Goal: Information Seeking & Learning: Learn about a topic

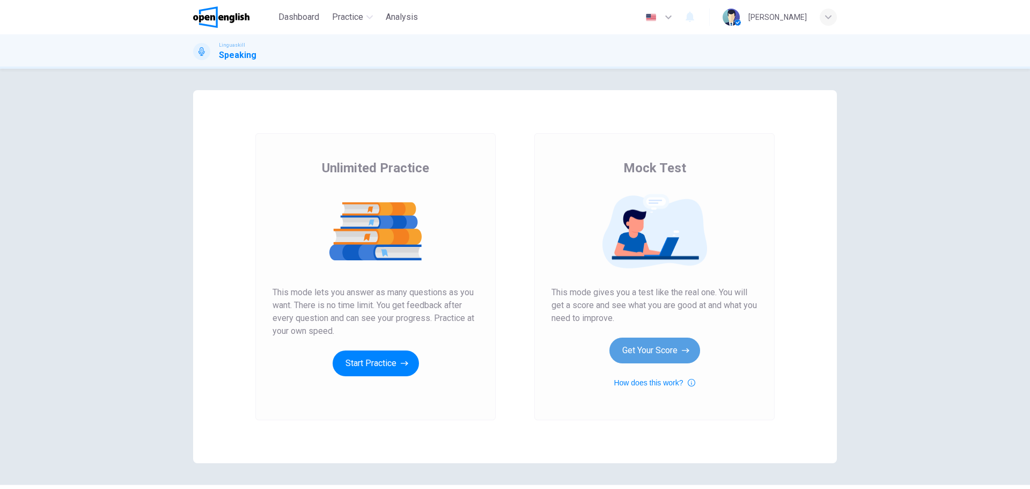
click at [646, 353] on button "Get Your Score" at bounding box center [654, 350] width 91 height 26
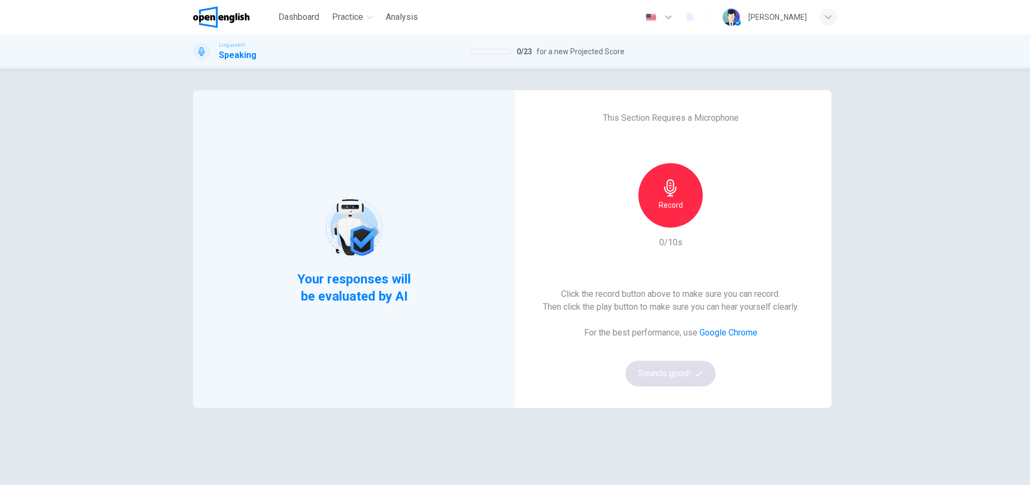
click at [665, 188] on icon "button" at bounding box center [670, 187] width 17 height 17
click at [667, 204] on h6 "Stop" at bounding box center [671, 204] width 16 height 13
click at [660, 366] on button "Sounds good!" at bounding box center [671, 374] width 90 height 26
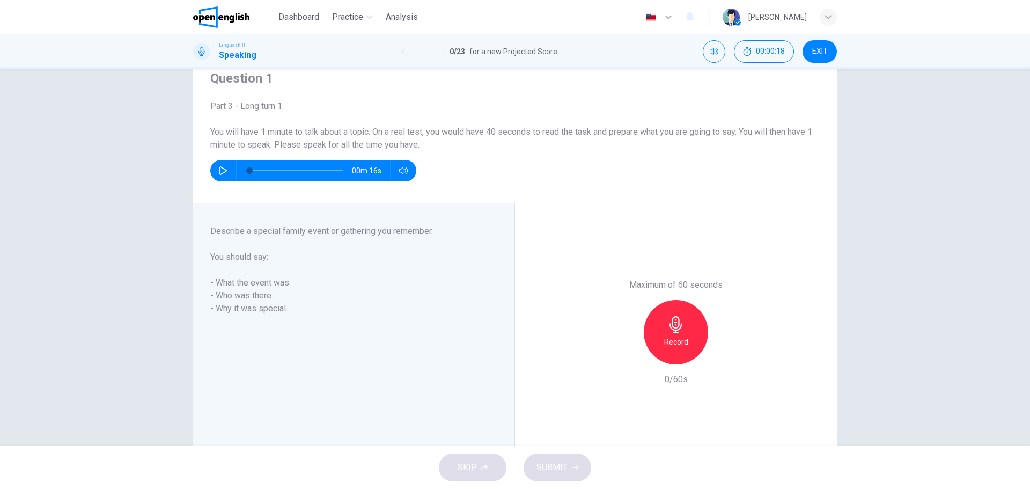
scroll to position [78, 0]
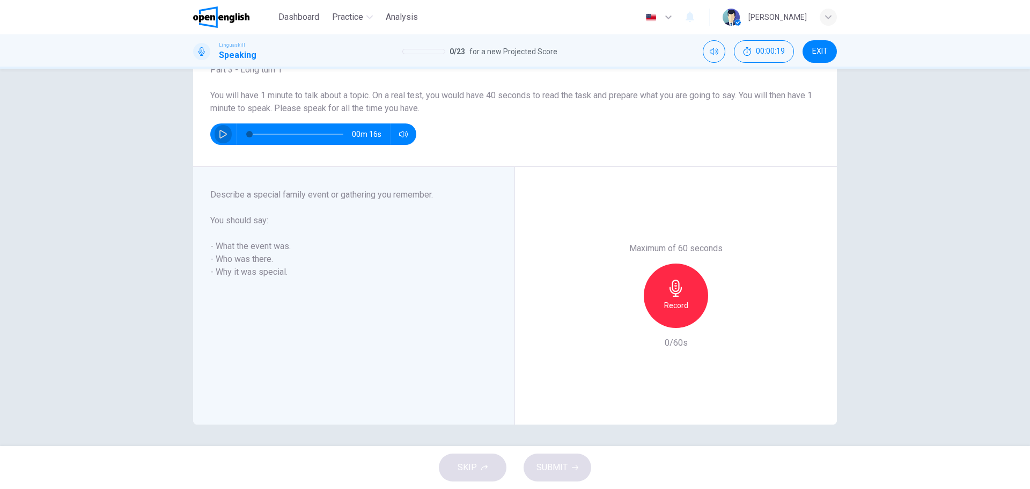
click at [220, 135] on icon "button" at bounding box center [223, 134] width 9 height 9
type input "*"
click at [672, 310] on h6 "Record" at bounding box center [676, 305] width 24 height 13
click at [686, 314] on div "Stop" at bounding box center [676, 295] width 64 height 64
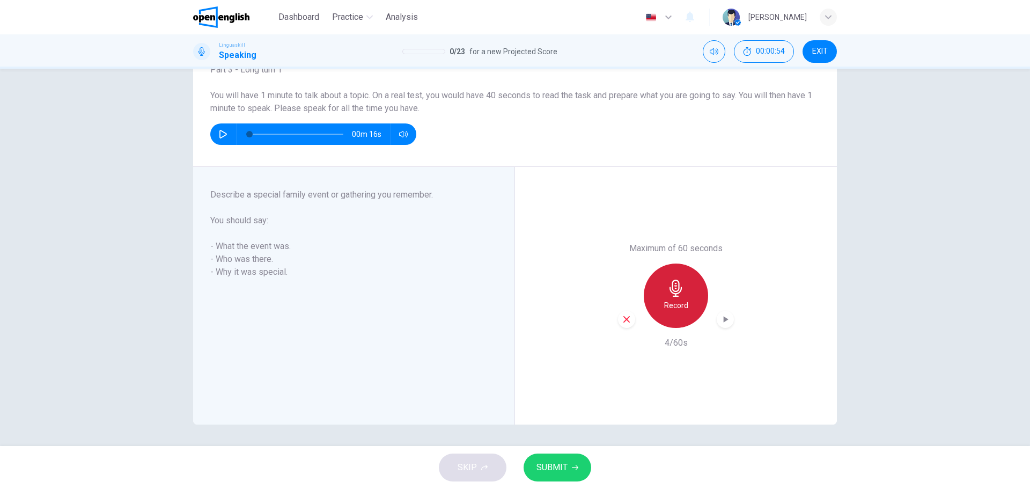
click at [676, 304] on h6 "Record" at bounding box center [676, 305] width 24 height 13
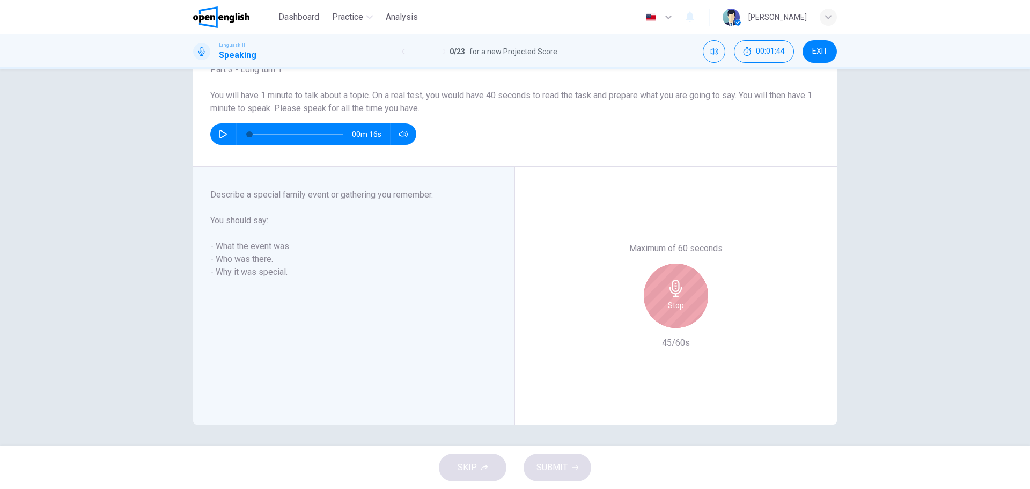
click at [689, 293] on div "Stop" at bounding box center [676, 295] width 64 height 64
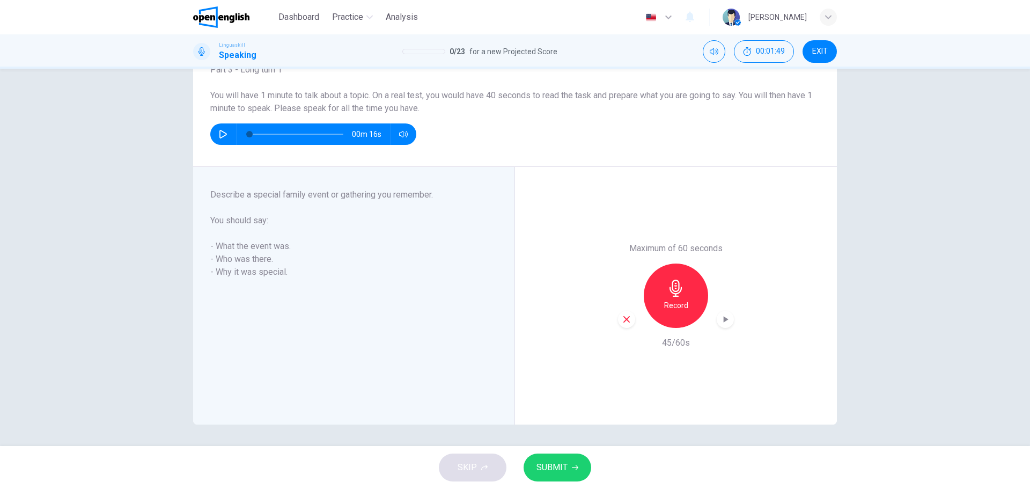
click at [685, 296] on div "Record" at bounding box center [676, 295] width 64 height 64
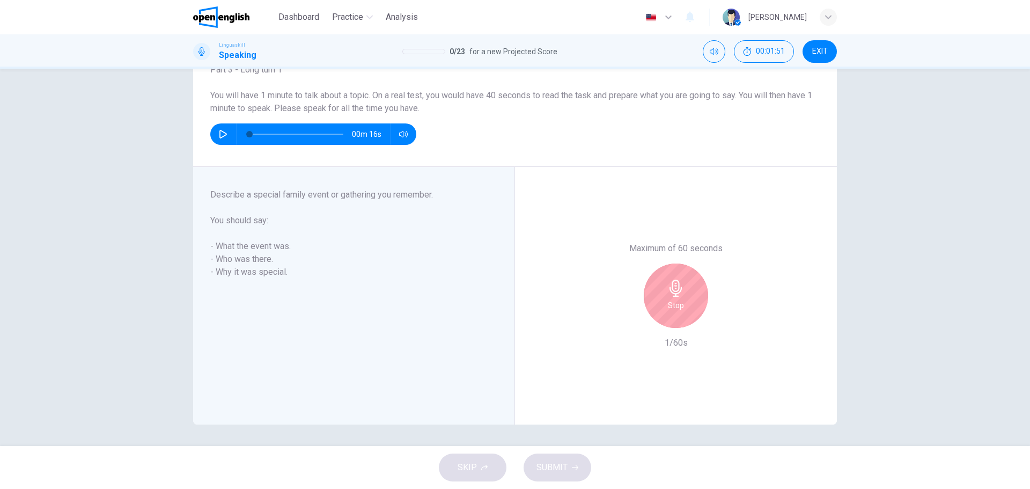
click at [676, 296] on icon "button" at bounding box center [675, 288] width 17 height 17
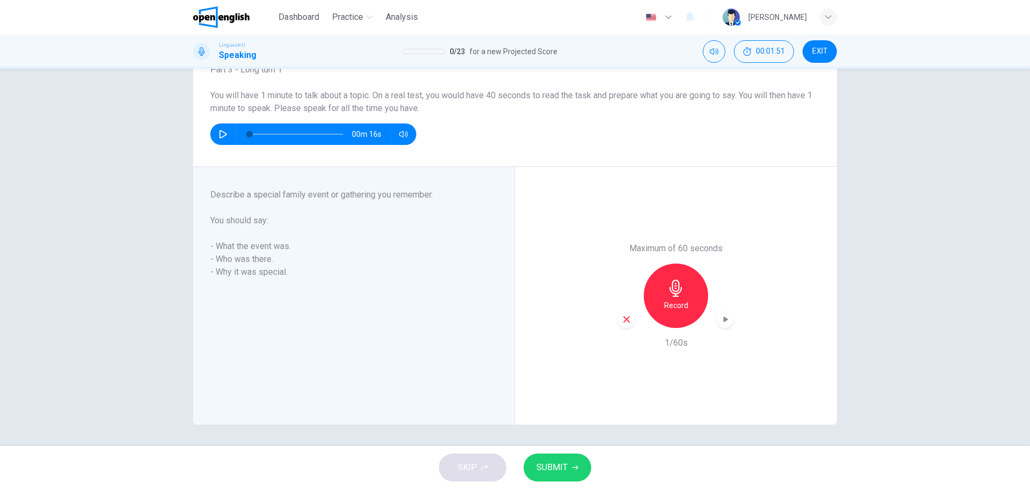
click at [676, 296] on icon "button" at bounding box center [675, 288] width 17 height 17
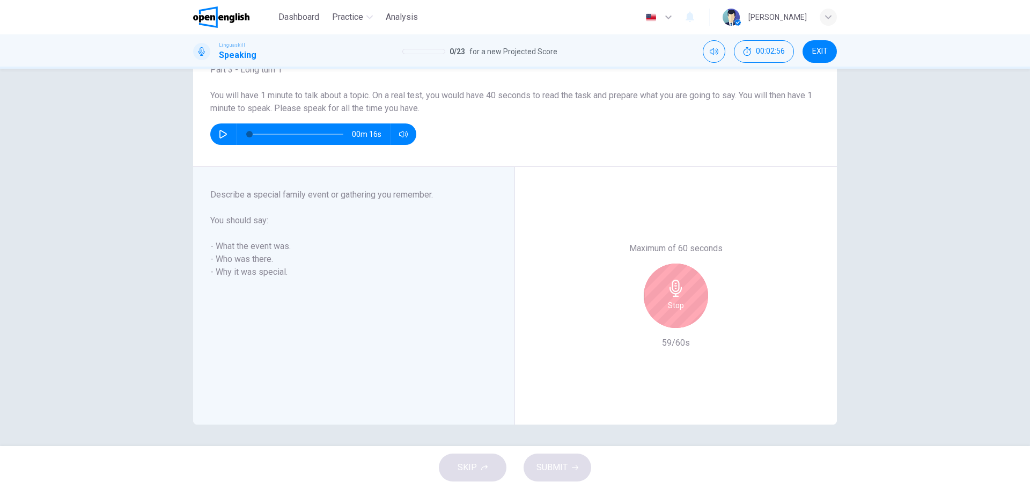
click at [664, 303] on div "Stop" at bounding box center [676, 295] width 64 height 64
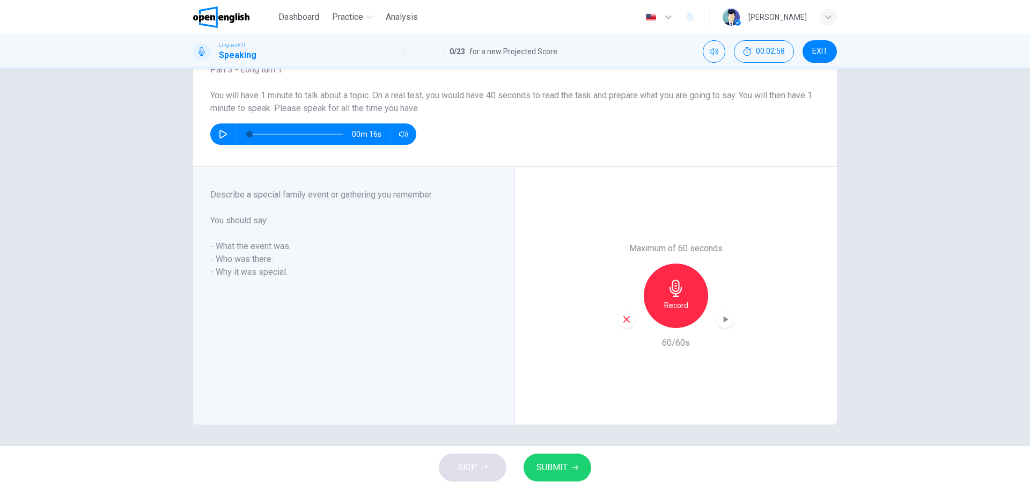
click at [558, 470] on span "SUBMIT" at bounding box center [551, 467] width 31 height 15
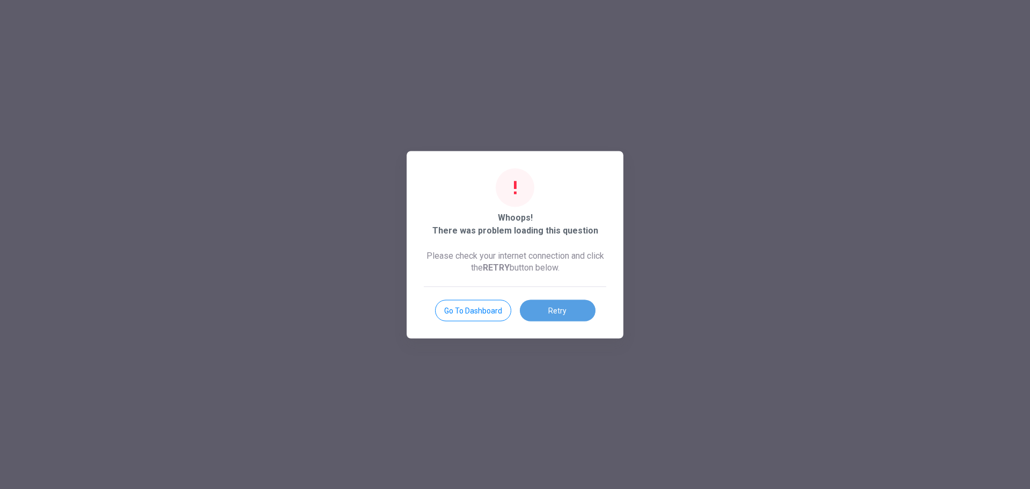
click at [552, 301] on button "Retry" at bounding box center [558, 309] width 76 height 21
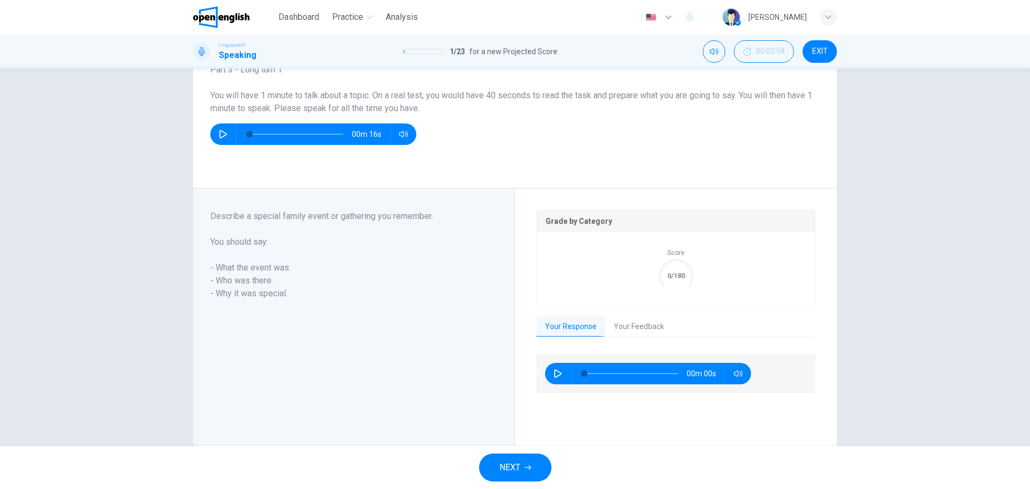
click at [641, 328] on button "Your Feedback" at bounding box center [639, 326] width 68 height 23
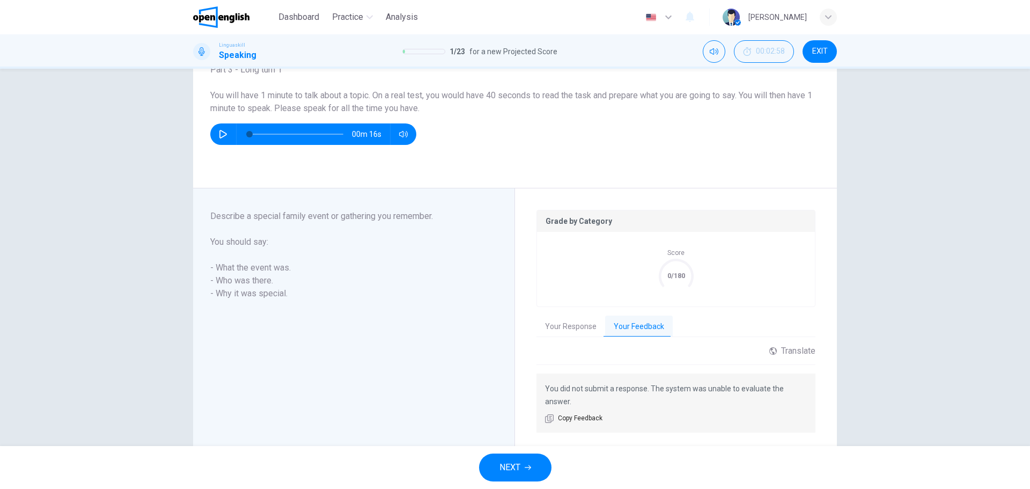
click at [577, 328] on button "Your Response" at bounding box center [570, 326] width 69 height 23
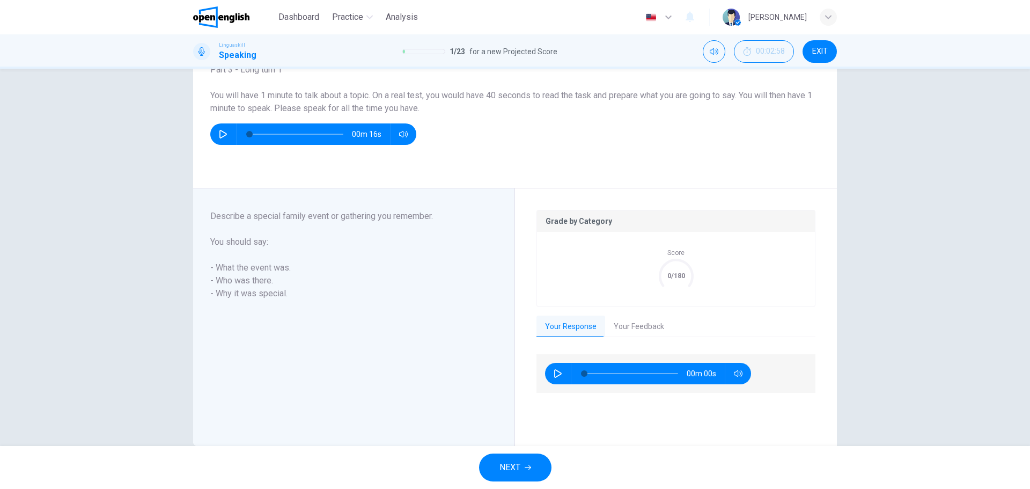
click at [626, 321] on button "Your Feedback" at bounding box center [639, 326] width 68 height 23
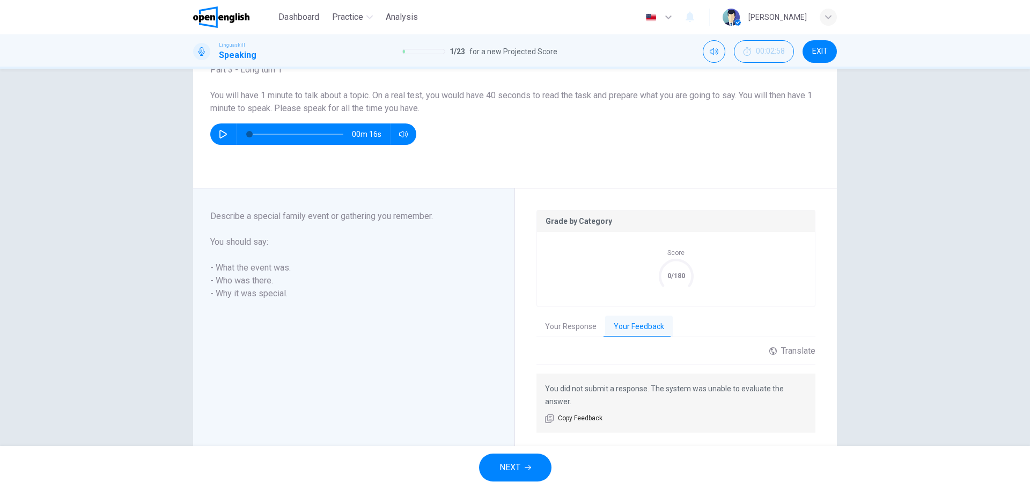
click at [527, 462] on button "NEXT" at bounding box center [515, 467] width 72 height 28
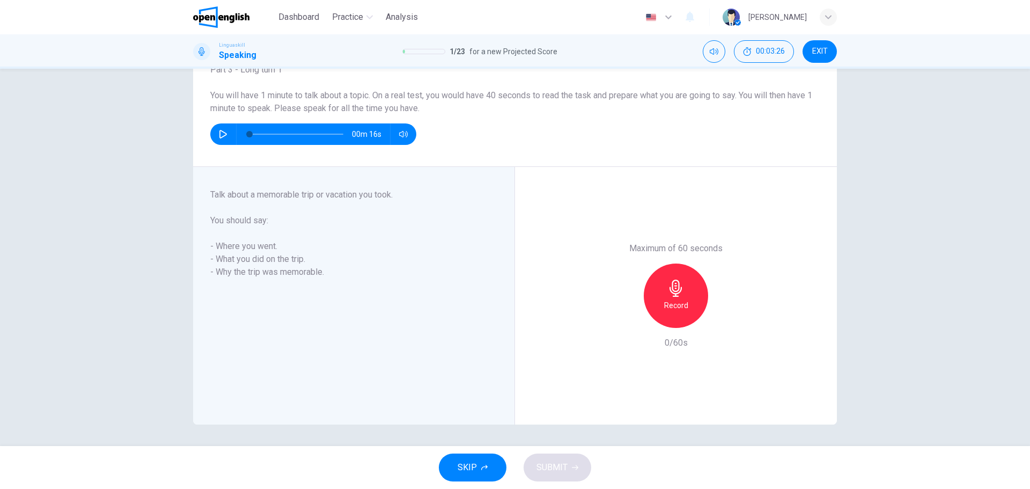
click at [668, 295] on icon "button" at bounding box center [675, 288] width 17 height 17
click at [683, 292] on div "Stop" at bounding box center [676, 295] width 64 height 64
click at [574, 468] on icon "button" at bounding box center [575, 467] width 6 height 6
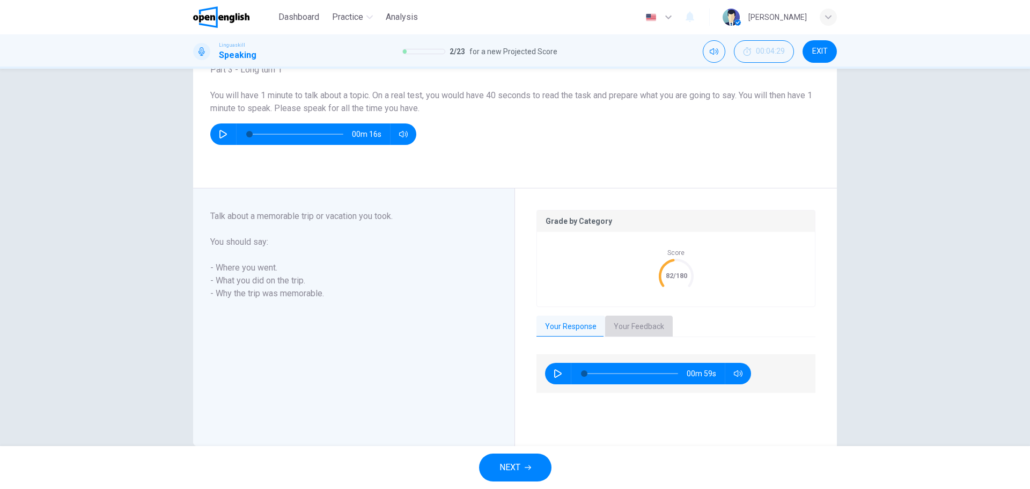
click at [641, 321] on button "Your Feedback" at bounding box center [639, 326] width 68 height 23
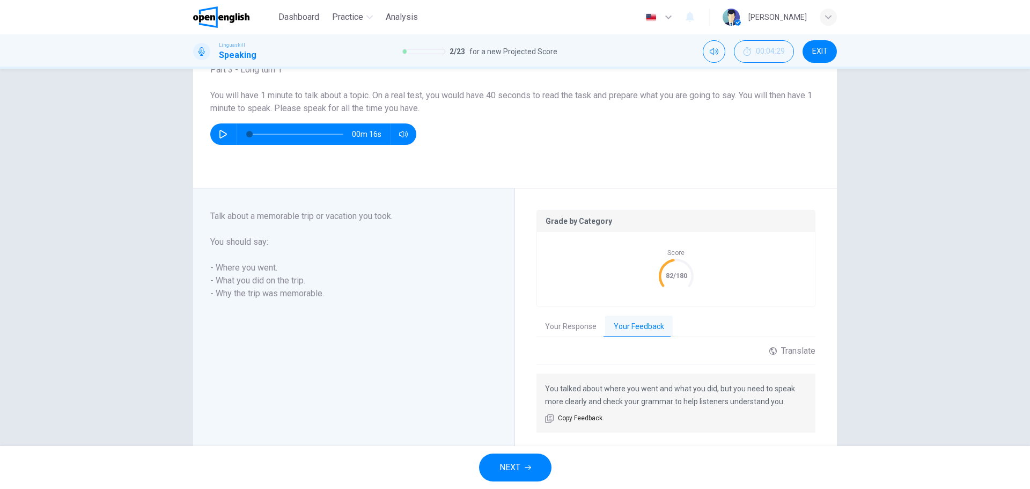
scroll to position [109, 0]
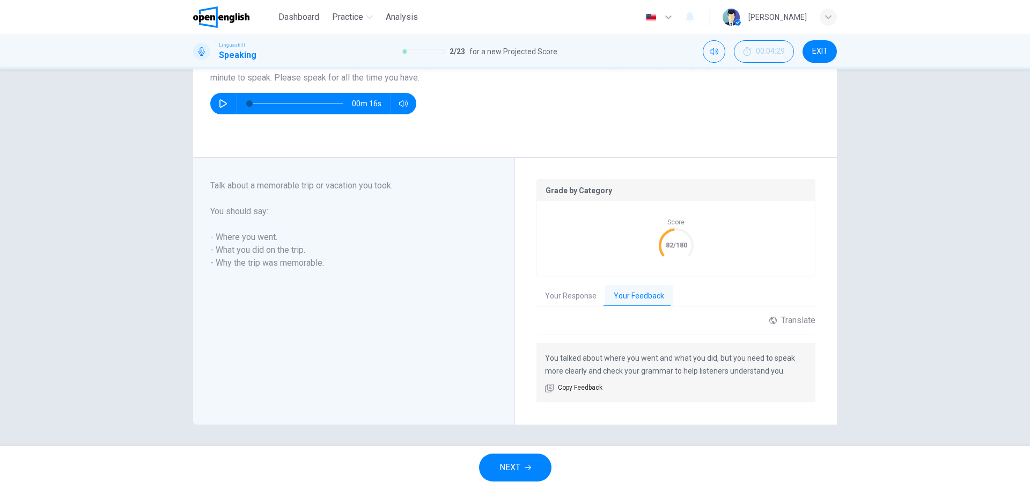
click at [524, 469] on button "NEXT" at bounding box center [515, 467] width 72 height 28
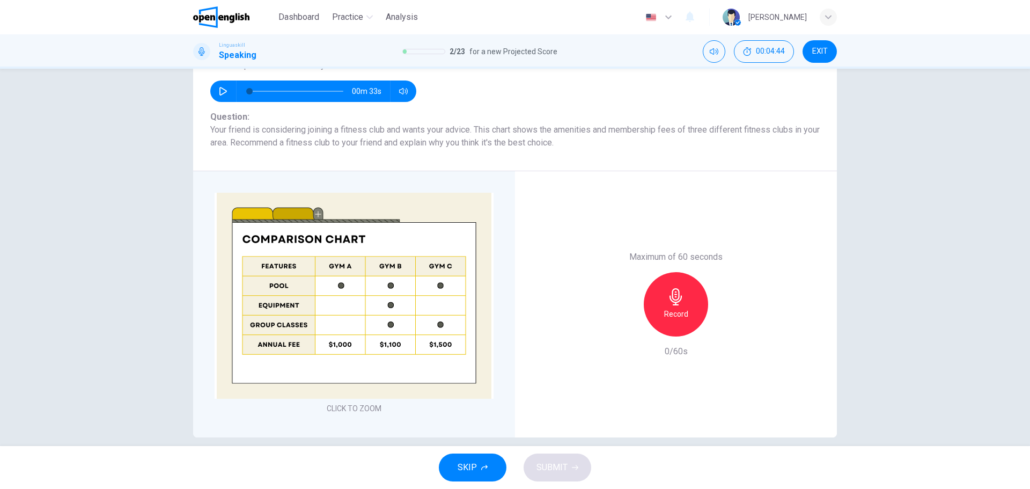
scroll to position [151, 0]
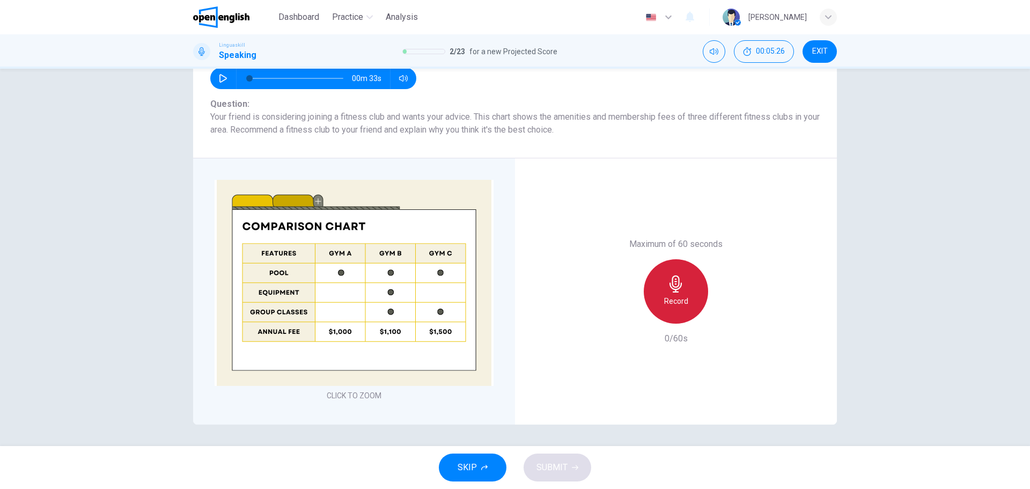
click at [669, 300] on h6 "Record" at bounding box center [676, 301] width 24 height 13
click at [659, 285] on div "Stop" at bounding box center [676, 291] width 64 height 64
click at [670, 288] on icon "button" at bounding box center [676, 283] width 12 height 17
click at [561, 469] on span "SUBMIT" at bounding box center [551, 467] width 31 height 15
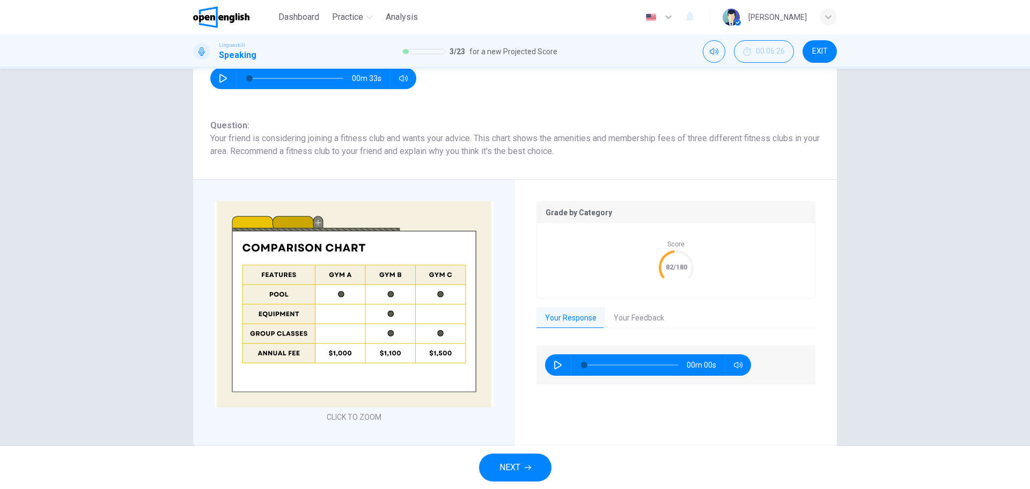
click at [622, 320] on button "Your Feedback" at bounding box center [639, 318] width 68 height 23
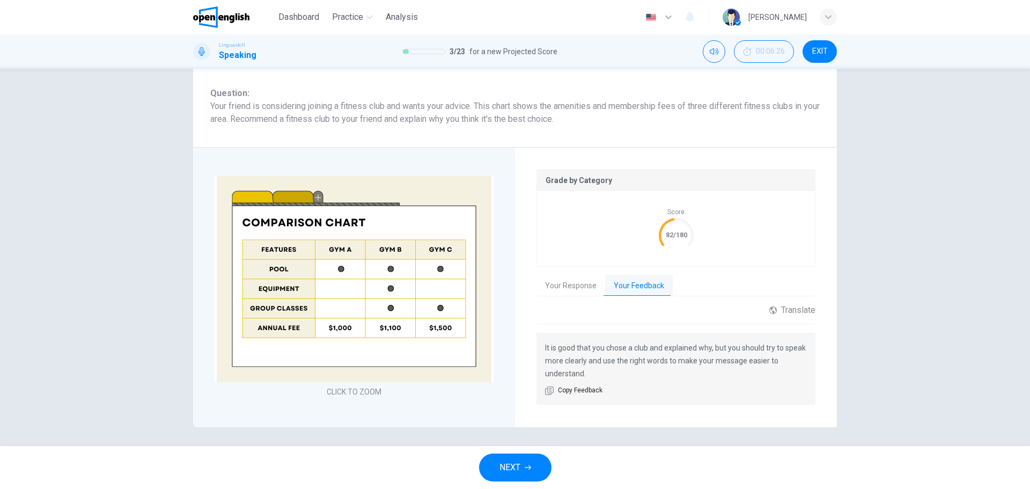
scroll to position [186, 0]
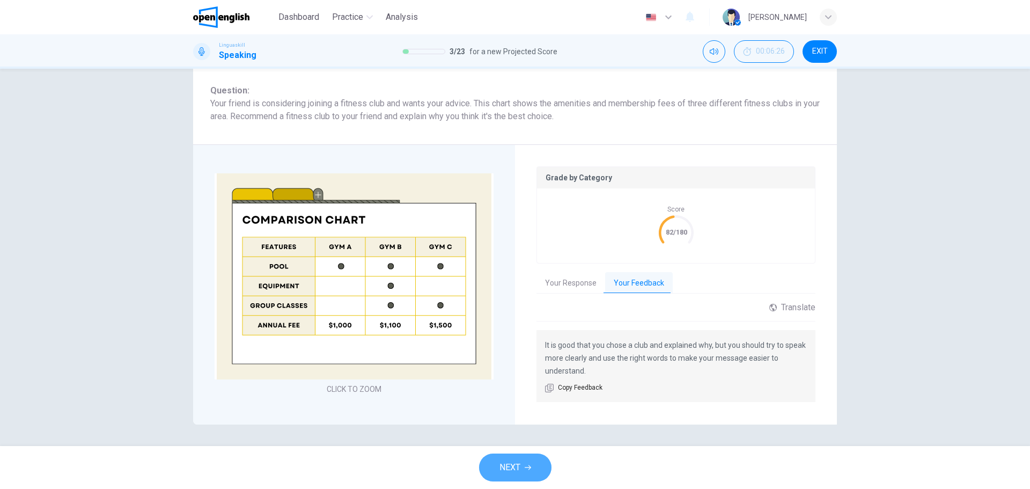
click at [531, 462] on button "NEXT" at bounding box center [515, 467] width 72 height 28
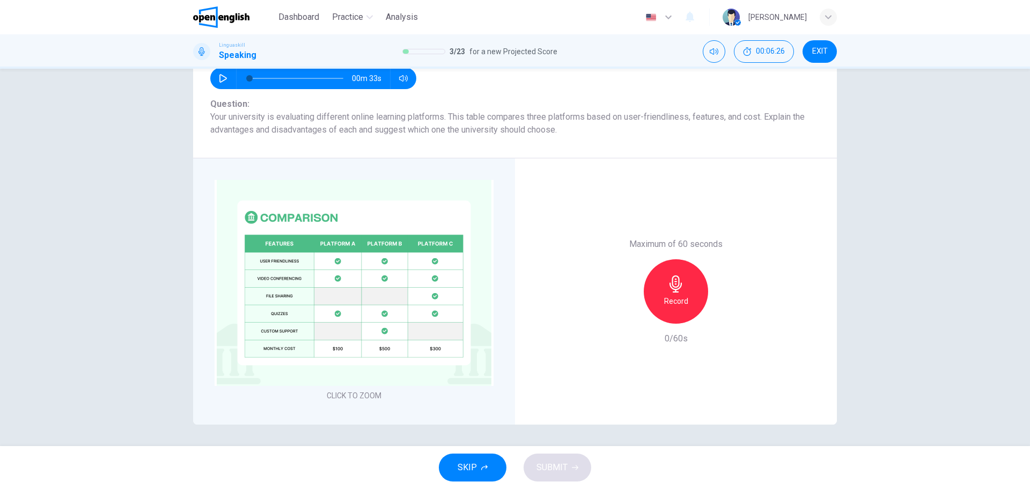
scroll to position [151, 0]
click at [670, 297] on h6 "Record" at bounding box center [676, 301] width 24 height 13
click at [671, 299] on h6 "Stop" at bounding box center [676, 301] width 16 height 13
click at [671, 299] on h6 "Record" at bounding box center [676, 301] width 24 height 13
click at [664, 279] on div "Stop" at bounding box center [676, 291] width 64 height 64
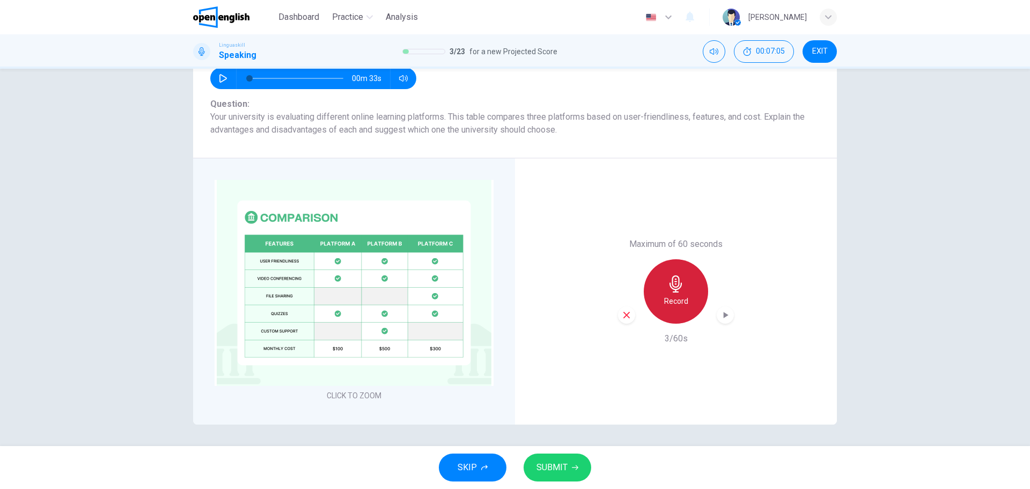
click at [664, 279] on div "Record" at bounding box center [676, 291] width 64 height 64
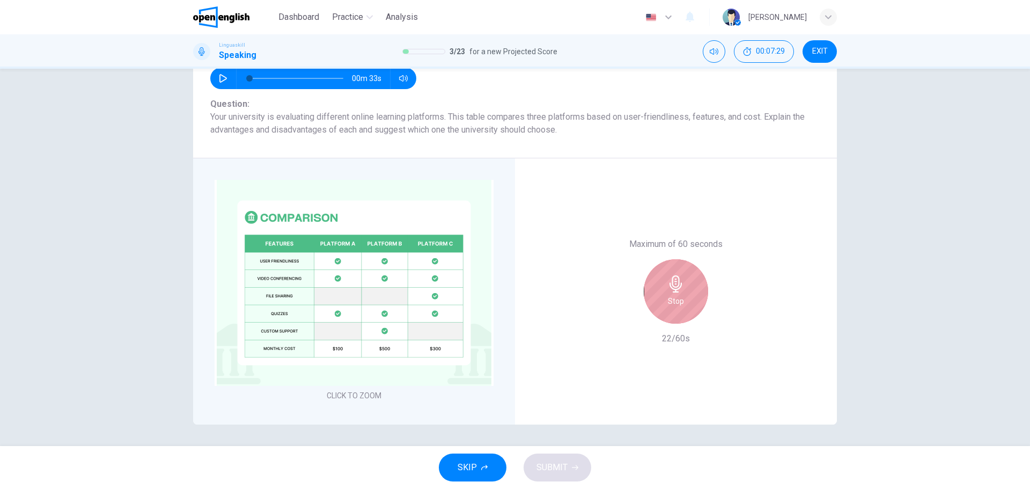
click at [674, 298] on h6 "Stop" at bounding box center [676, 301] width 16 height 13
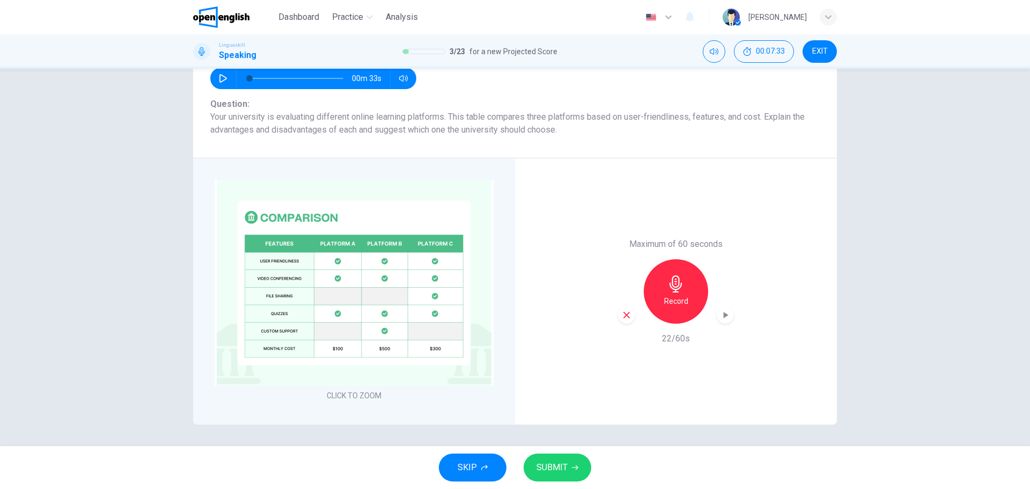
click at [672, 300] on h6 "Record" at bounding box center [676, 301] width 24 height 13
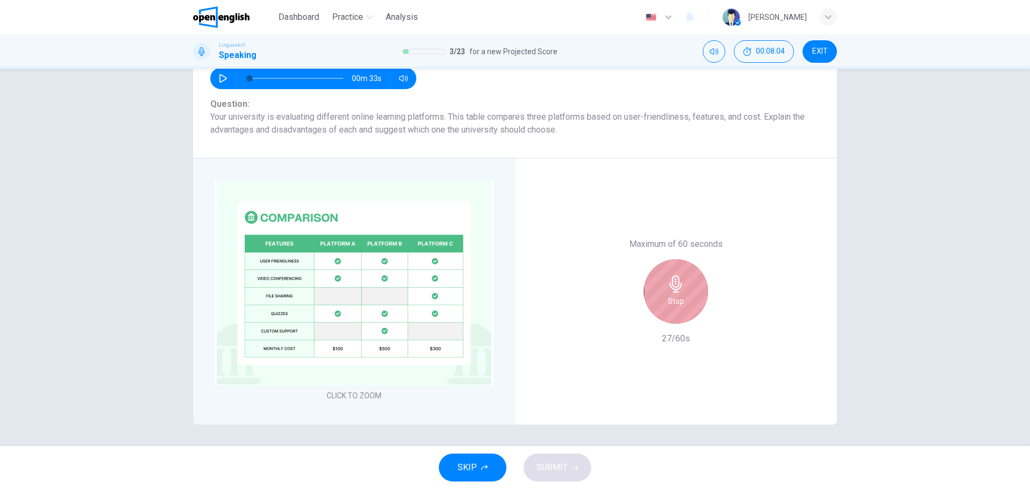
click at [651, 296] on div "Stop" at bounding box center [676, 291] width 64 height 64
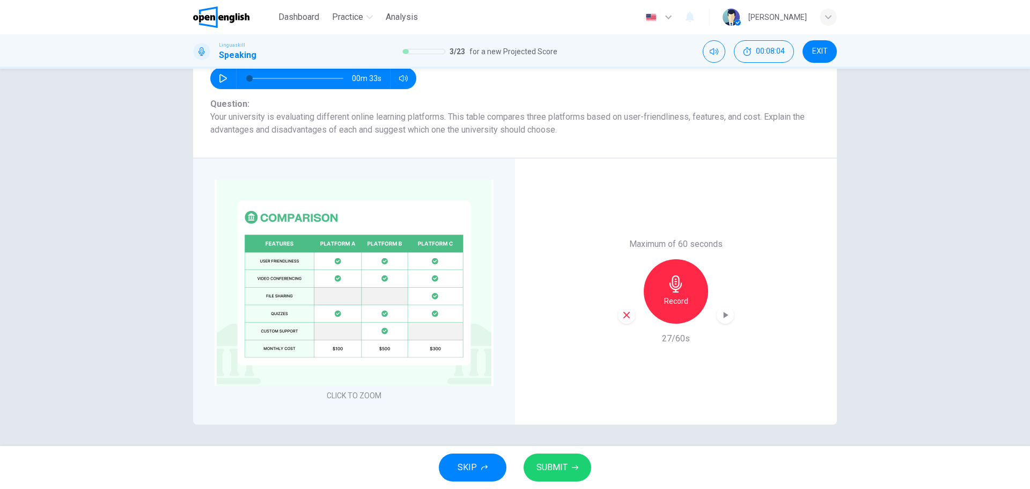
click at [651, 296] on div "Record" at bounding box center [676, 291] width 64 height 64
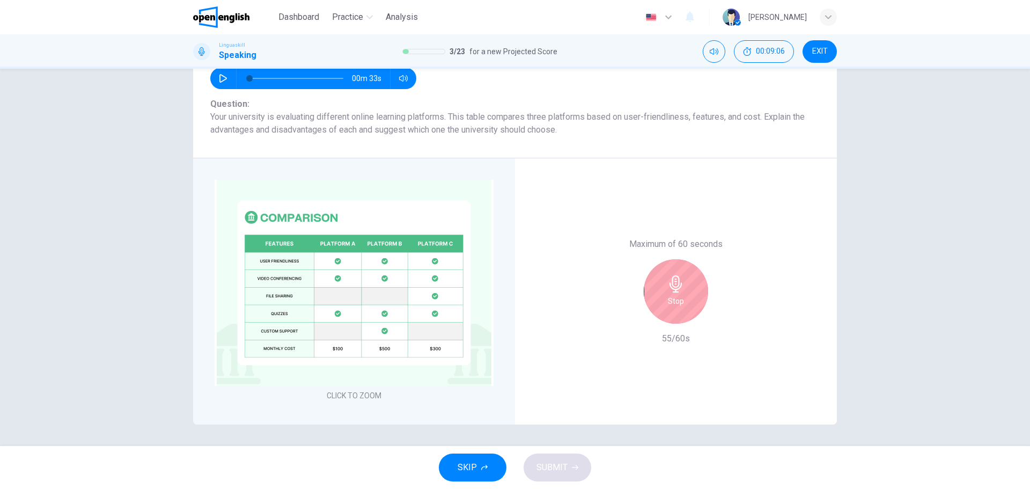
click at [670, 281] on icon "button" at bounding box center [676, 283] width 12 height 17
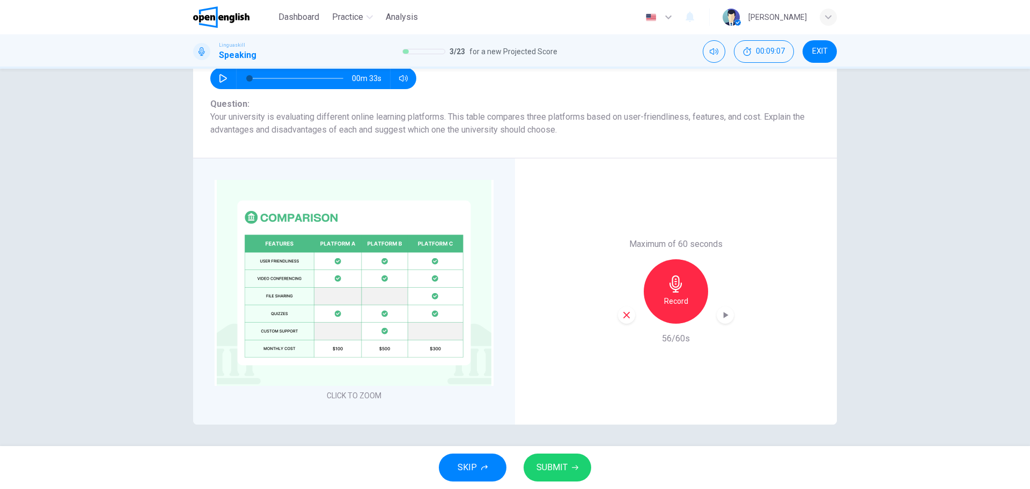
click at [567, 460] on span "SUBMIT" at bounding box center [551, 467] width 31 height 15
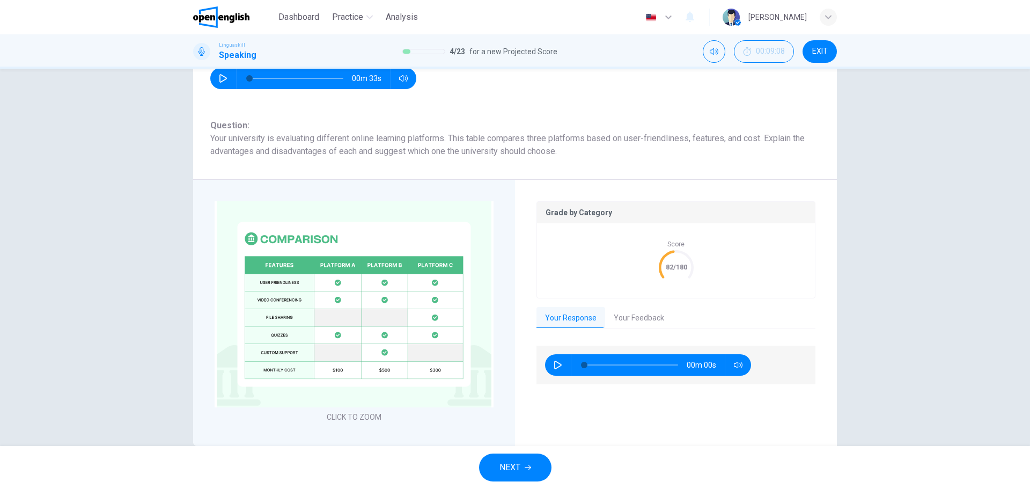
click at [627, 328] on div "Your Response Your Feedback" at bounding box center [675, 317] width 279 height 21
click at [634, 323] on button "Your Feedback" at bounding box center [639, 318] width 68 height 23
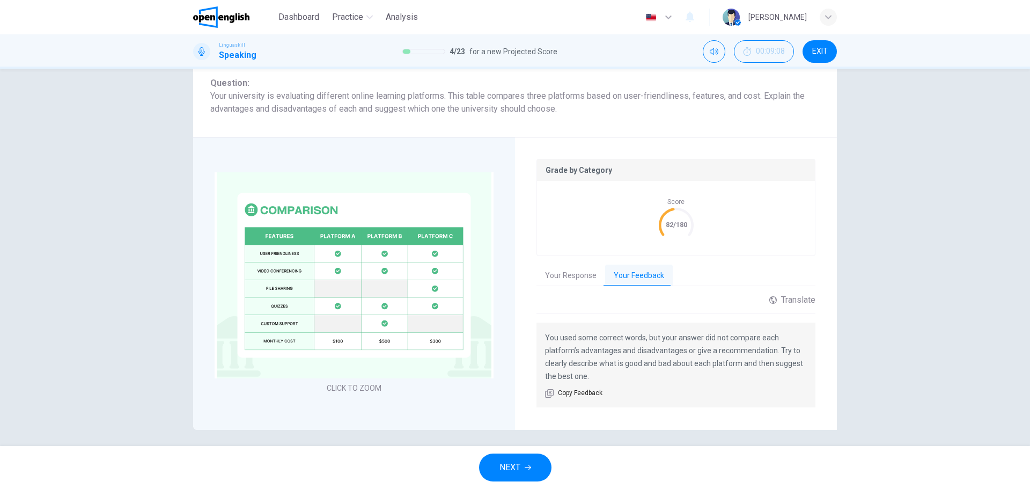
scroll to position [199, 0]
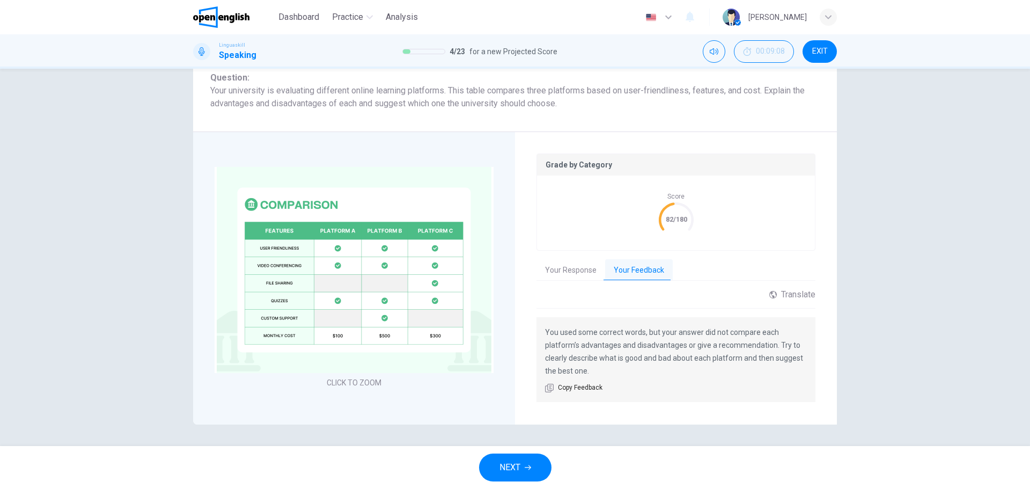
click at [541, 461] on button "NEXT" at bounding box center [515, 467] width 72 height 28
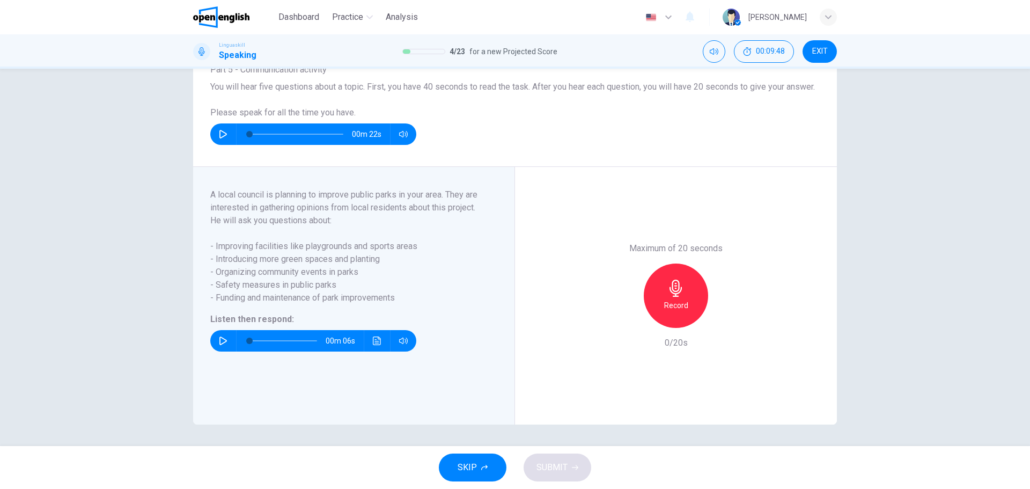
scroll to position [91, 0]
click at [220, 337] on icon "button" at bounding box center [223, 340] width 9 height 9
click at [686, 300] on div "Record" at bounding box center [676, 295] width 64 height 64
click at [653, 298] on div "Stop" at bounding box center [676, 295] width 64 height 64
click at [663, 295] on div "Record" at bounding box center [676, 295] width 64 height 64
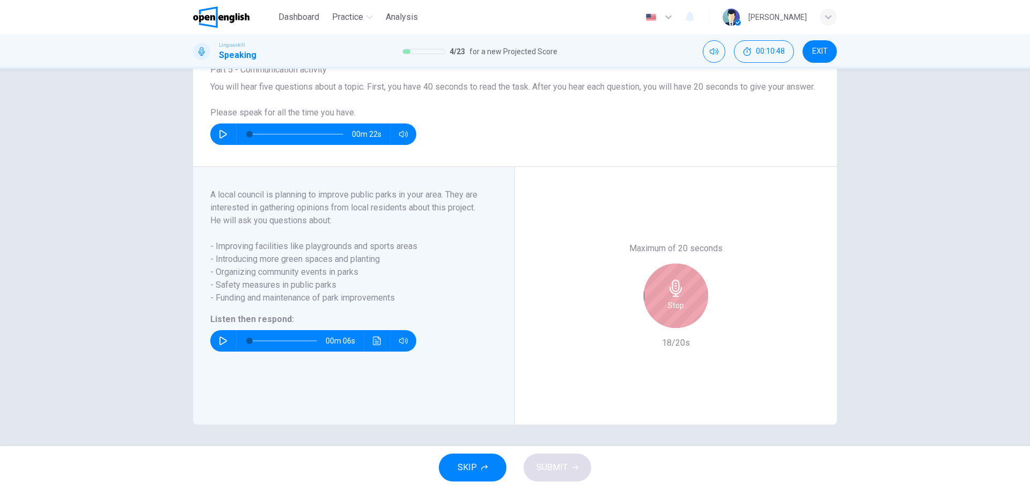
click at [672, 308] on h6 "Stop" at bounding box center [676, 305] width 16 height 13
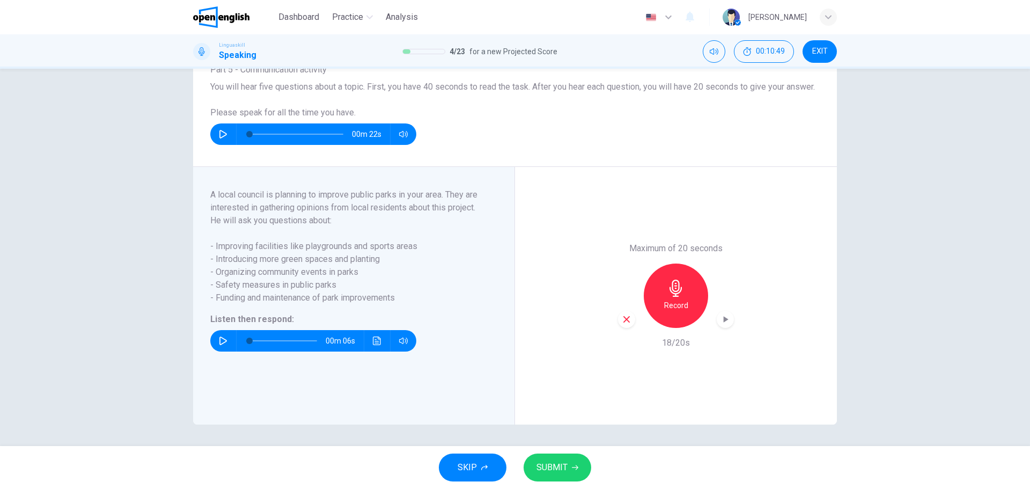
click at [575, 461] on button "SUBMIT" at bounding box center [558, 467] width 68 height 28
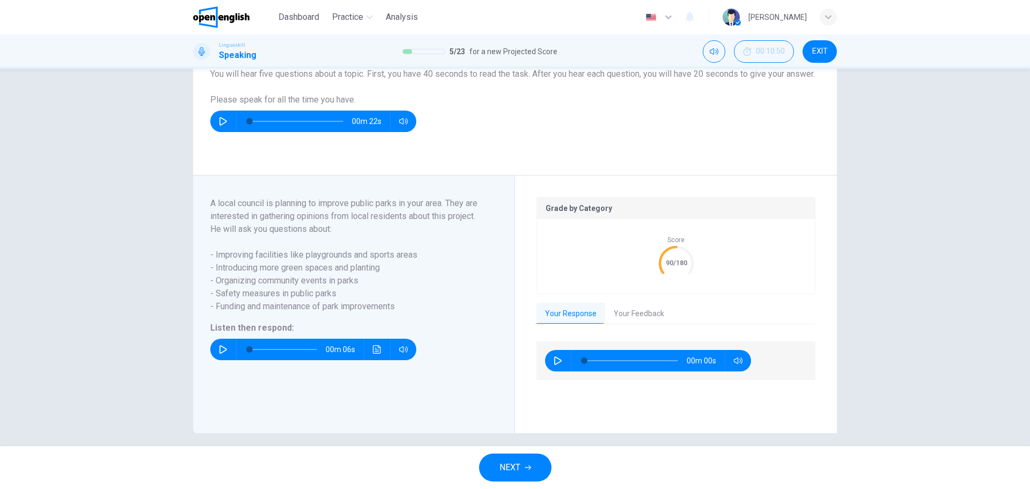
click at [633, 321] on button "Your Feedback" at bounding box center [639, 314] width 68 height 23
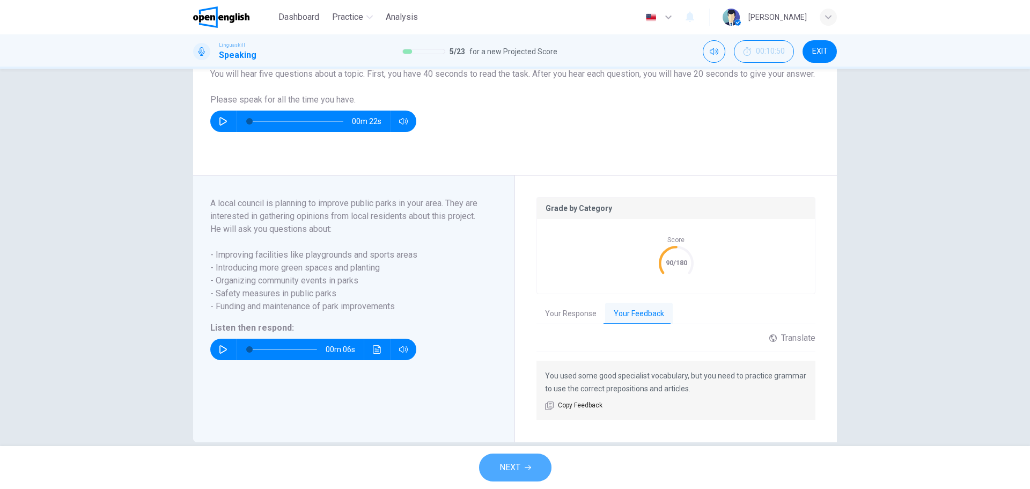
click at [531, 465] on icon "button" at bounding box center [528, 467] width 6 height 6
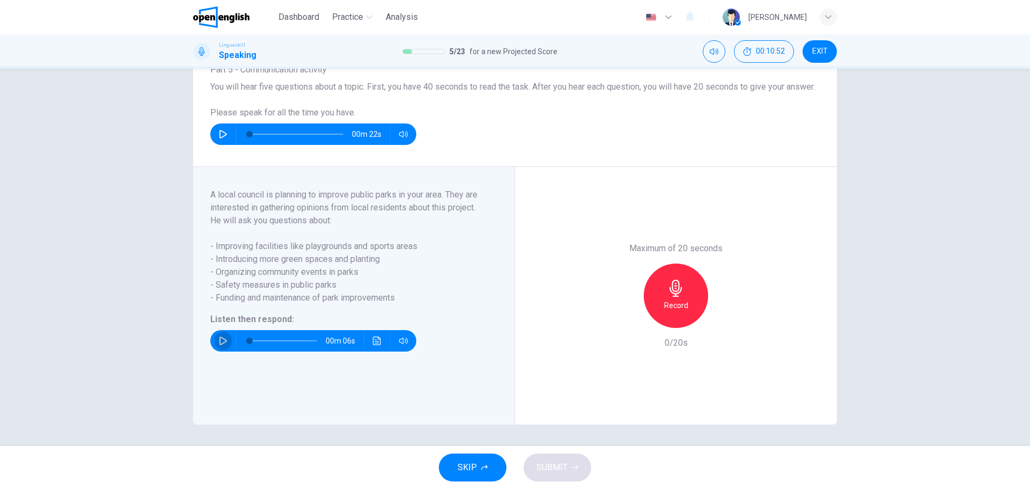
click at [218, 345] on button "button" at bounding box center [223, 340] width 17 height 21
click at [220, 337] on icon "button" at bounding box center [223, 340] width 9 height 9
drag, startPoint x: 270, startPoint y: 340, endPoint x: 236, endPoint y: 344, distance: 34.0
click at [246, 344] on span at bounding box center [249, 340] width 6 height 6
click at [378, 343] on icon "Click to see the audio transcription" at bounding box center [377, 340] width 8 height 9
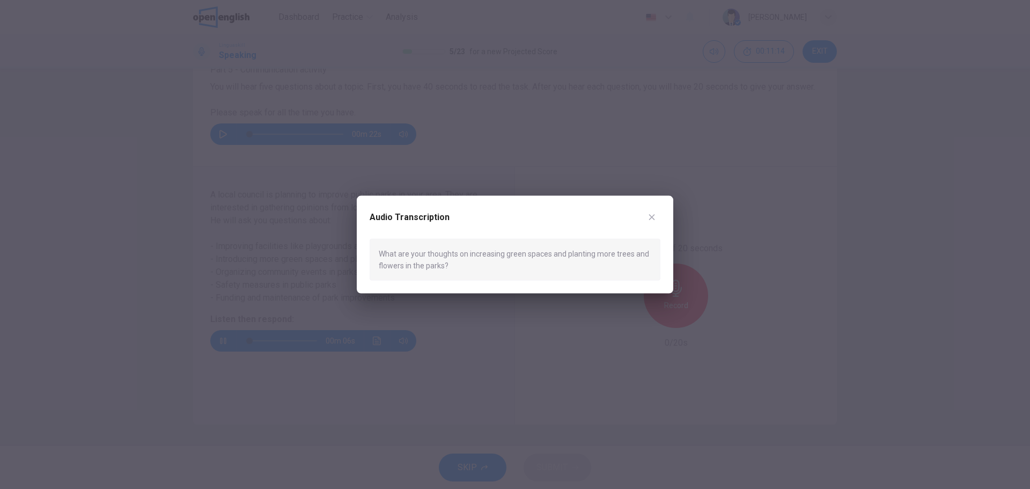
click at [650, 216] on icon "button" at bounding box center [652, 217] width 6 height 6
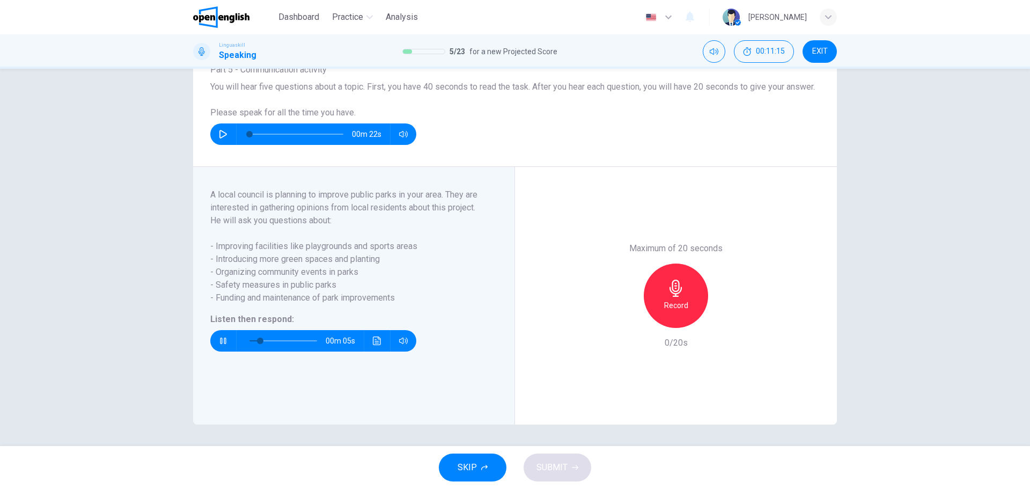
click at [667, 296] on icon "button" at bounding box center [675, 288] width 17 height 17
click at [564, 465] on span "SUBMIT" at bounding box center [551, 467] width 31 height 15
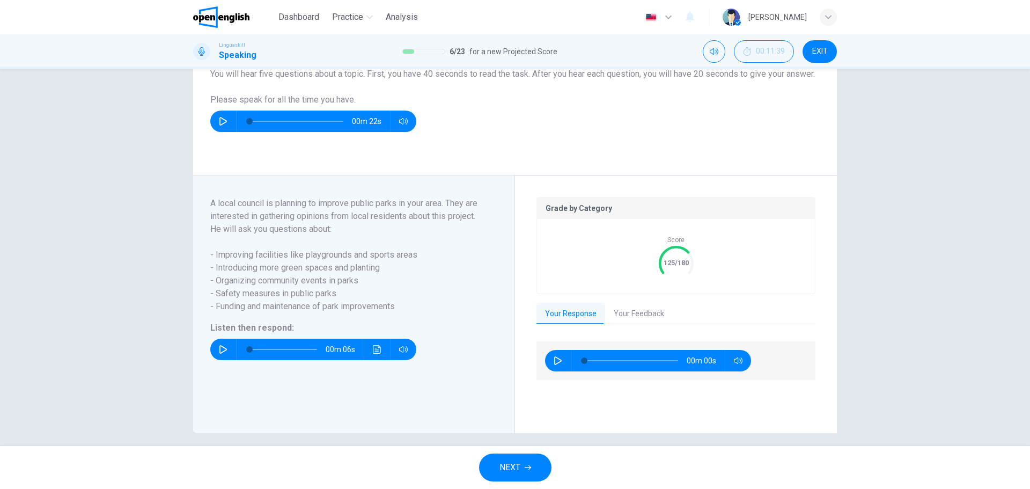
click at [655, 323] on button "Your Feedback" at bounding box center [639, 314] width 68 height 23
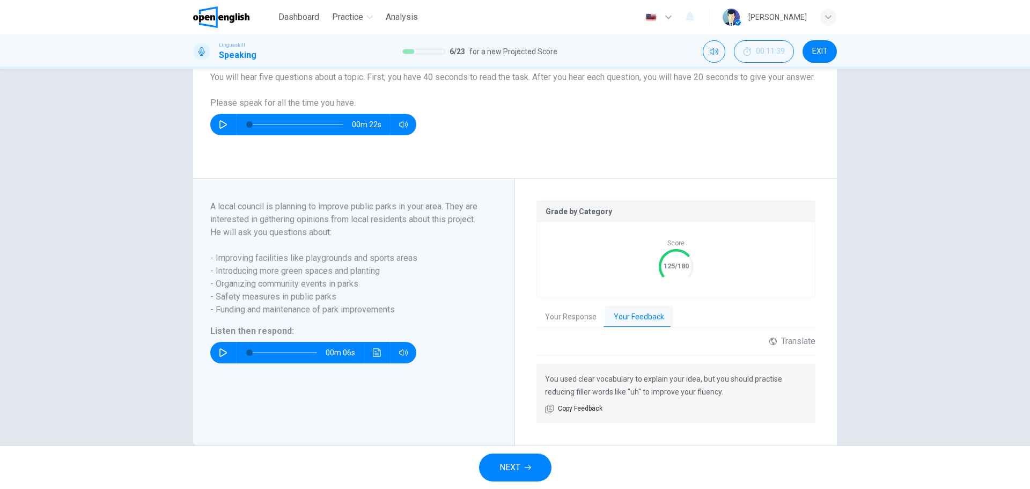
scroll to position [122, 0]
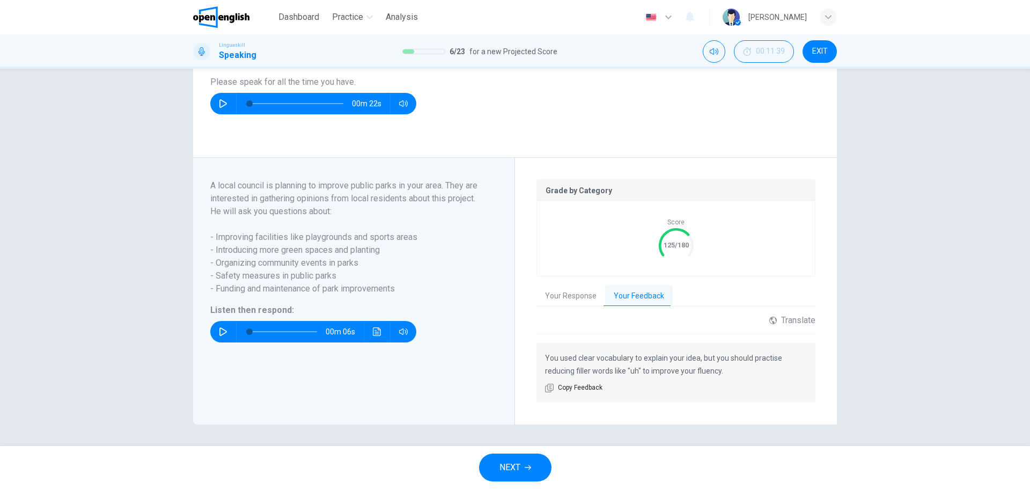
click at [534, 465] on button "NEXT" at bounding box center [515, 467] width 72 height 28
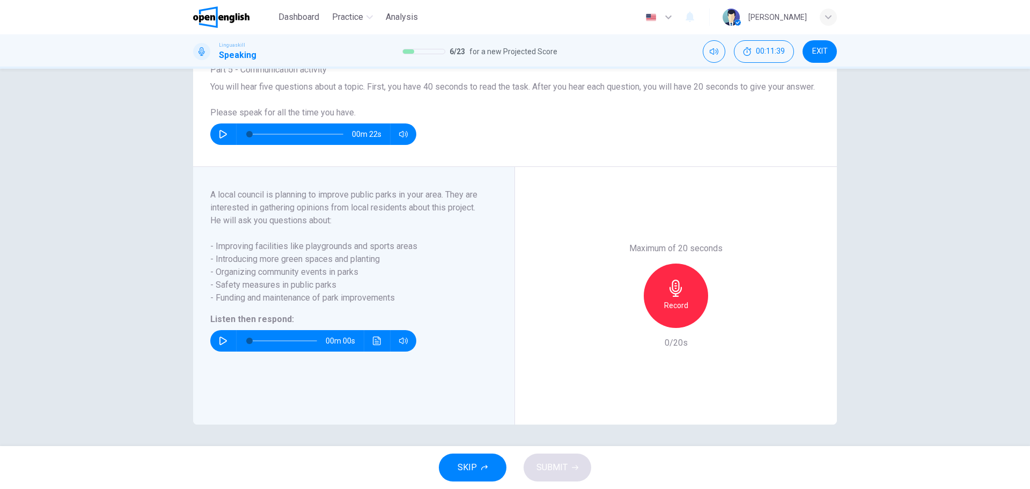
scroll to position [91, 0]
click at [216, 346] on button "button" at bounding box center [223, 340] width 17 height 21
click at [373, 343] on icon "Click to see the audio transcription" at bounding box center [377, 340] width 8 height 9
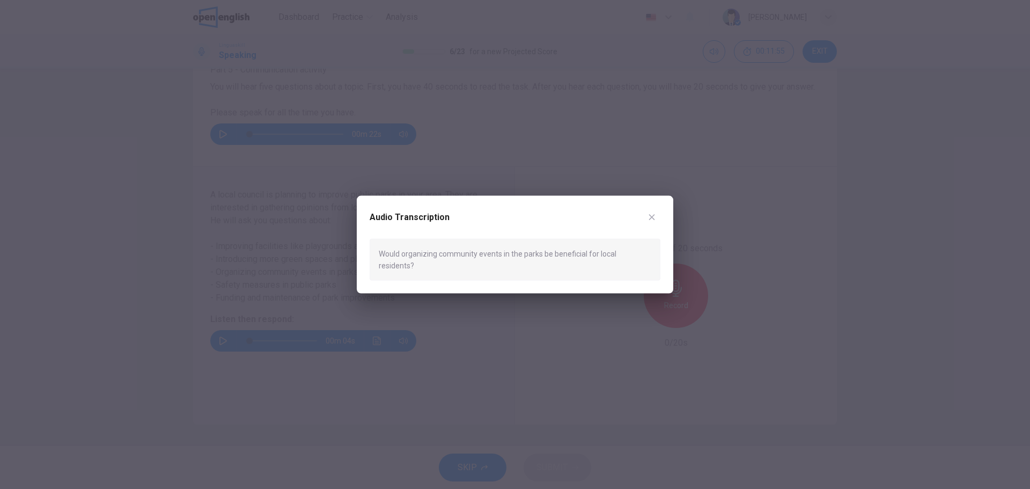
click at [653, 220] on icon "button" at bounding box center [652, 217] width 6 height 6
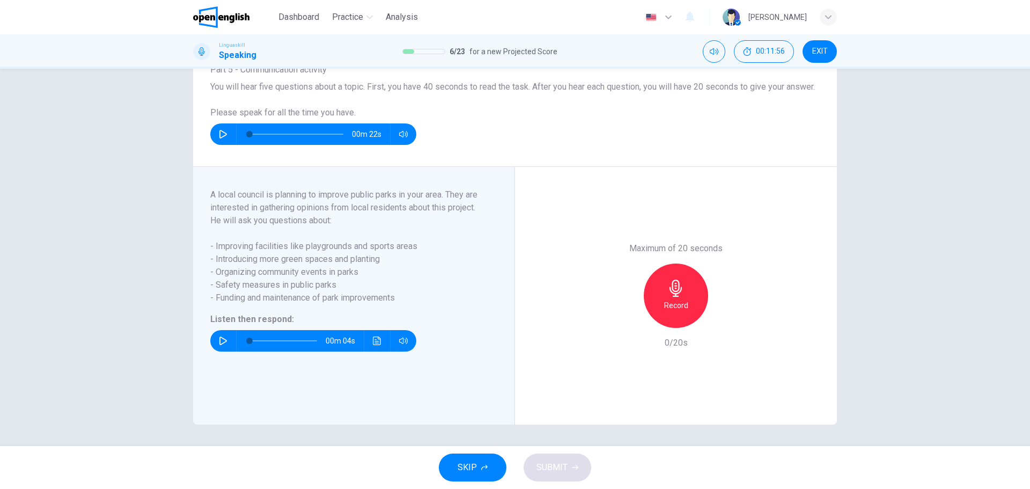
click at [667, 282] on icon "button" at bounding box center [675, 288] width 17 height 17
click at [675, 300] on h6 "Stop" at bounding box center [676, 305] width 16 height 13
click at [675, 300] on h6 "Record" at bounding box center [676, 305] width 24 height 13
click at [668, 307] on h6 "Stop" at bounding box center [676, 305] width 16 height 13
click at [375, 349] on button "Click to see the audio transcription" at bounding box center [377, 340] width 17 height 21
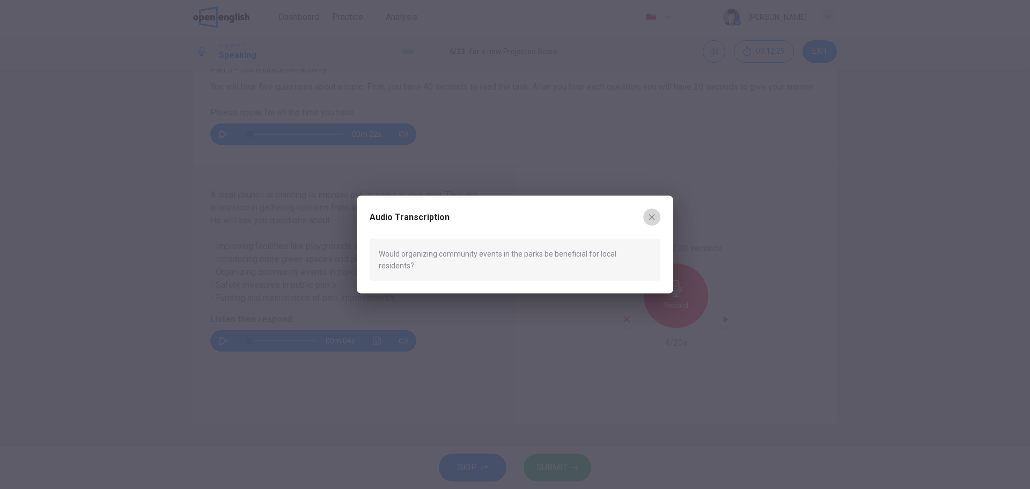
click at [656, 221] on icon "button" at bounding box center [652, 216] width 9 height 9
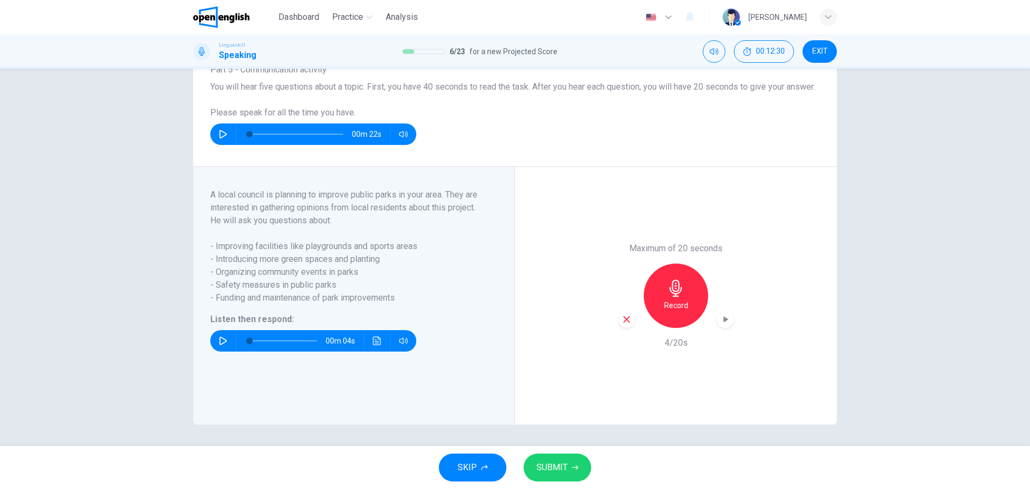
click at [678, 301] on h6 "Record" at bounding box center [676, 305] width 24 height 13
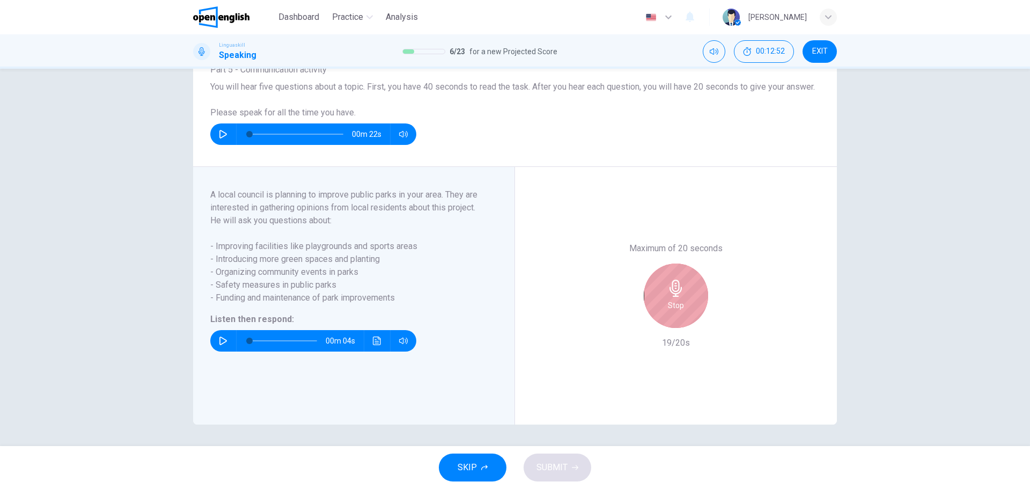
click at [673, 294] on icon "button" at bounding box center [676, 288] width 12 height 17
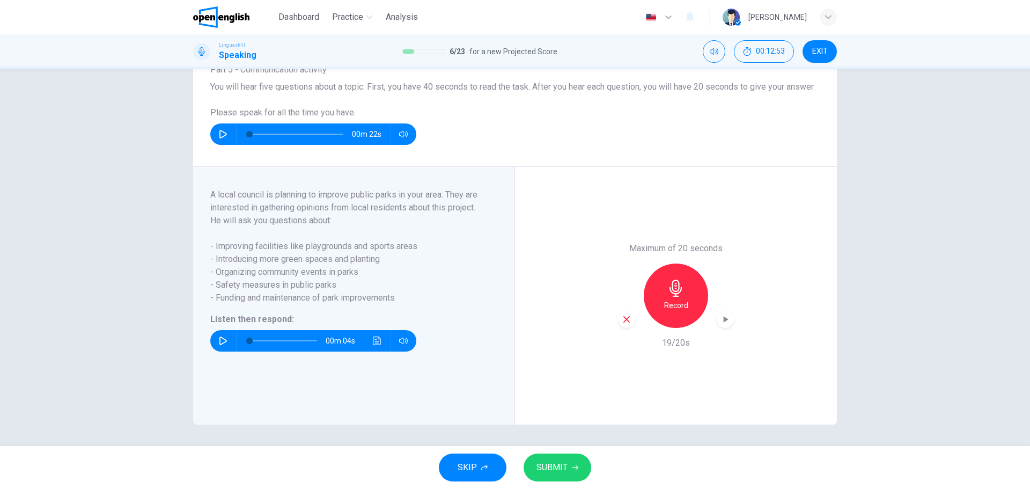
click at [577, 458] on button "SUBMIT" at bounding box center [558, 467] width 68 height 28
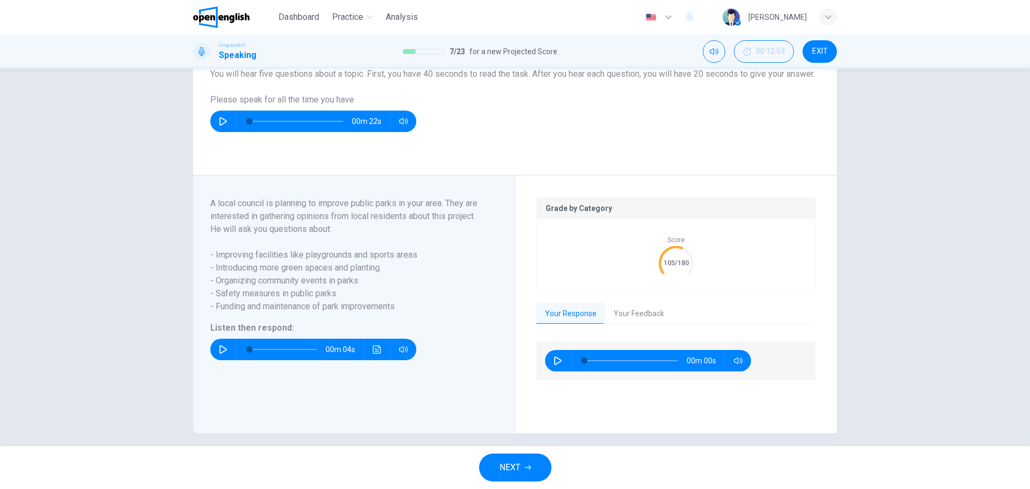
click at [628, 325] on button "Your Feedback" at bounding box center [639, 314] width 68 height 23
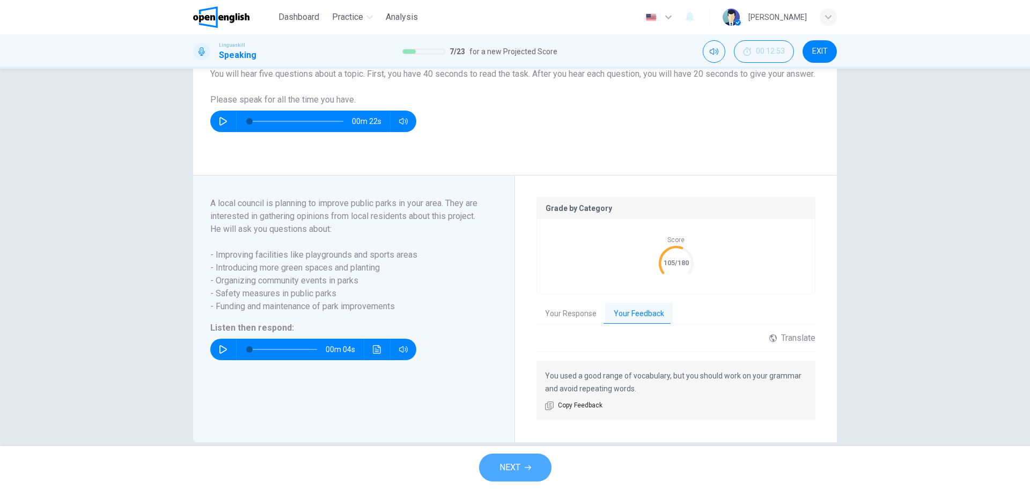
click at [535, 463] on button "NEXT" at bounding box center [515, 467] width 72 height 28
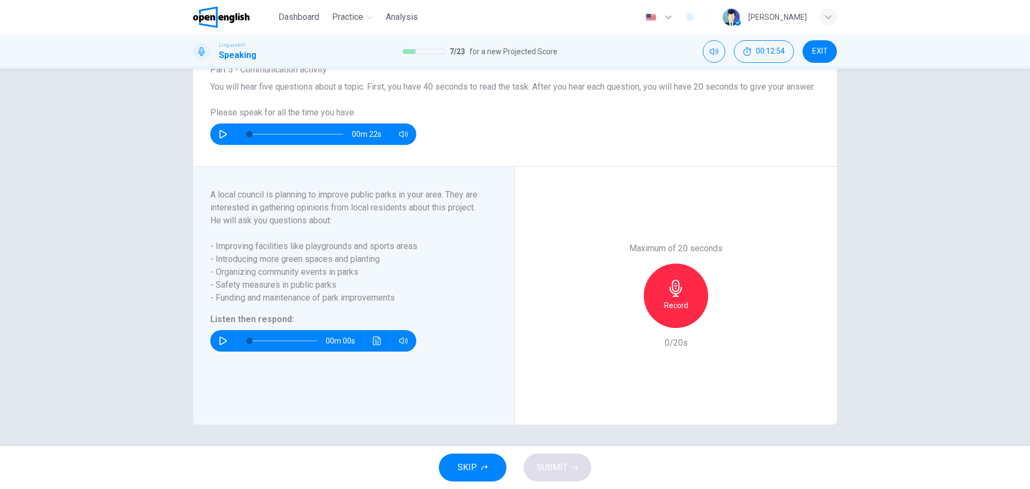
click at [216, 345] on button "button" at bounding box center [223, 340] width 17 height 21
click at [373, 339] on icon "Click to see the audio transcription" at bounding box center [377, 340] width 8 height 9
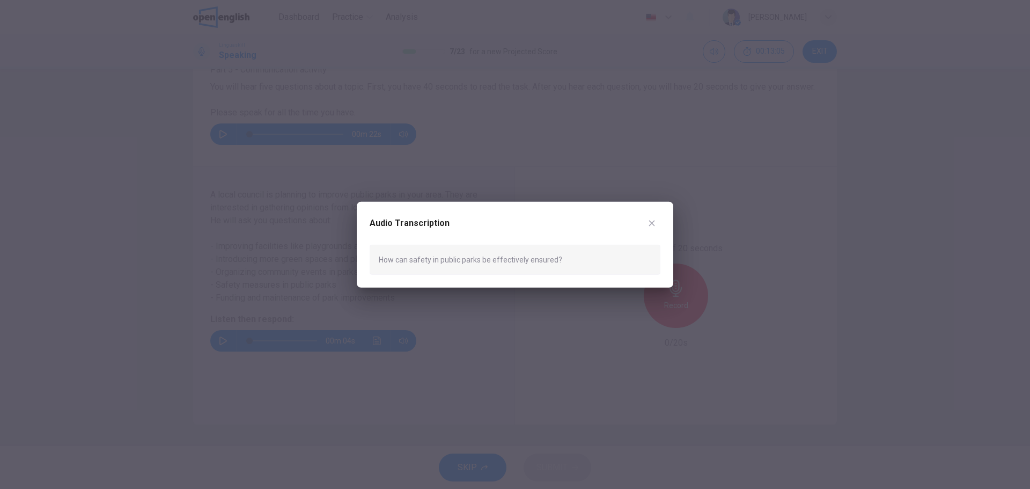
drag, startPoint x: 568, startPoint y: 262, endPoint x: 413, endPoint y: 258, distance: 155.1
click at [416, 259] on div "How can safety in public parks be effectively ensured?" at bounding box center [515, 259] width 291 height 30
drag, startPoint x: 381, startPoint y: 259, endPoint x: 445, endPoint y: 258, distance: 63.8
click at [445, 258] on div "How can safety in public parks be effectively ensured?" at bounding box center [515, 259] width 291 height 30
click at [649, 225] on icon "button" at bounding box center [652, 223] width 6 height 6
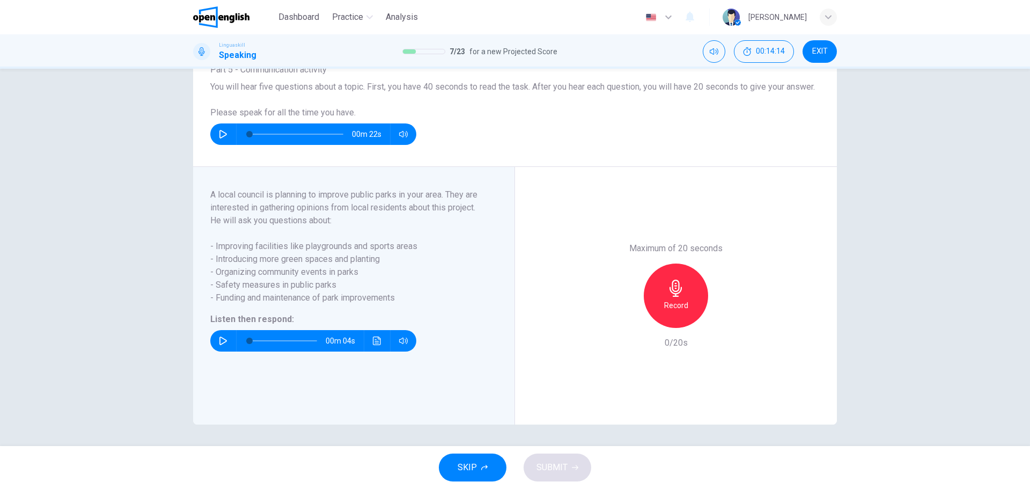
click at [676, 312] on div "Record" at bounding box center [676, 295] width 64 height 64
click at [683, 294] on div "Stop" at bounding box center [676, 295] width 64 height 64
click at [376, 336] on button "Click to see the audio transcription" at bounding box center [377, 340] width 17 height 21
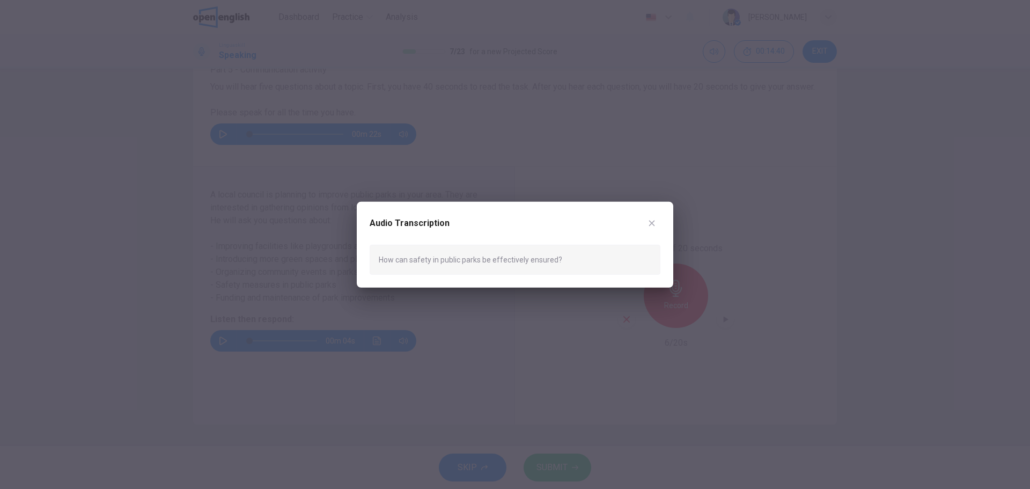
click at [652, 218] on icon "button" at bounding box center [652, 222] width 9 height 9
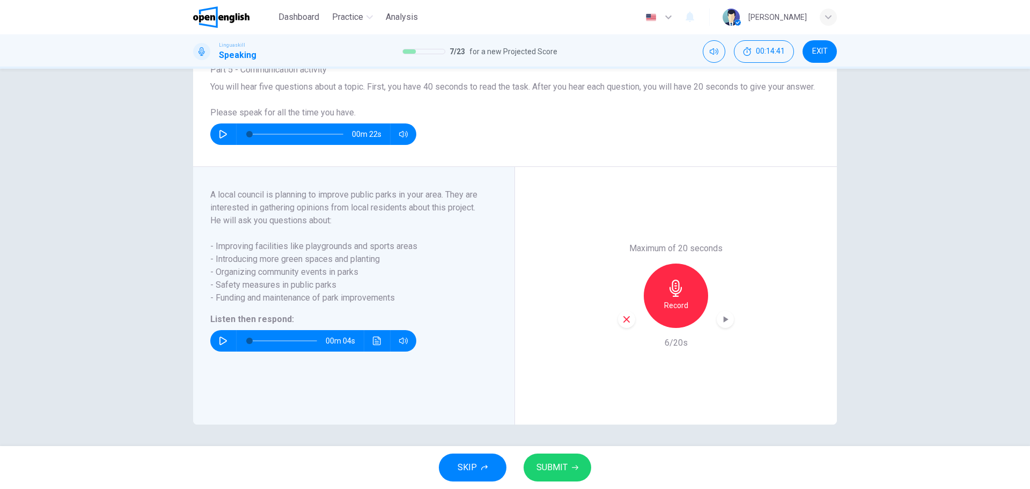
click at [669, 293] on icon "button" at bounding box center [675, 288] width 17 height 17
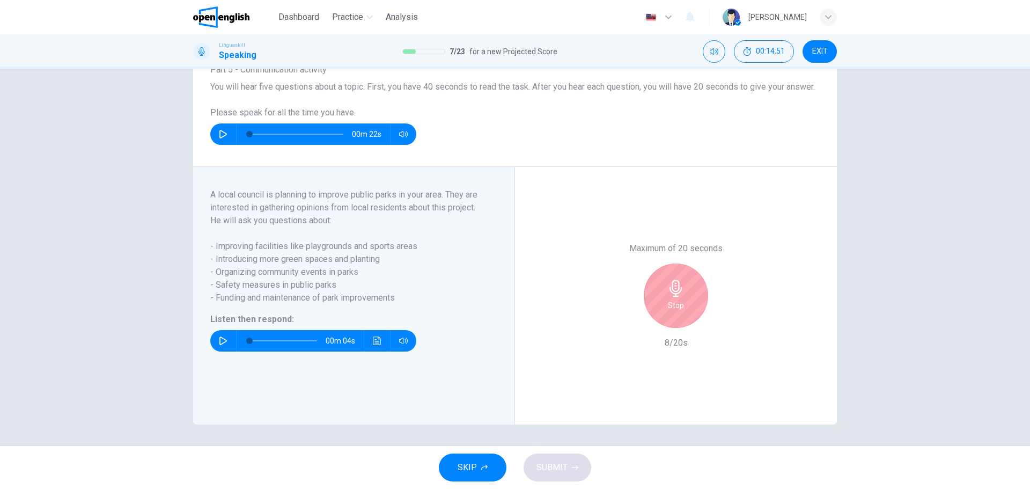
click at [377, 339] on icon "Click to see the audio transcription" at bounding box center [377, 340] width 9 height 9
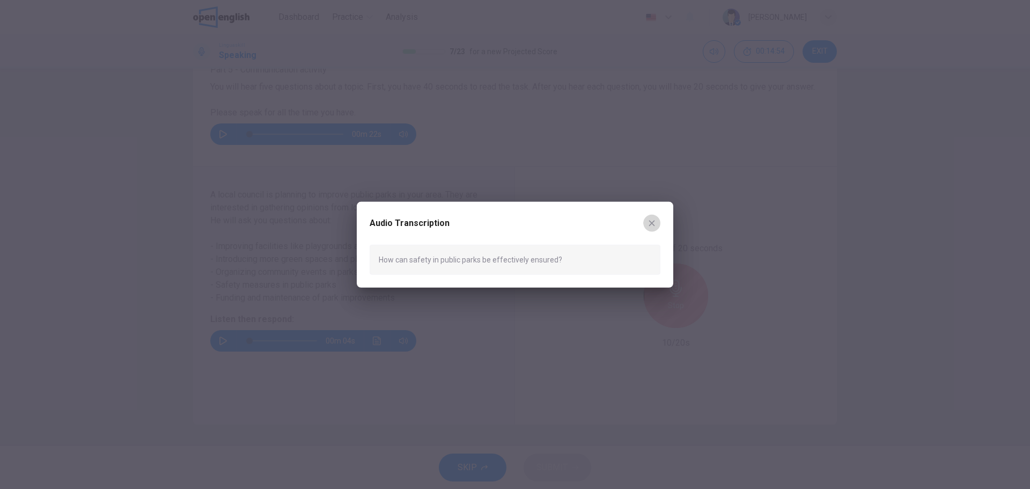
click at [651, 225] on icon "button" at bounding box center [652, 222] width 9 height 9
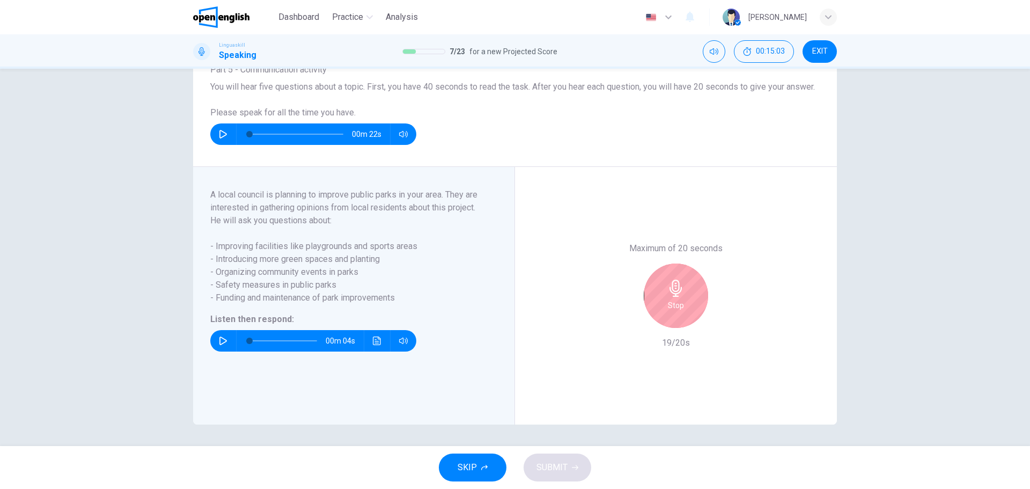
click at [663, 296] on div "Stop" at bounding box center [676, 295] width 64 height 64
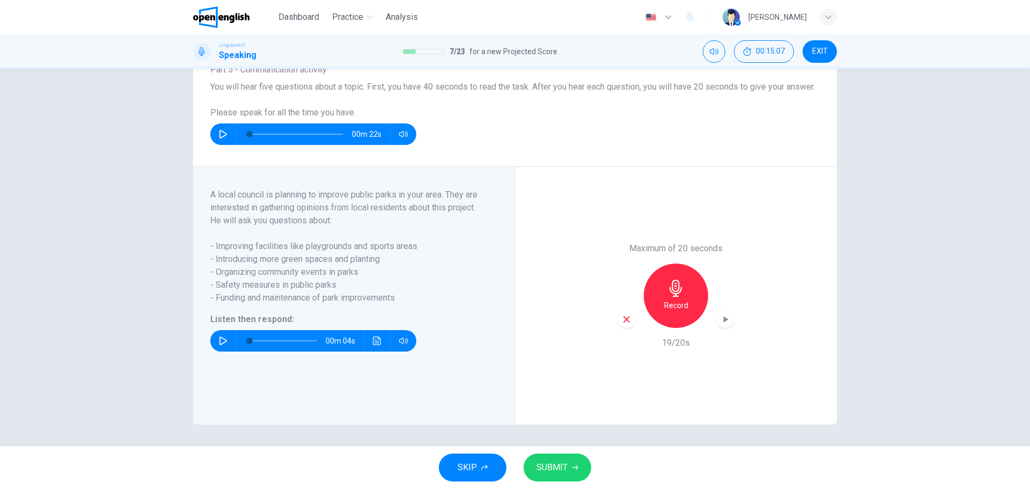
click at [674, 298] on div "Record" at bounding box center [676, 295] width 64 height 64
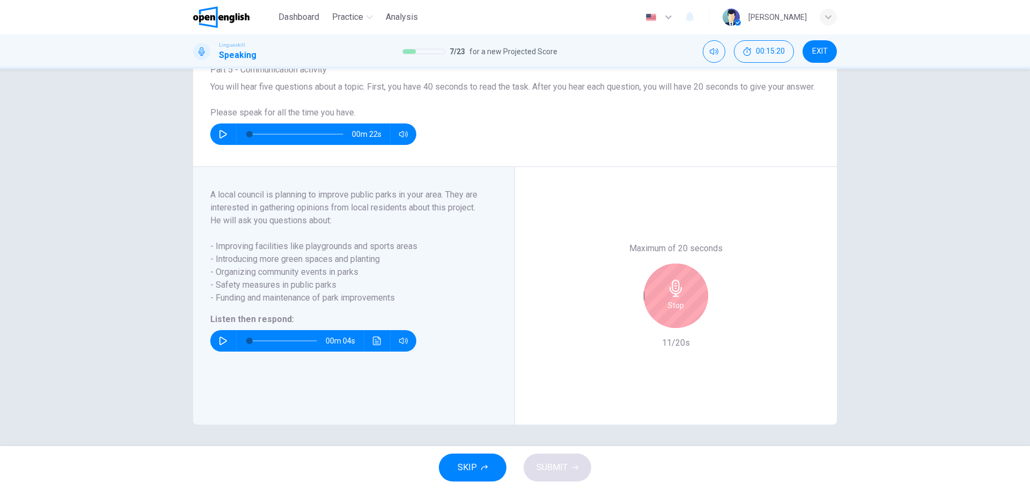
click at [668, 301] on h6 "Stop" at bounding box center [676, 305] width 16 height 13
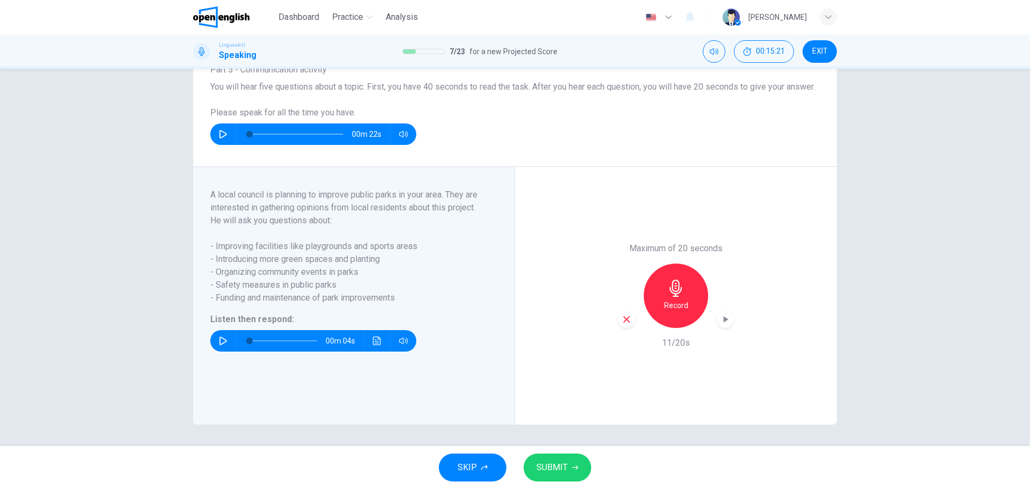
click at [667, 301] on h6 "Record" at bounding box center [676, 305] width 24 height 13
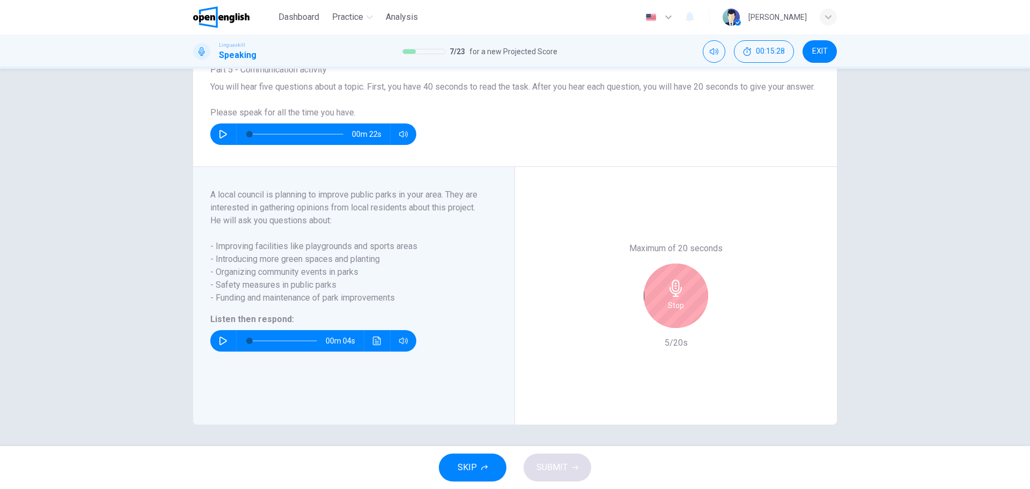
click at [654, 306] on div "Stop" at bounding box center [676, 295] width 64 height 64
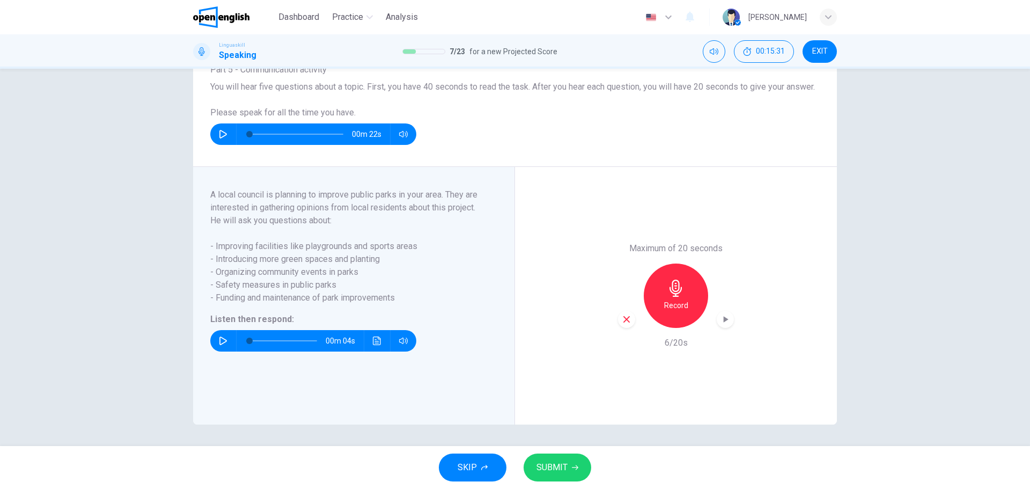
click at [667, 299] on h6 "Record" at bounding box center [676, 305] width 24 height 13
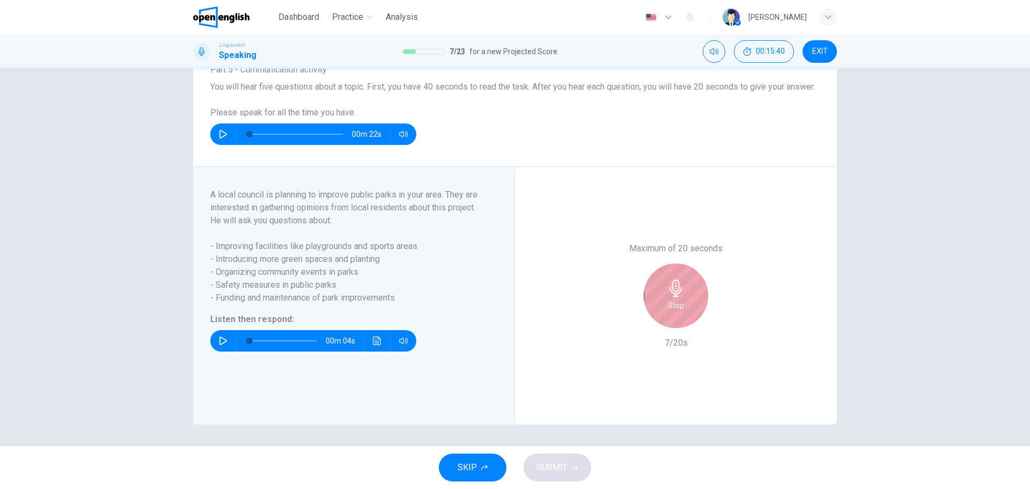
click at [673, 305] on h6 "Stop" at bounding box center [676, 305] width 16 height 13
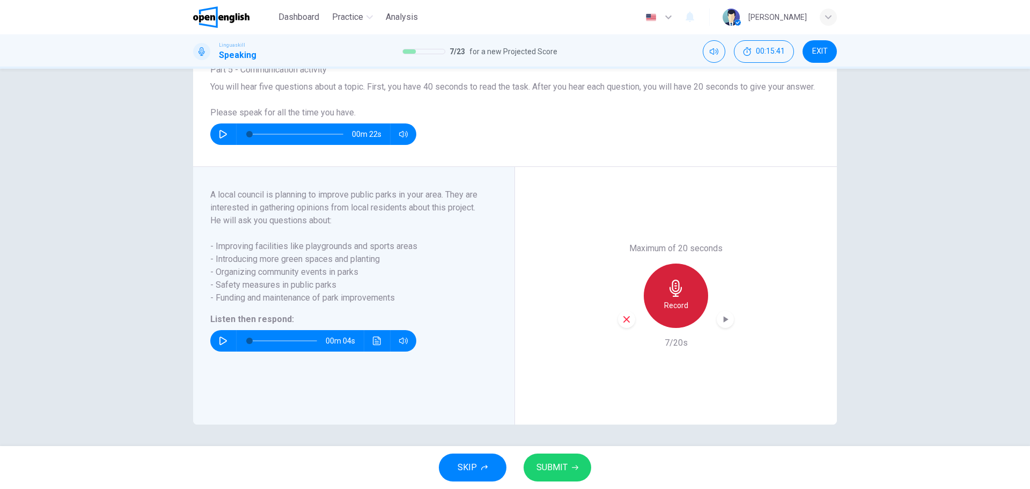
click at [673, 305] on h6 "Record" at bounding box center [676, 305] width 24 height 13
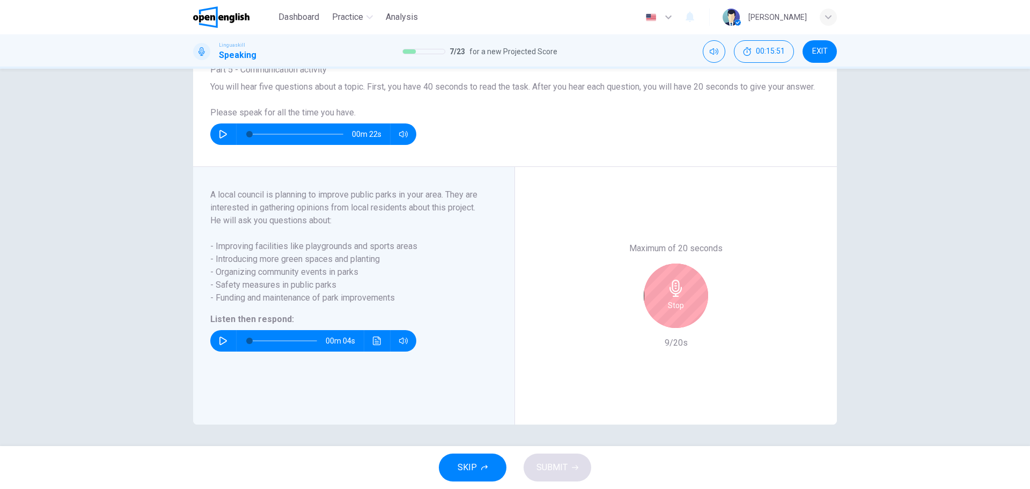
click at [692, 292] on div "Stop" at bounding box center [676, 295] width 64 height 64
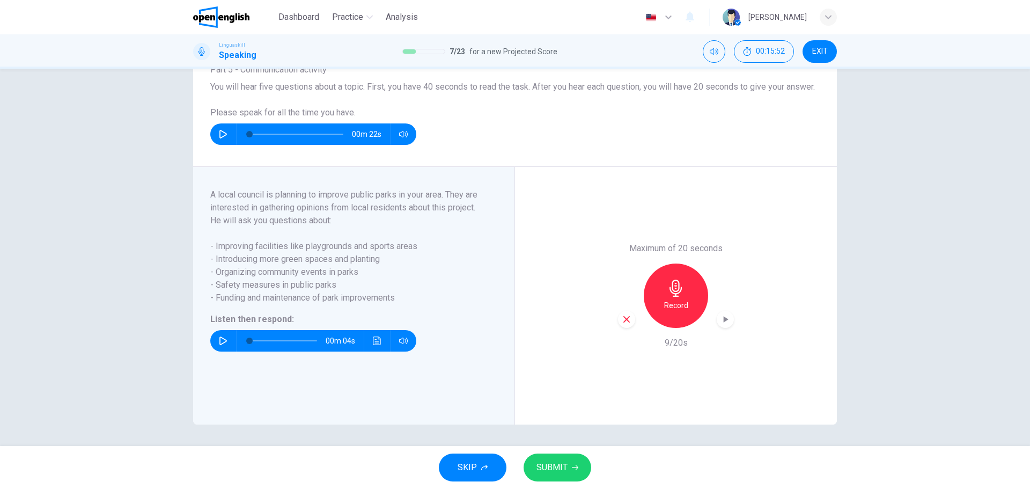
click at [670, 301] on h6 "Record" at bounding box center [676, 305] width 24 height 13
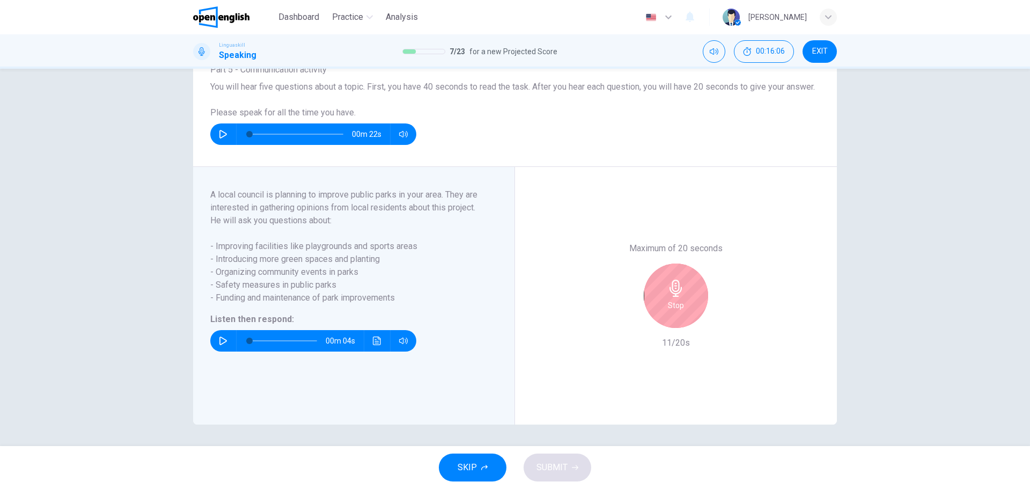
click at [673, 303] on h6 "Stop" at bounding box center [676, 305] width 16 height 13
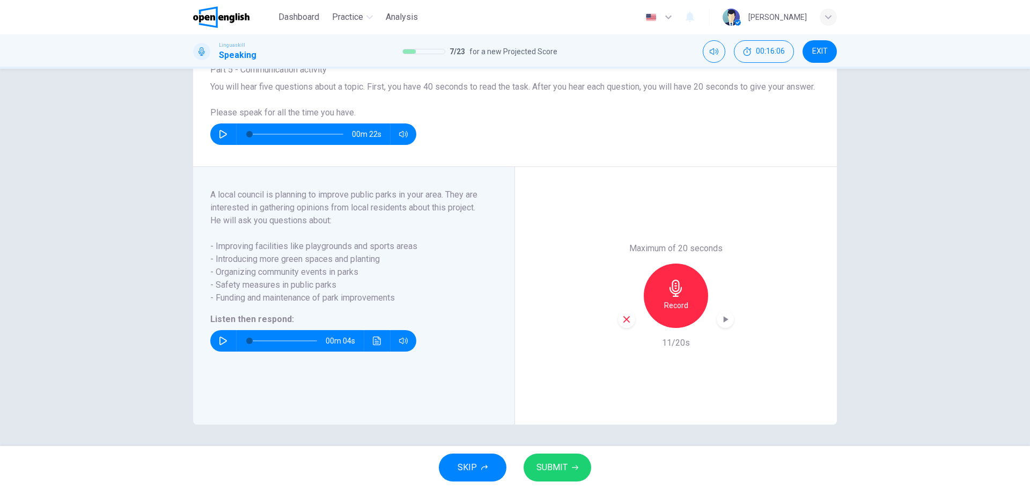
click at [673, 303] on h6 "Record" at bounding box center [676, 305] width 24 height 13
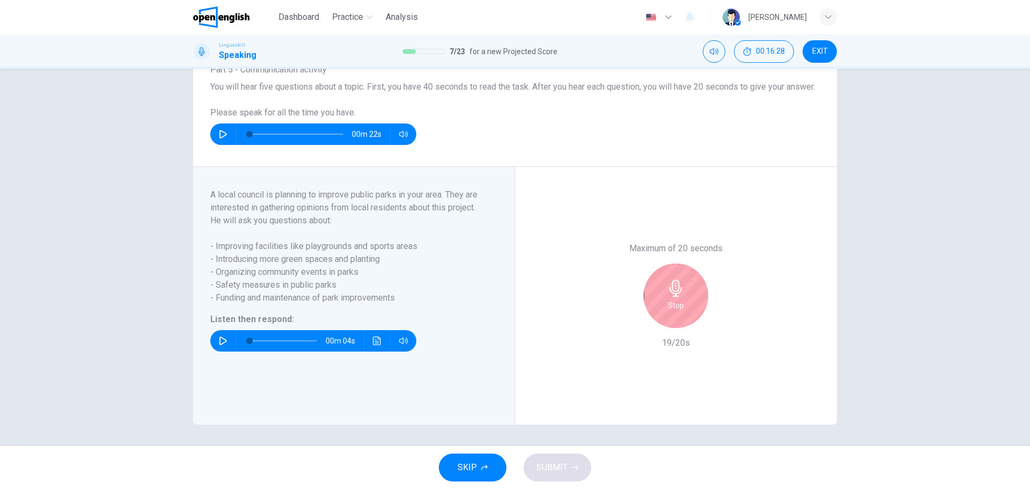
click at [661, 297] on div "Stop" at bounding box center [676, 295] width 64 height 64
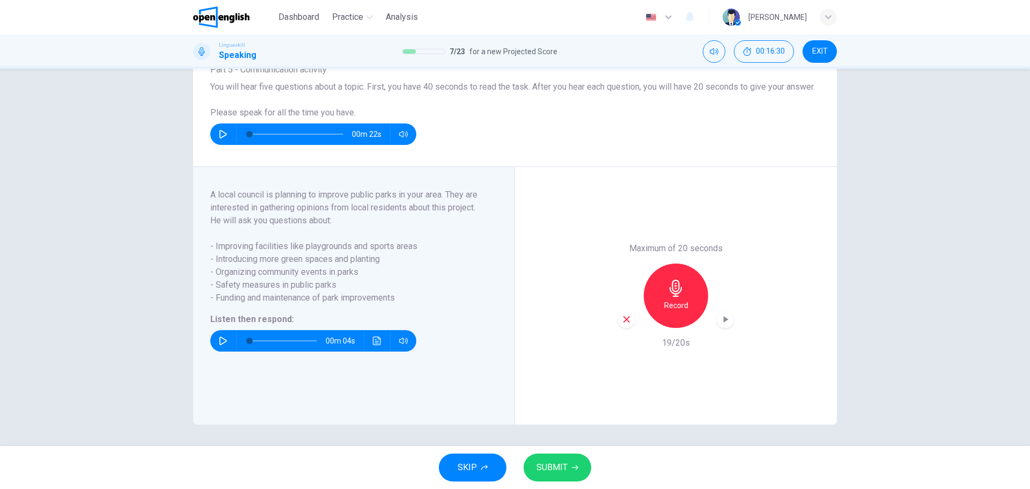
click at [373, 337] on icon "Click to see the audio transcription" at bounding box center [377, 340] width 8 height 9
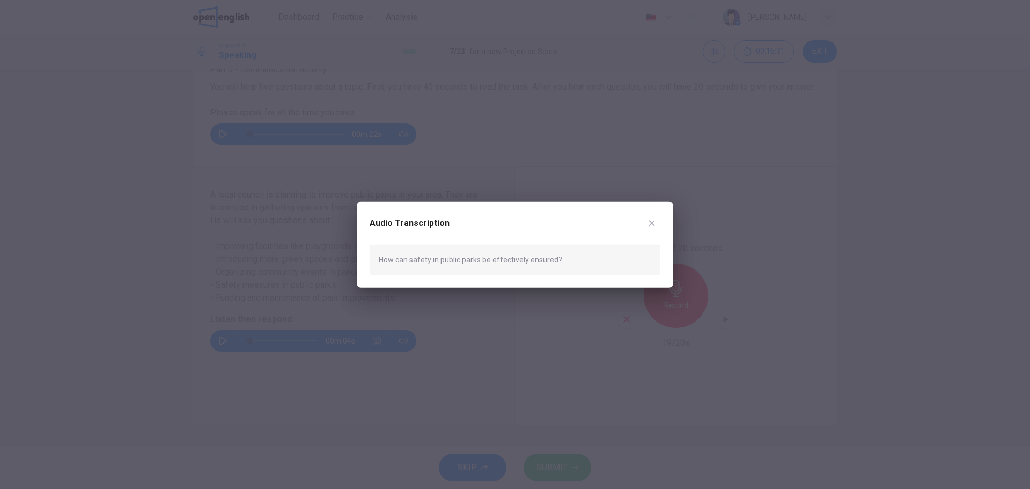
click at [648, 225] on icon "button" at bounding box center [652, 222] width 9 height 9
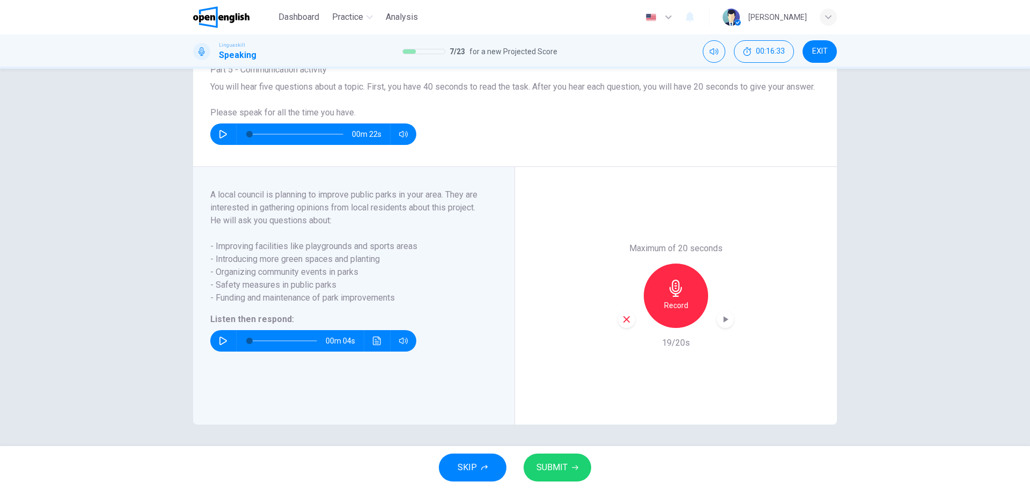
click at [670, 303] on h6 "Record" at bounding box center [676, 305] width 24 height 13
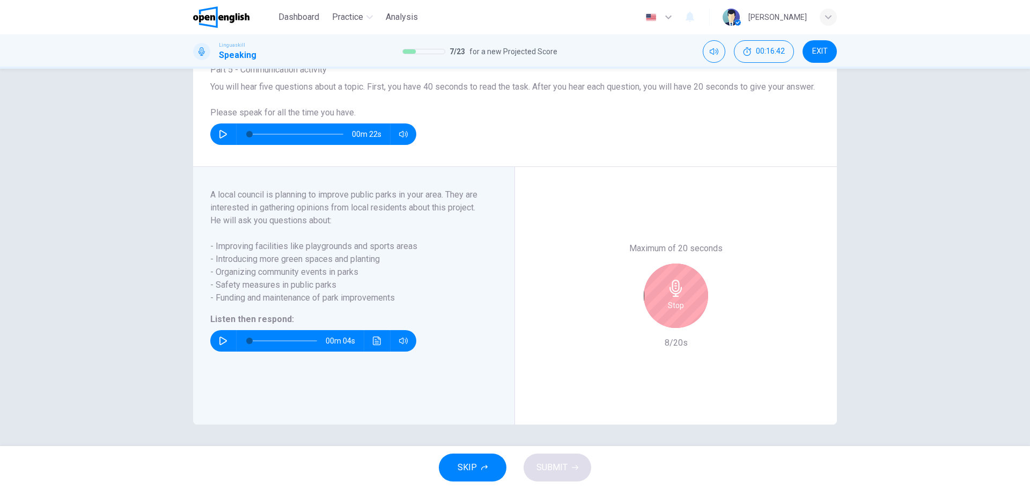
click at [676, 316] on div "Stop" at bounding box center [676, 295] width 64 height 64
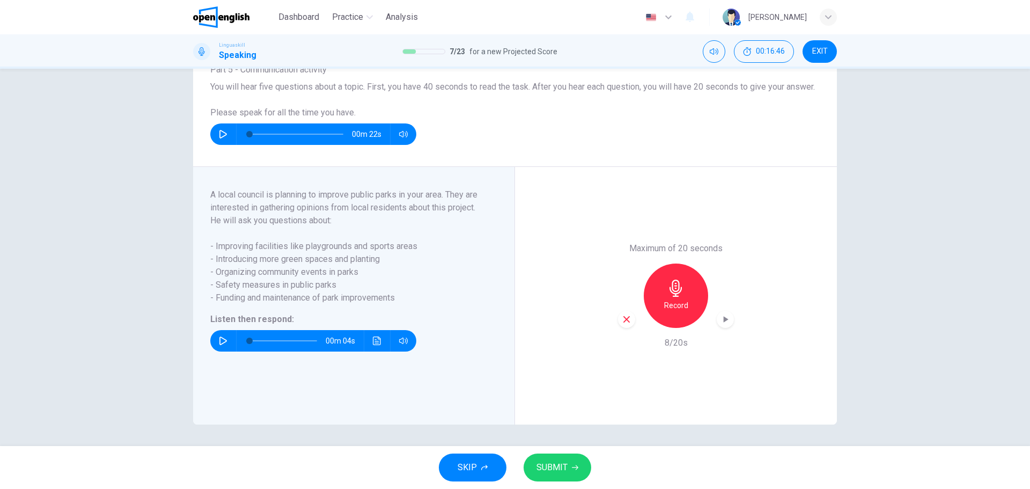
click at [681, 295] on icon "button" at bounding box center [675, 288] width 17 height 17
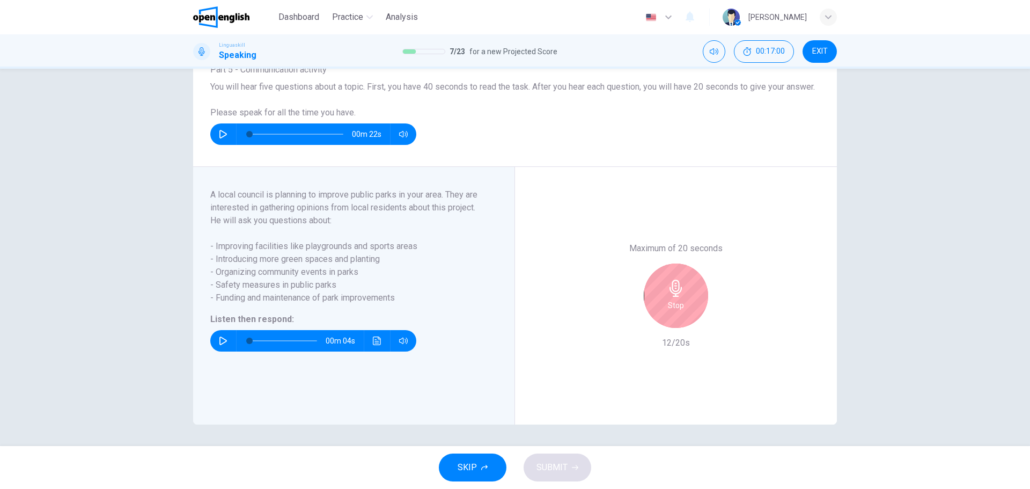
click at [671, 315] on div "Stop" at bounding box center [676, 295] width 64 height 64
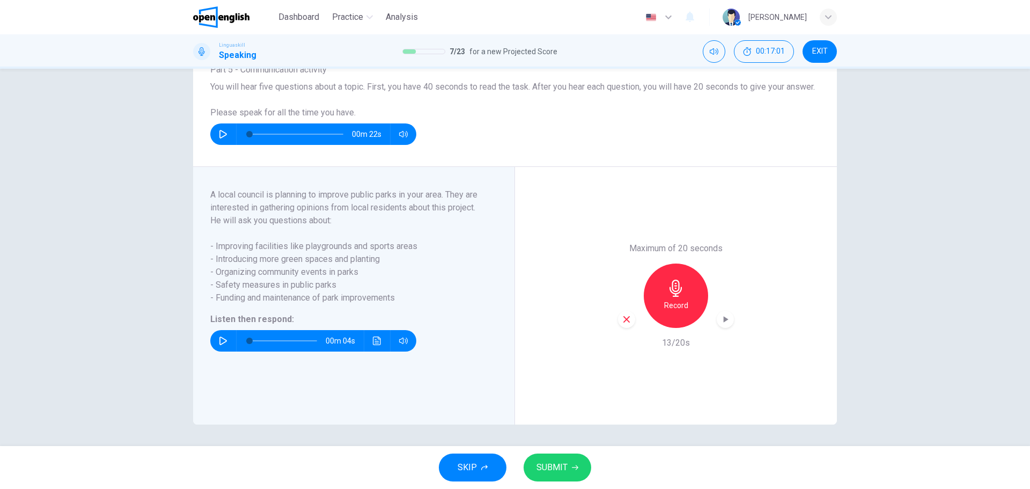
click at [671, 315] on div "Record" at bounding box center [676, 295] width 64 height 64
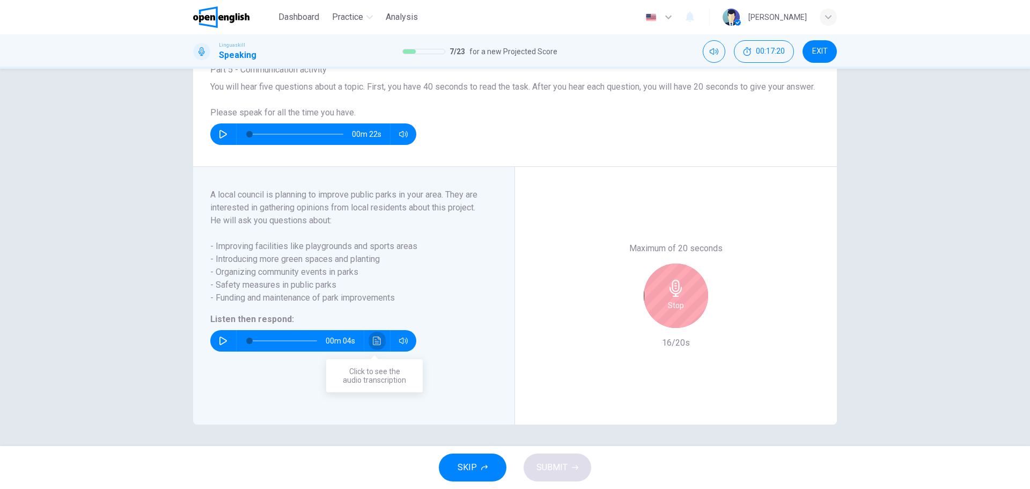
click at [377, 345] on button "Click to see the audio transcription" at bounding box center [377, 340] width 17 height 21
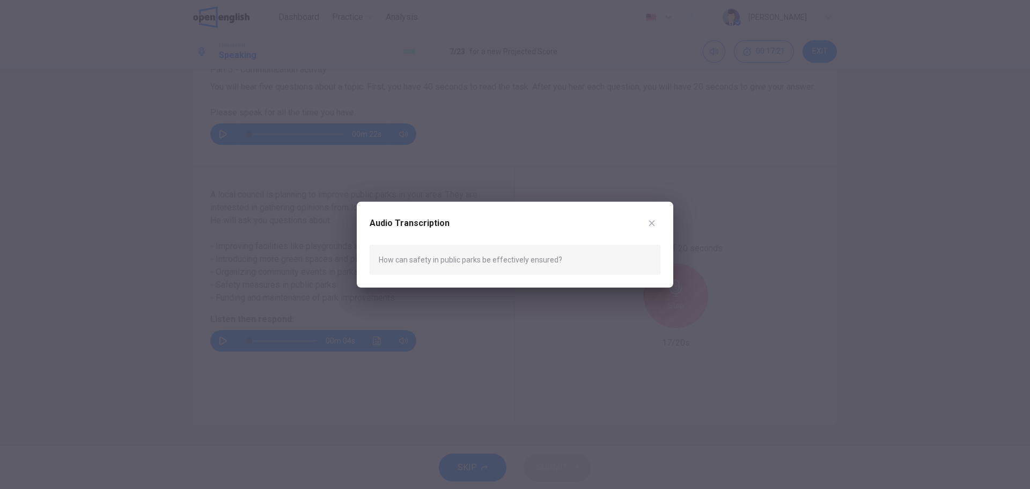
click at [657, 224] on button "button" at bounding box center [651, 222] width 17 height 17
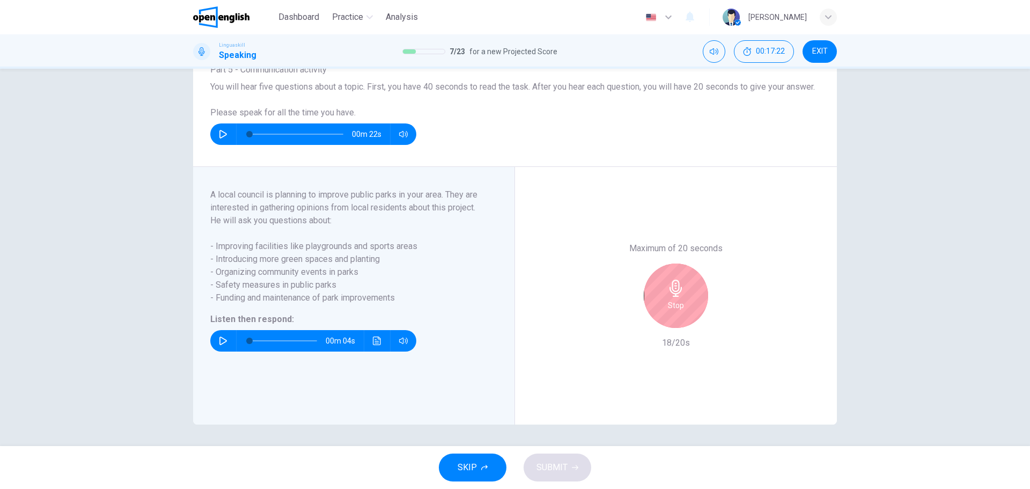
click at [673, 295] on icon "button" at bounding box center [676, 288] width 12 height 17
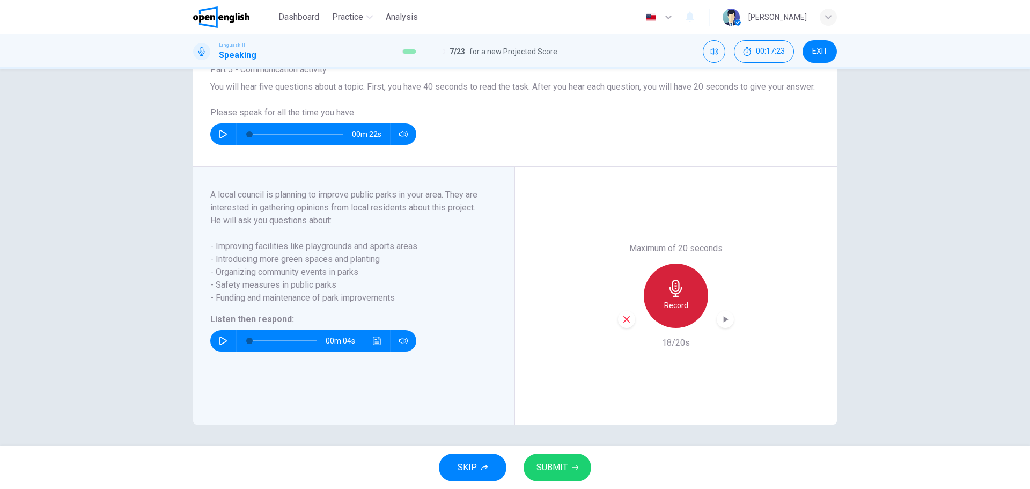
click at [673, 295] on icon "button" at bounding box center [676, 288] width 12 height 17
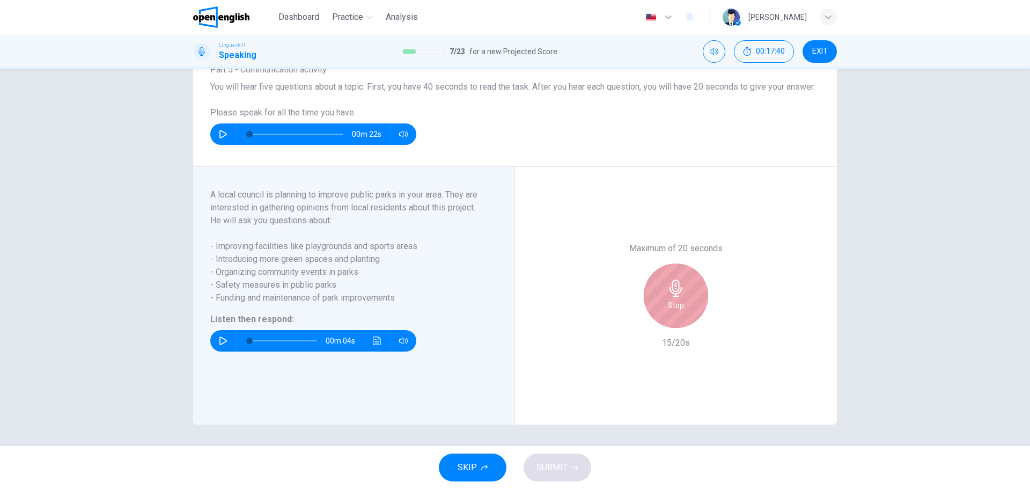
click at [665, 313] on div "Stop" at bounding box center [676, 295] width 64 height 64
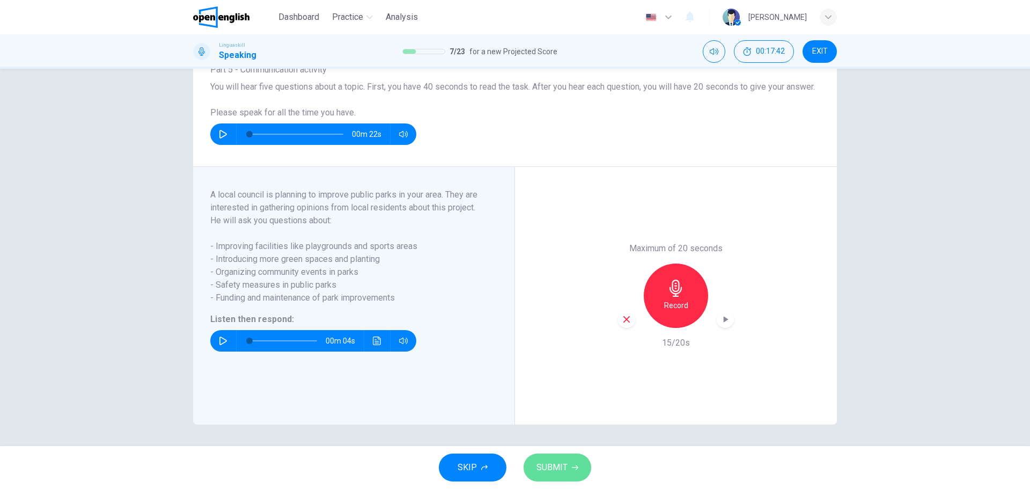
click at [555, 466] on span "SUBMIT" at bounding box center [551, 467] width 31 height 15
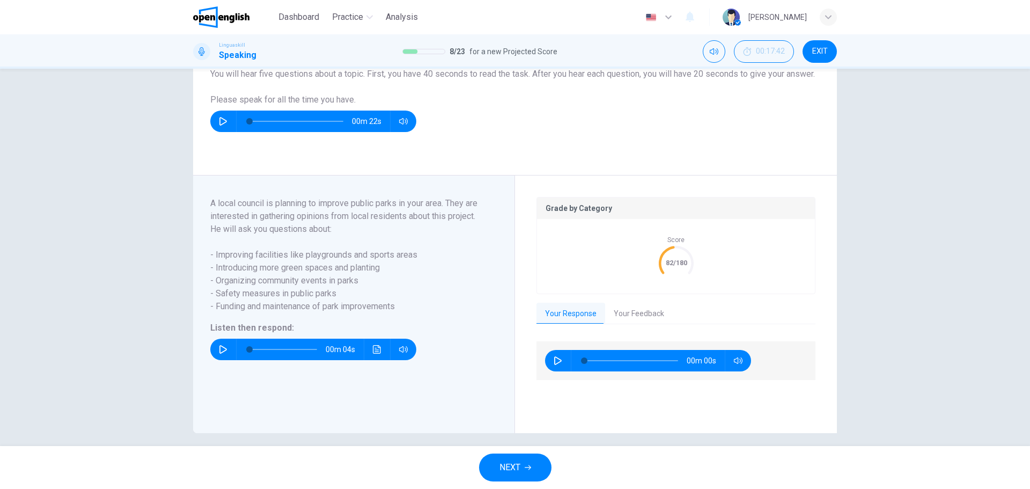
click at [621, 325] on button "Your Feedback" at bounding box center [639, 314] width 68 height 23
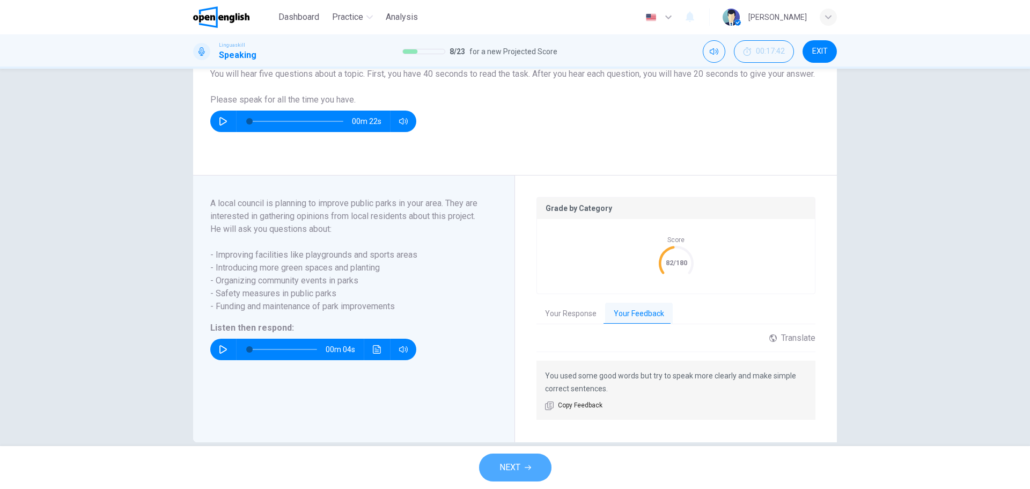
click at [528, 468] on icon "button" at bounding box center [528, 467] width 6 height 6
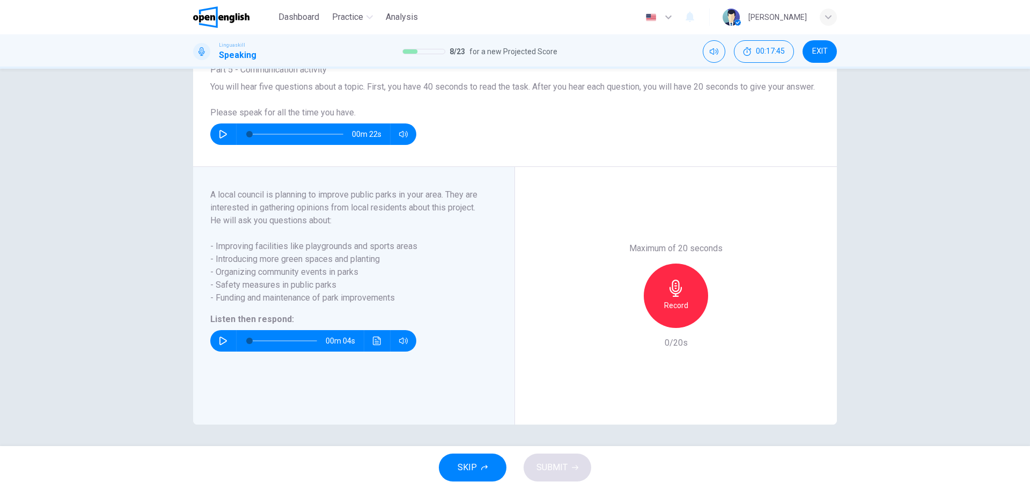
click at [219, 344] on icon "button" at bounding box center [223, 340] width 8 height 9
type input "*"
click at [374, 342] on icon "Click to see the audio transcription" at bounding box center [377, 340] width 9 height 9
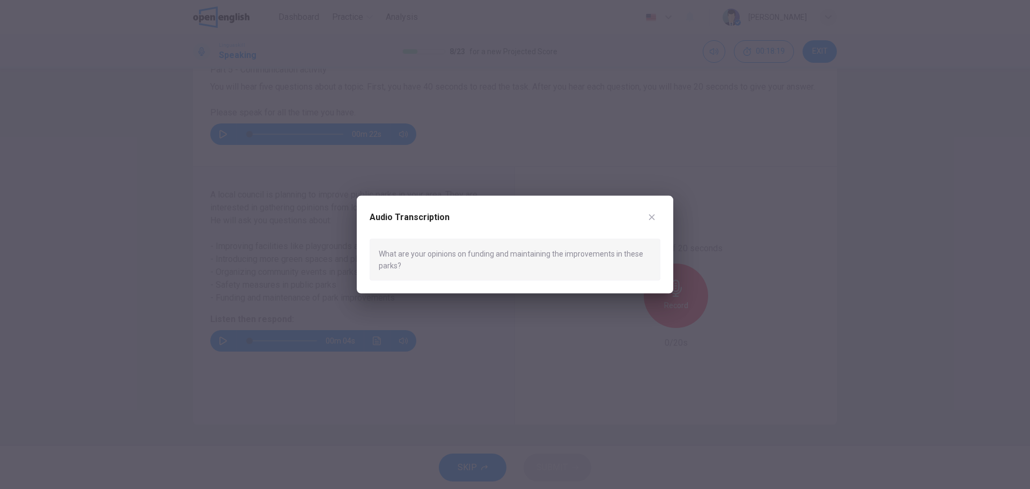
click at [654, 217] on icon "button" at bounding box center [652, 216] width 9 height 9
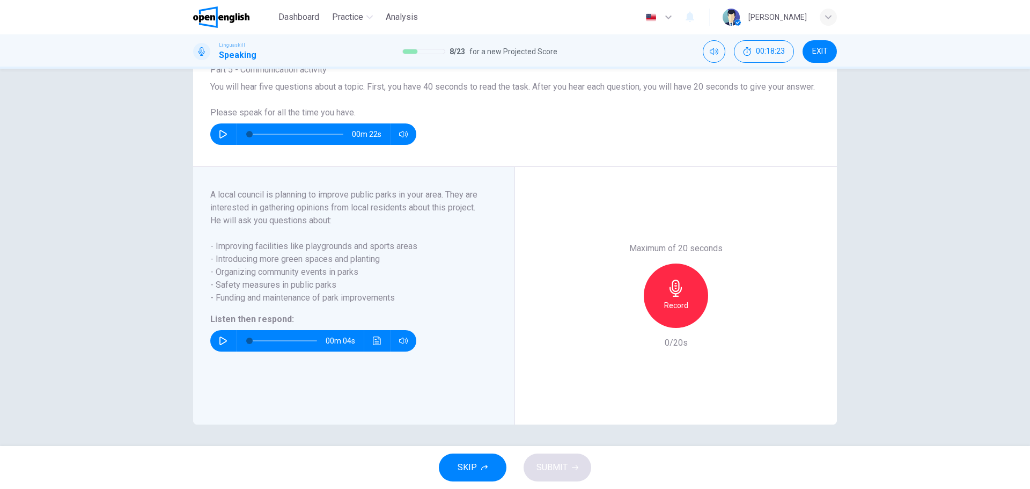
click at [674, 314] on div "Record" at bounding box center [676, 295] width 64 height 64
click at [687, 277] on div "Stop" at bounding box center [676, 295] width 64 height 64
click at [680, 303] on h6 "Record" at bounding box center [676, 305] width 24 height 13
click at [678, 297] on div "Stop" at bounding box center [676, 295] width 64 height 64
click at [562, 455] on button "SUBMIT" at bounding box center [558, 467] width 68 height 28
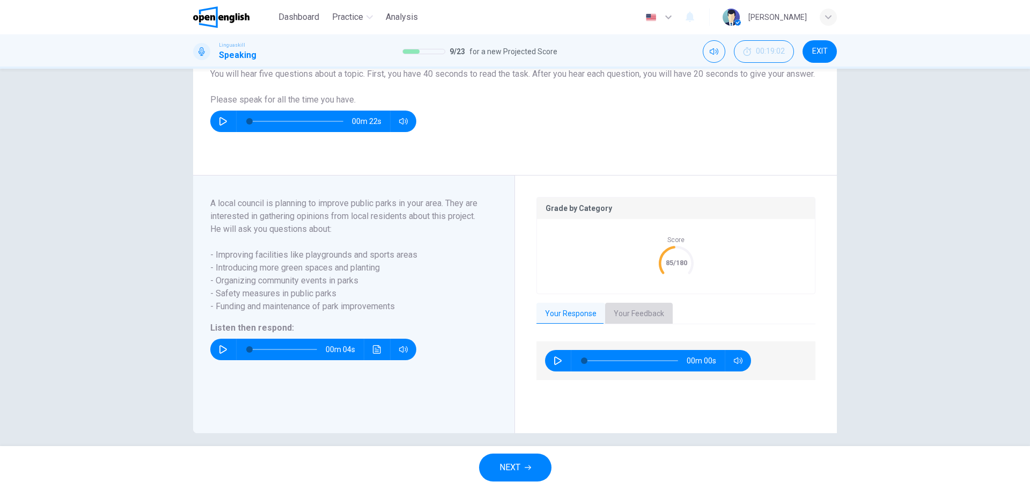
click at [639, 325] on button "Your Feedback" at bounding box center [639, 314] width 68 height 23
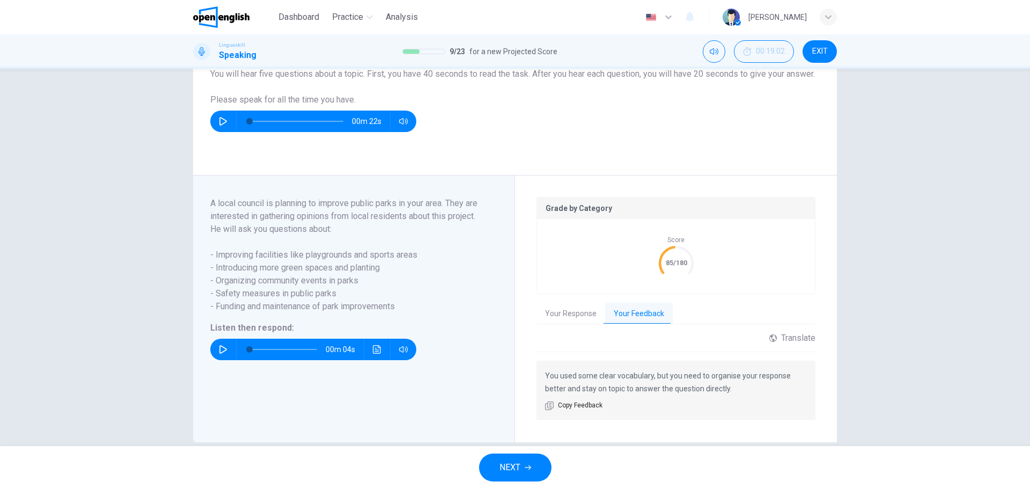
click at [536, 462] on button "NEXT" at bounding box center [515, 467] width 72 height 28
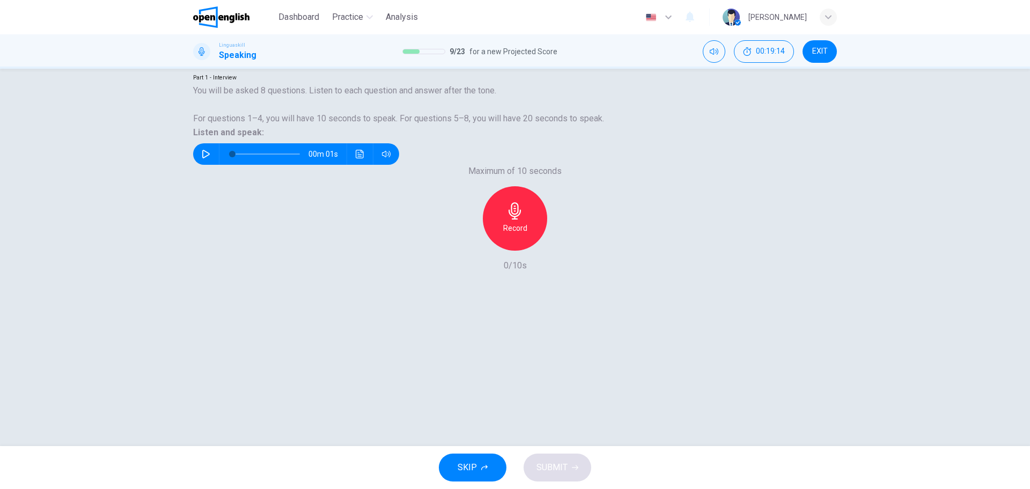
scroll to position [39, 0]
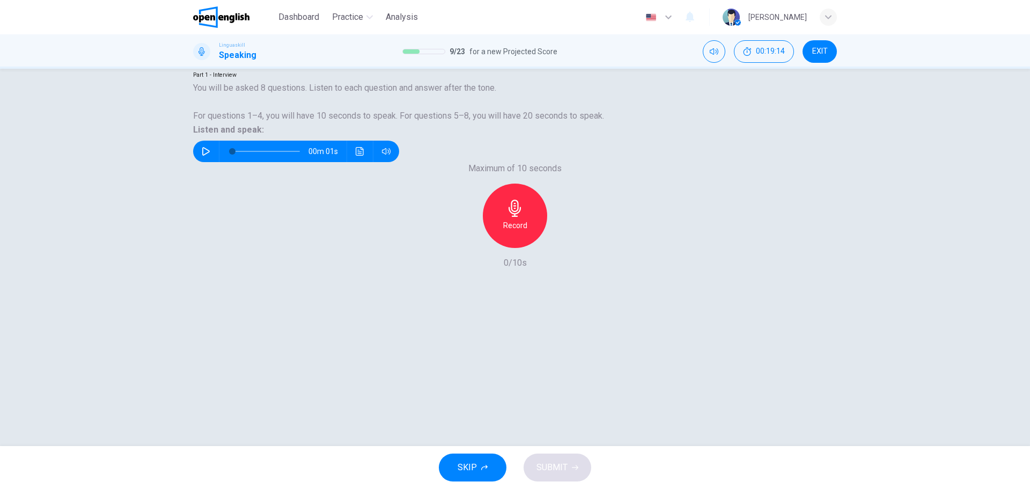
click at [215, 162] on button "button" at bounding box center [205, 151] width 17 height 21
click at [525, 248] on div "Record" at bounding box center [515, 215] width 64 height 64
click at [509, 232] on h6 "Stop" at bounding box center [515, 225] width 16 height 13
click at [563, 470] on span "SUBMIT" at bounding box center [551, 467] width 31 height 15
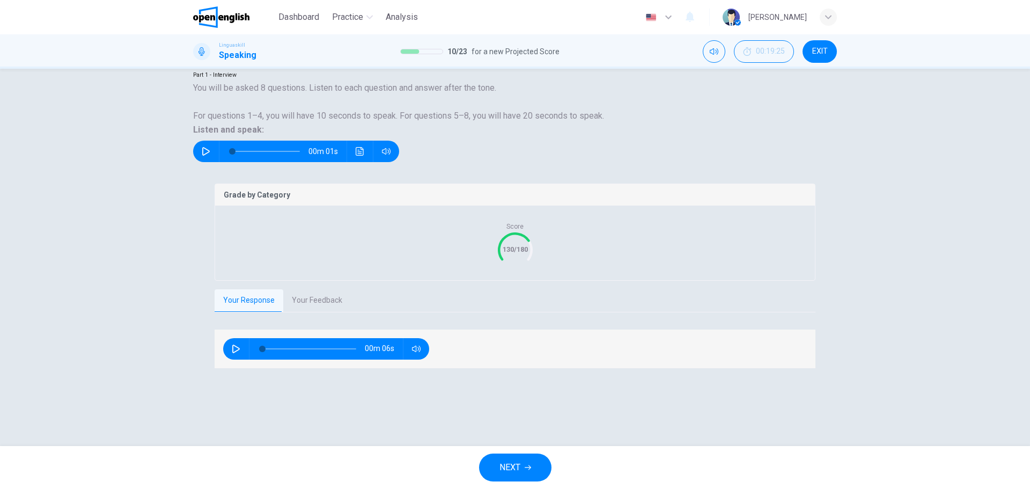
click at [290, 312] on button "Your Feedback" at bounding box center [317, 300] width 68 height 23
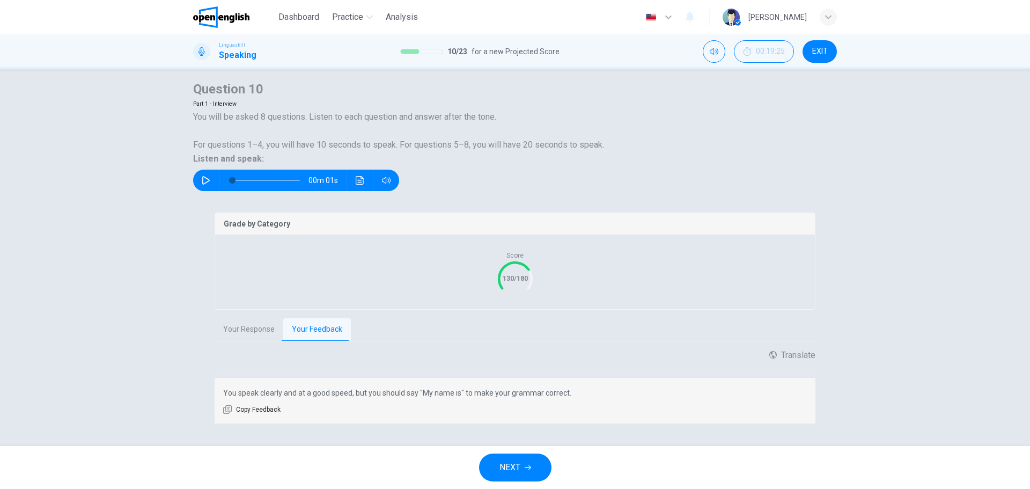
scroll to position [0, 0]
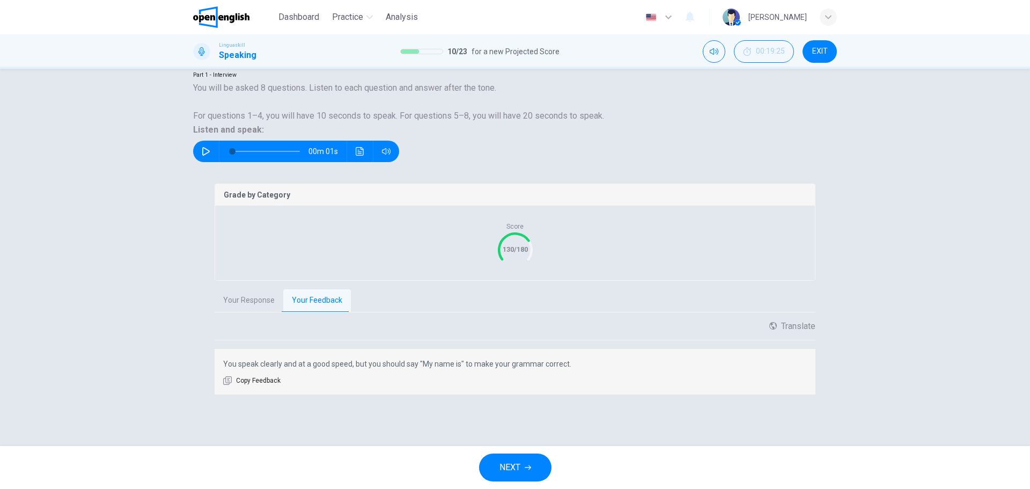
click at [529, 464] on button "NEXT" at bounding box center [515, 467] width 72 height 28
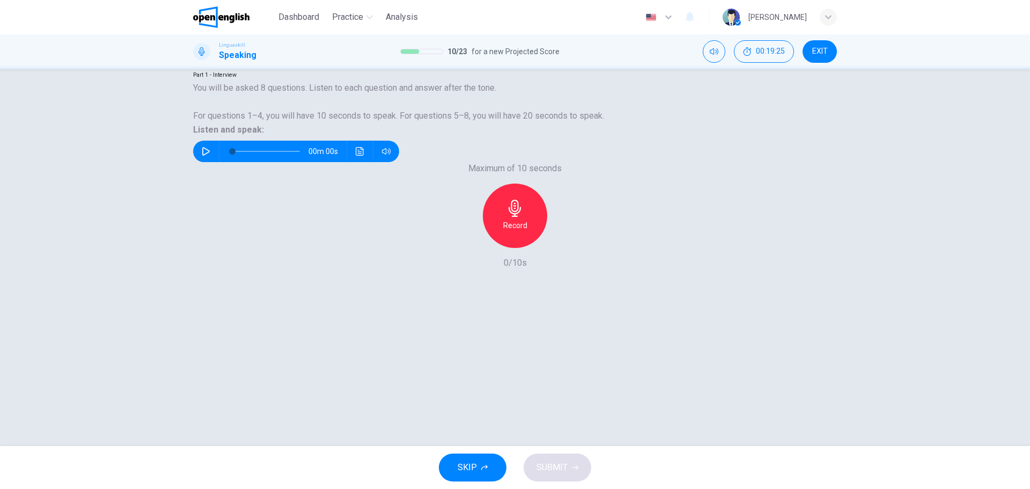
scroll to position [39, 0]
click at [210, 156] on icon "button" at bounding box center [206, 151] width 9 height 9
click at [521, 232] on h6 "Record" at bounding box center [515, 225] width 24 height 13
click at [512, 232] on h6 "Stop" at bounding box center [515, 225] width 16 height 13
click at [567, 477] on button "SUBMIT" at bounding box center [558, 467] width 68 height 28
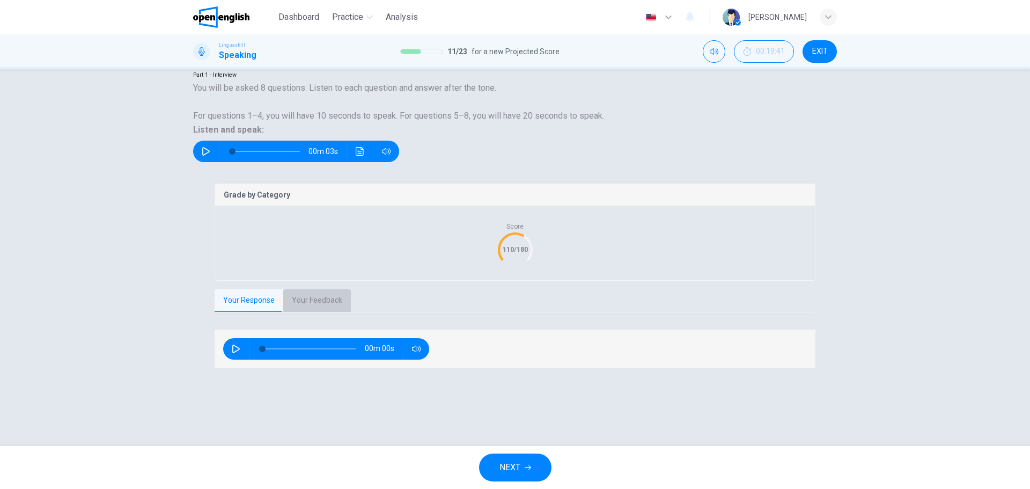
click at [302, 312] on button "Your Feedback" at bounding box center [317, 300] width 68 height 23
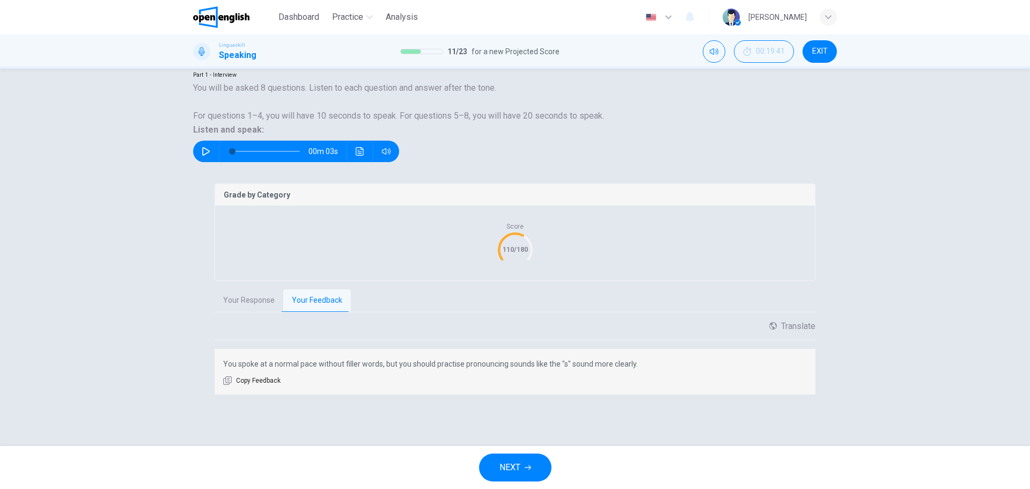
scroll to position [104, 0]
click at [506, 463] on span "NEXT" at bounding box center [509, 467] width 21 height 15
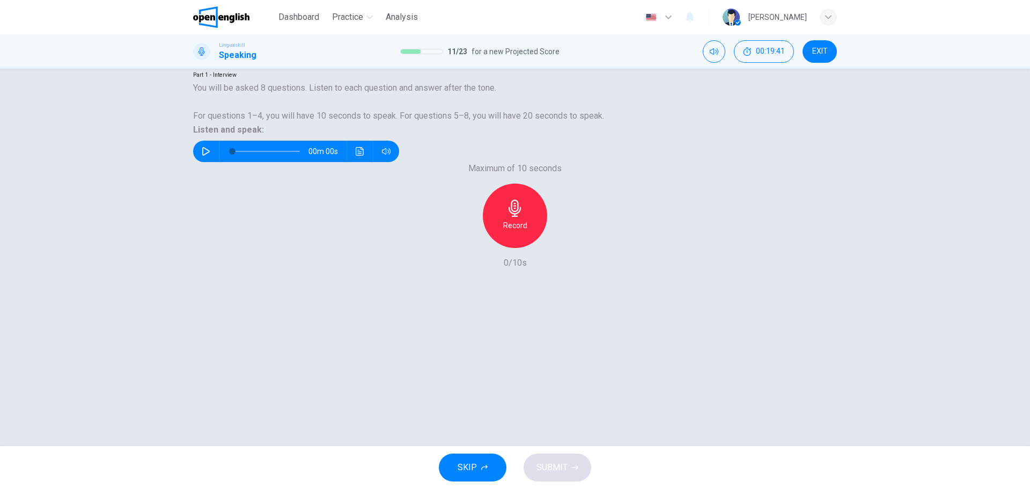
scroll to position [39, 0]
click at [215, 162] on button "button" at bounding box center [205, 151] width 17 height 21
click at [518, 232] on h6 "Record" at bounding box center [515, 225] width 24 height 13
click at [485, 248] on div "Stop" at bounding box center [515, 215] width 64 height 64
click at [507, 232] on h6 "Record" at bounding box center [515, 225] width 24 height 13
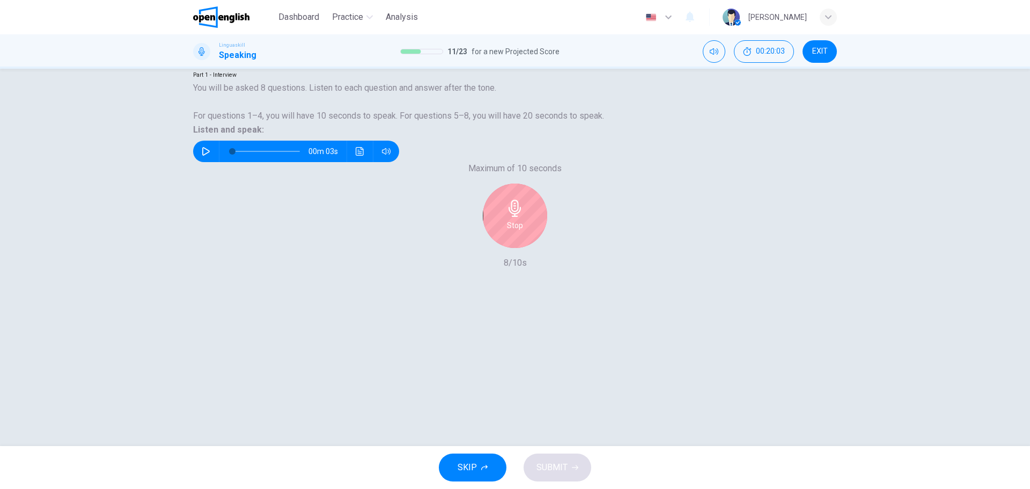
click at [510, 217] on icon "button" at bounding box center [515, 208] width 12 height 17
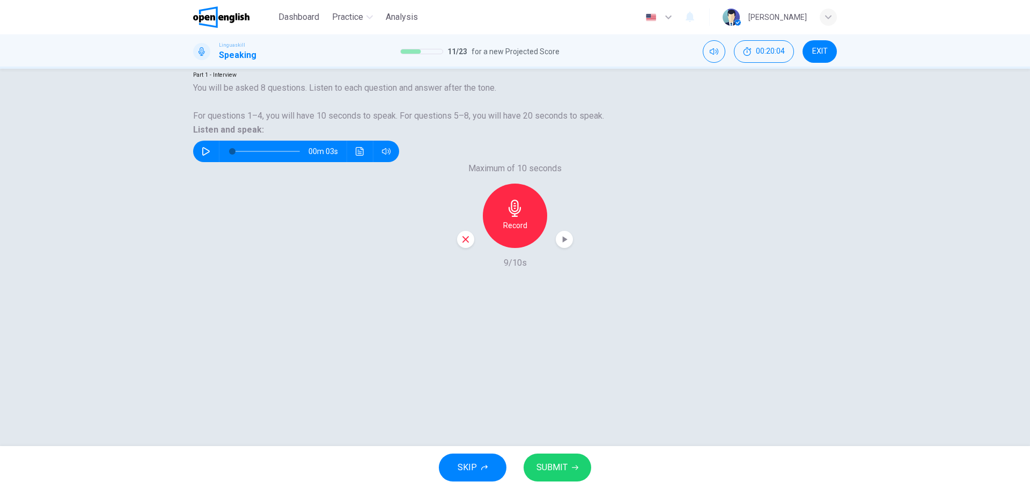
click at [547, 467] on span "SUBMIT" at bounding box center [551, 467] width 31 height 15
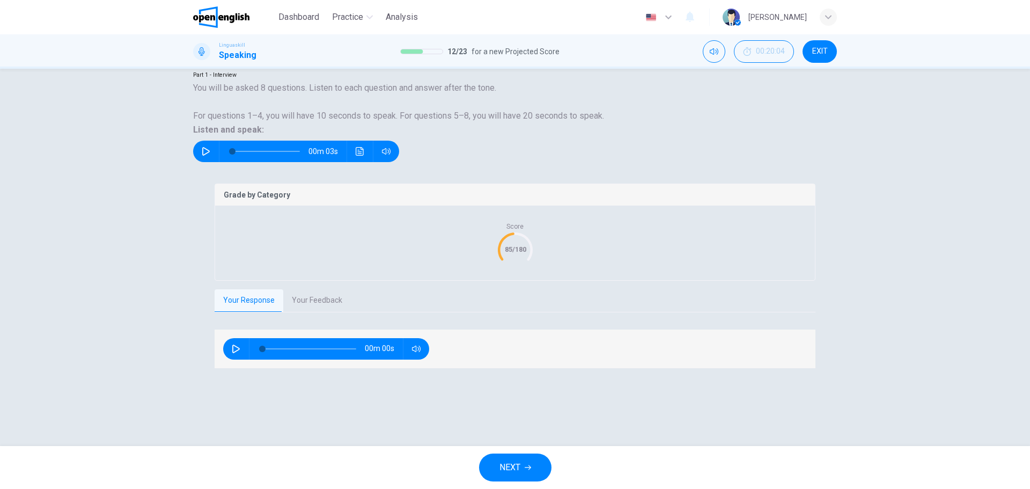
scroll to position [78, 0]
click at [307, 312] on button "Your Feedback" at bounding box center [317, 300] width 68 height 23
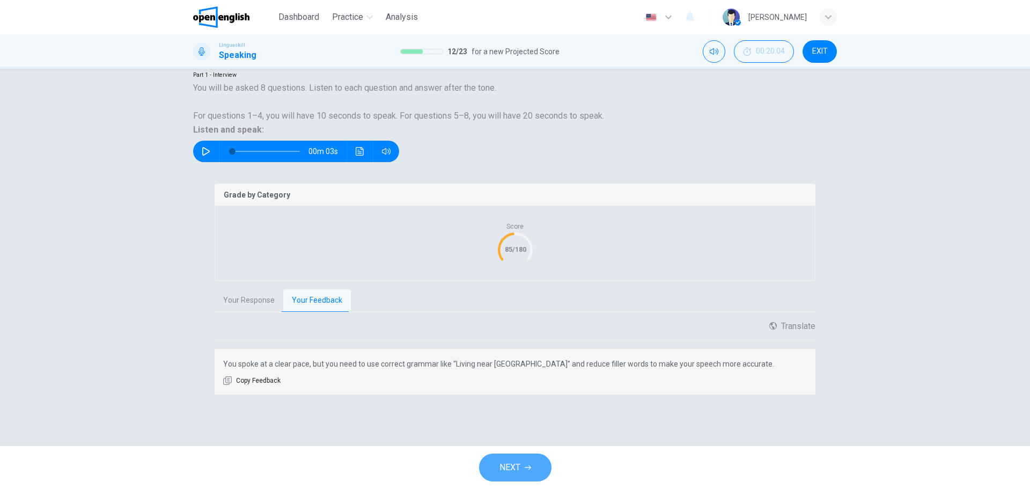
click at [497, 466] on button "NEXT" at bounding box center [515, 467] width 72 height 28
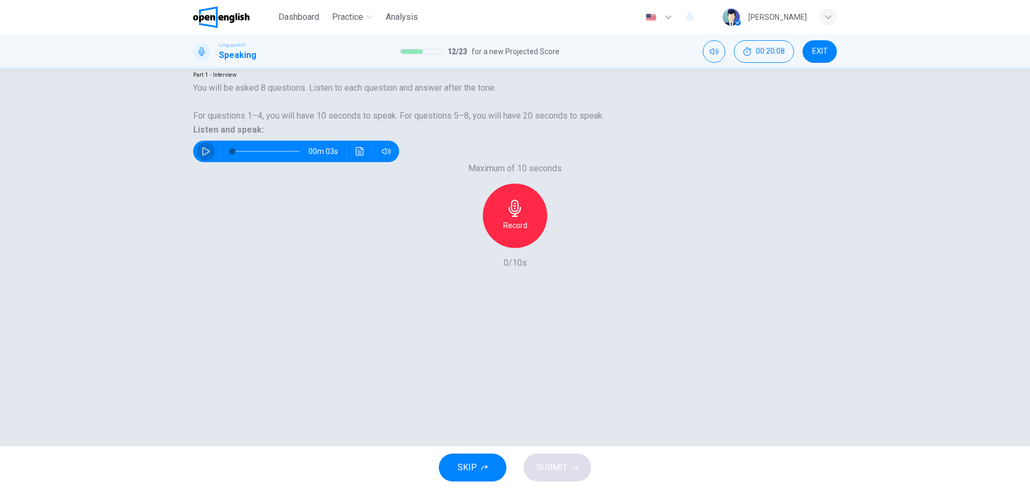
click at [212, 162] on button "button" at bounding box center [205, 151] width 17 height 21
click at [517, 217] on icon "button" at bounding box center [515, 208] width 12 height 17
click at [509, 232] on h6 "Stop" at bounding box center [515, 225] width 16 height 13
click at [509, 232] on h6 "Record" at bounding box center [515, 225] width 24 height 13
click at [514, 217] on icon "button" at bounding box center [514, 208] width 17 height 17
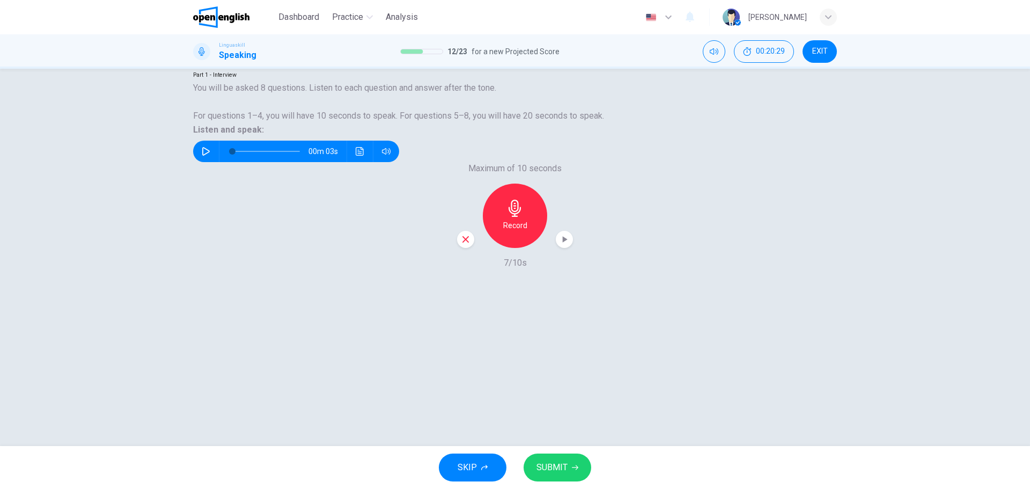
click at [514, 217] on icon "button" at bounding box center [514, 208] width 17 height 17
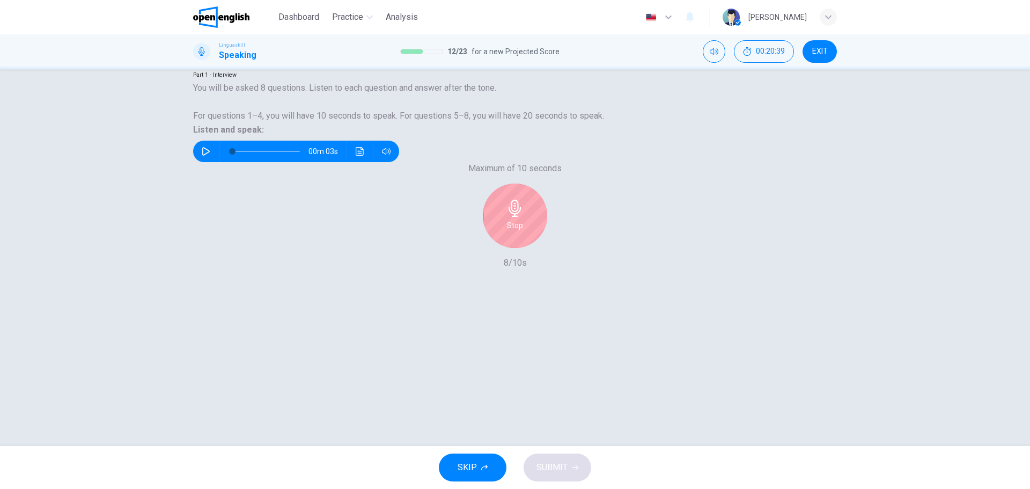
click at [520, 248] on div "Stop" at bounding box center [515, 215] width 64 height 64
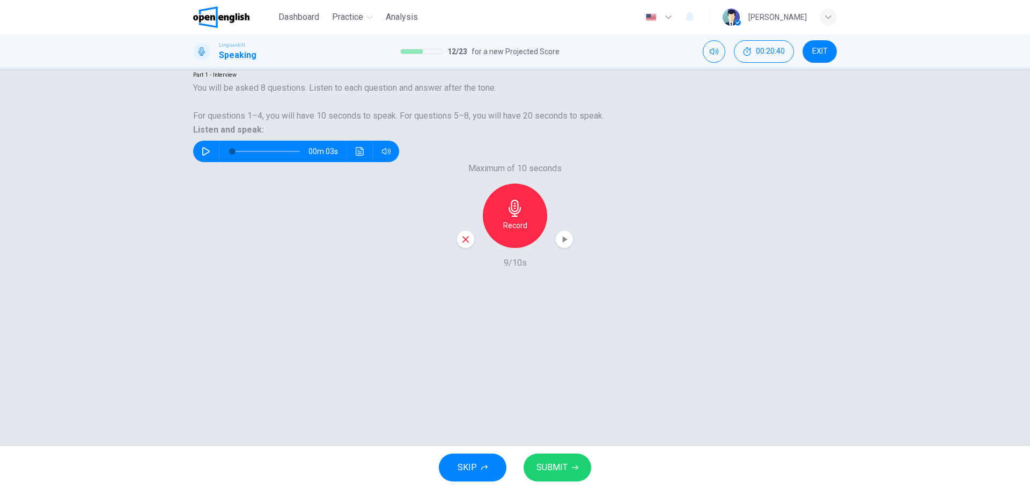
click at [556, 464] on span "SUBMIT" at bounding box center [551, 467] width 31 height 15
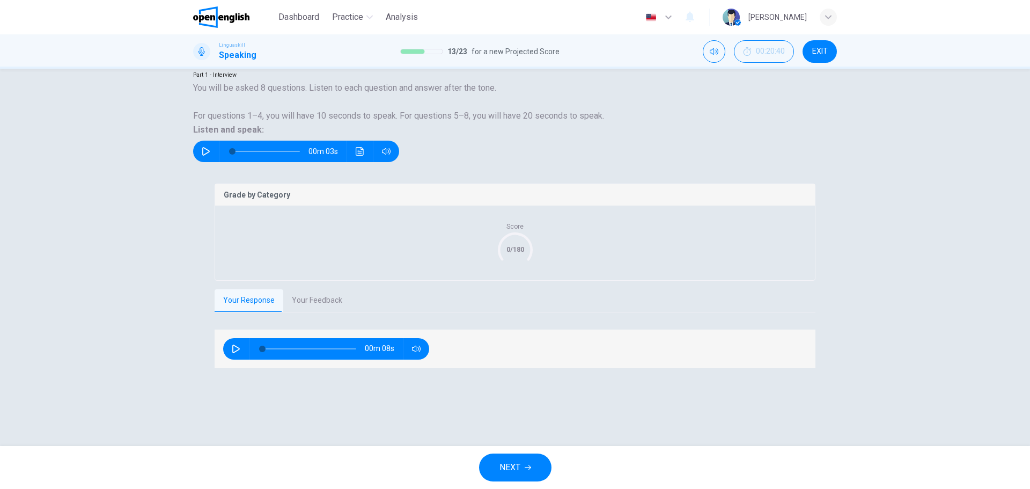
click at [327, 312] on button "Your Feedback" at bounding box center [317, 300] width 68 height 23
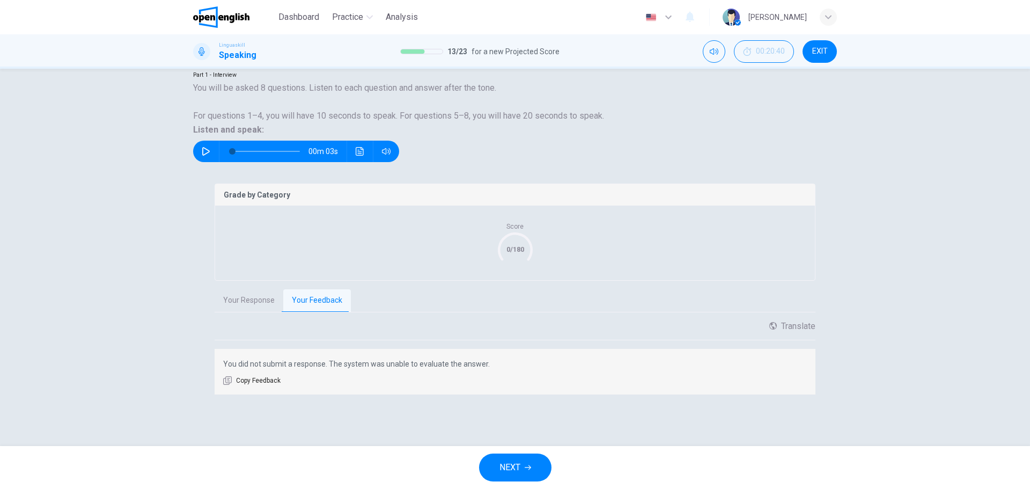
scroll to position [104, 0]
click at [502, 465] on span "NEXT" at bounding box center [509, 467] width 21 height 15
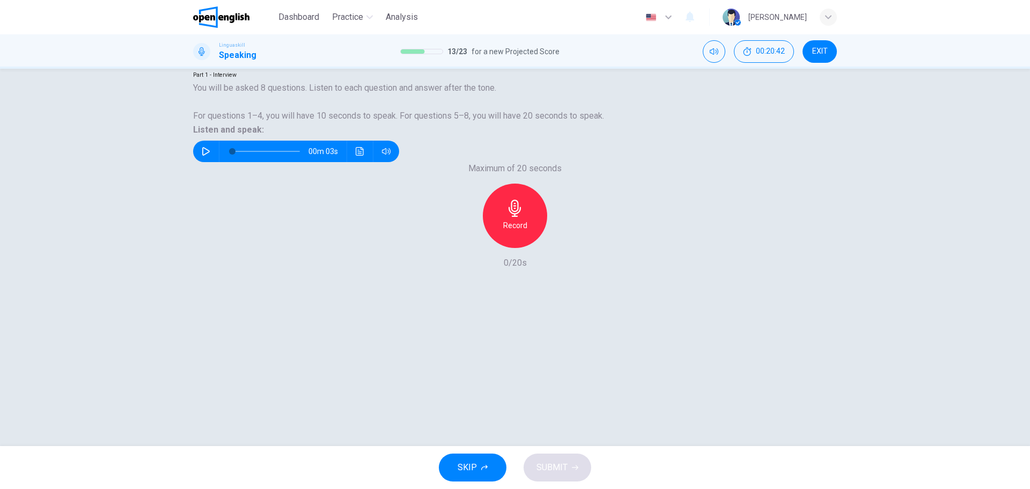
click at [210, 156] on icon "button" at bounding box center [206, 151] width 8 height 9
click at [522, 232] on h6 "Record" at bounding box center [515, 225] width 24 height 13
click at [575, 466] on icon "button" at bounding box center [575, 467] width 6 height 6
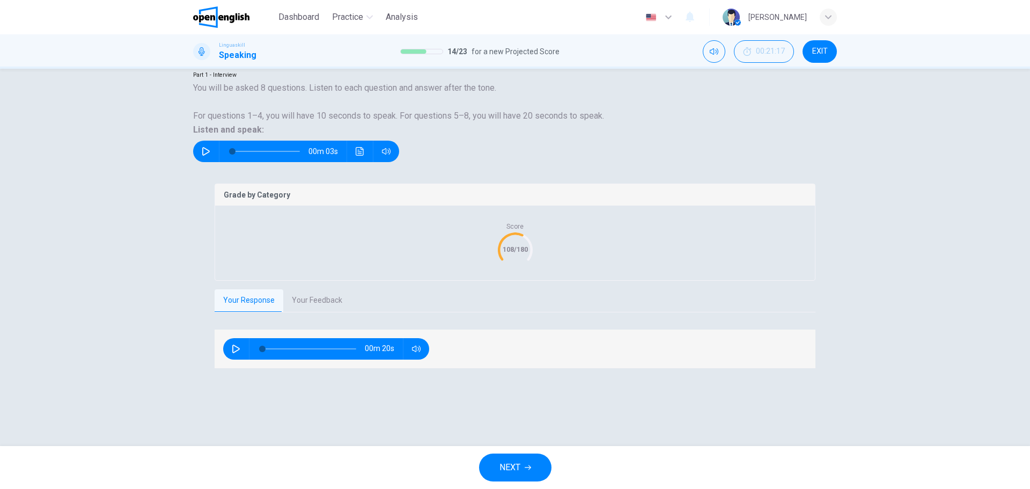
click at [320, 312] on button "Your Feedback" at bounding box center [317, 300] width 68 height 23
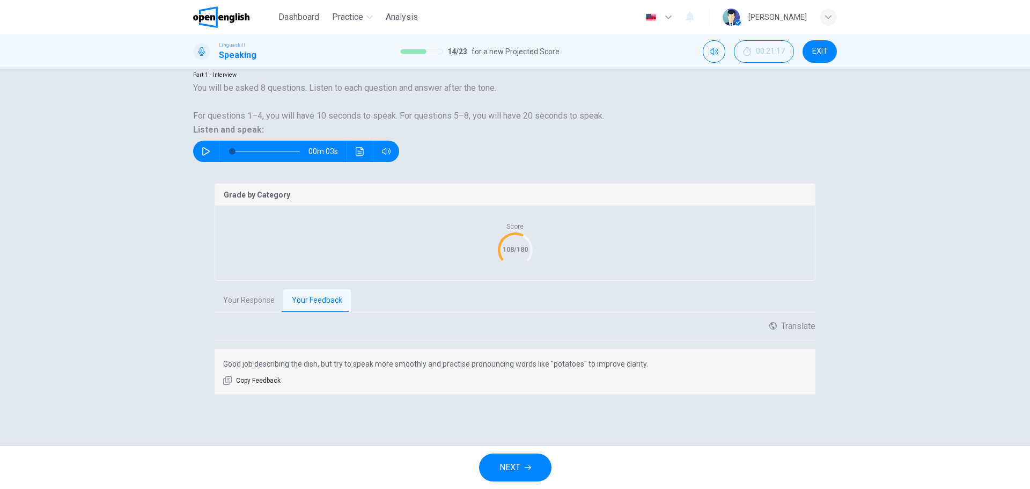
scroll to position [104, 0]
click at [519, 454] on button "NEXT" at bounding box center [515, 467] width 72 height 28
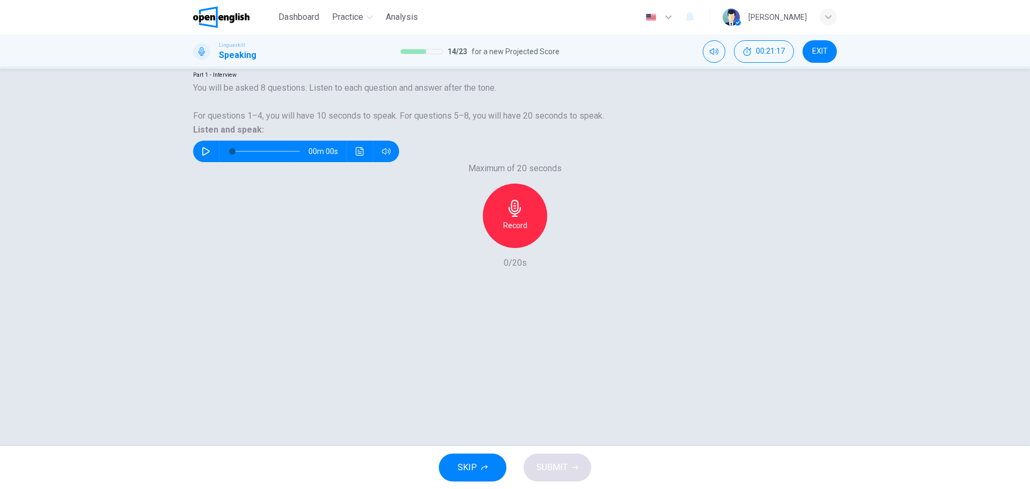
scroll to position [39, 0]
click at [210, 156] on icon "button" at bounding box center [206, 151] width 9 height 9
click at [515, 248] on div "Record" at bounding box center [515, 215] width 64 height 64
click at [523, 248] on div "Record" at bounding box center [515, 215] width 64 height 64
click at [515, 232] on h6 "Stop" at bounding box center [515, 225] width 16 height 13
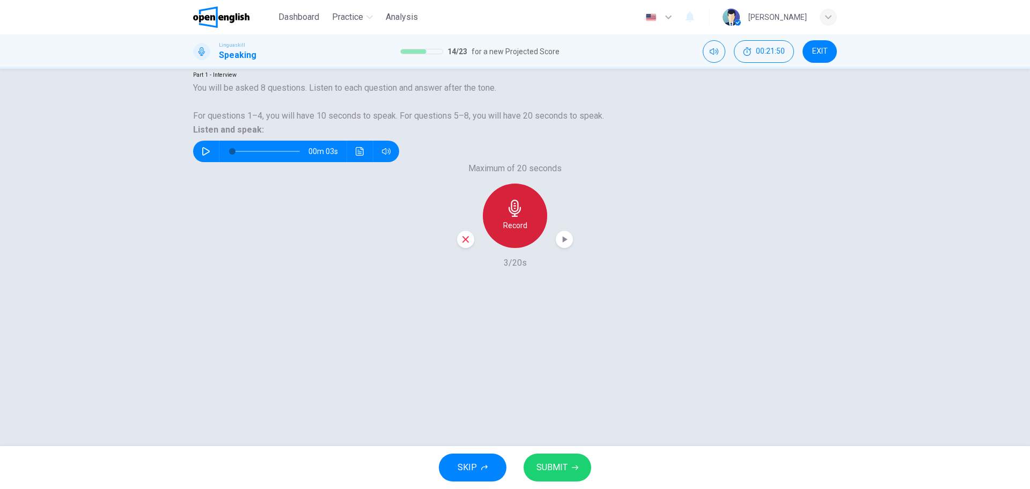
click at [515, 232] on h6 "Record" at bounding box center [515, 225] width 24 height 13
click at [558, 466] on span "SUBMIT" at bounding box center [551, 467] width 31 height 15
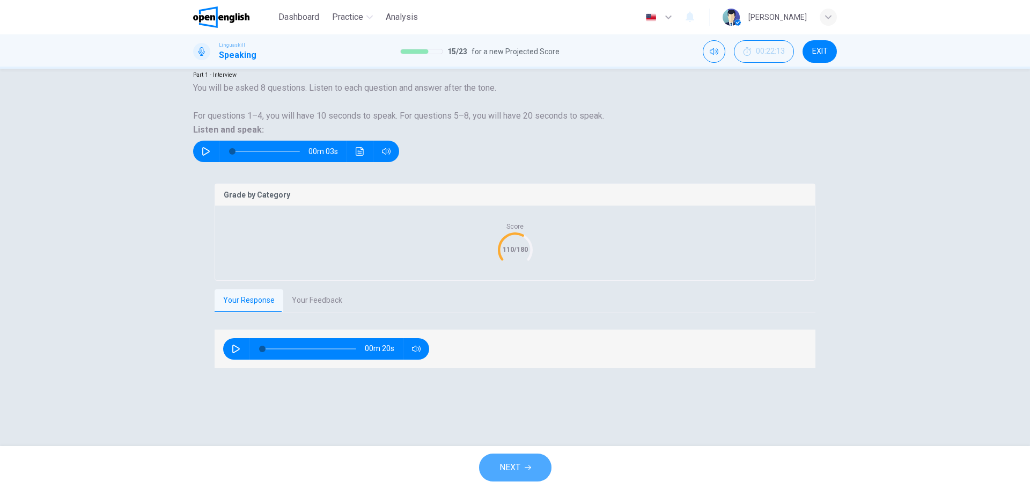
click at [524, 473] on button "NEXT" at bounding box center [515, 467] width 72 height 28
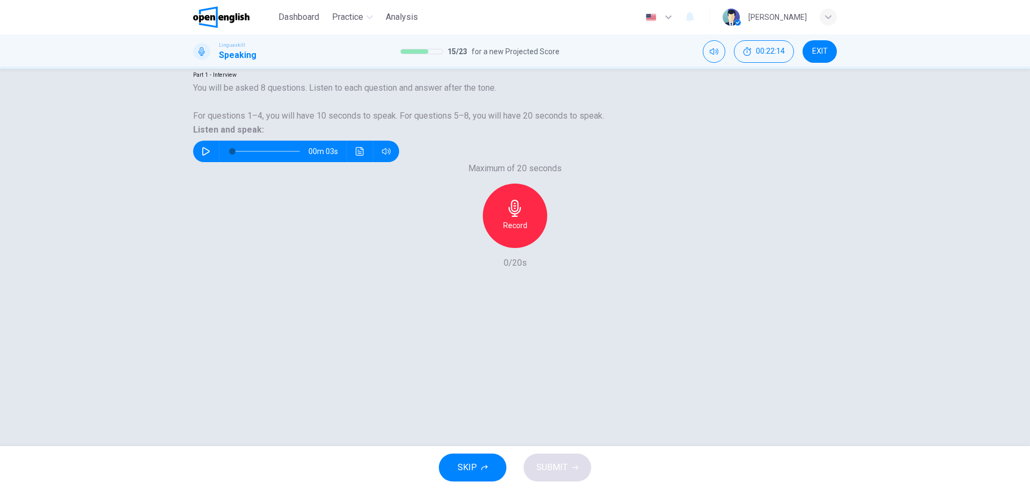
click at [210, 156] on icon "button" at bounding box center [206, 151] width 9 height 9
click at [511, 217] on icon "button" at bounding box center [514, 208] width 17 height 17
click at [507, 232] on h6 "Stop" at bounding box center [515, 225] width 16 height 13
click at [540, 461] on span "SUBMIT" at bounding box center [551, 467] width 31 height 15
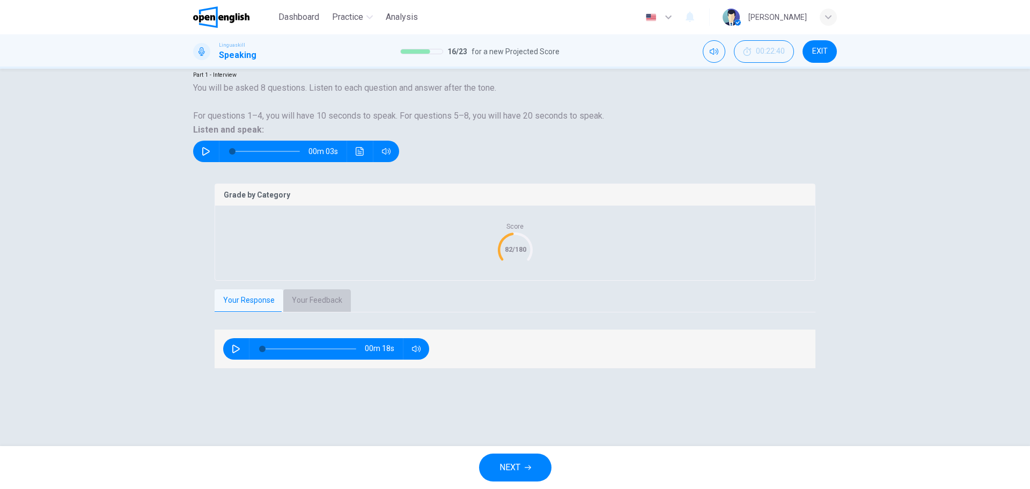
click at [293, 312] on button "Your Feedback" at bounding box center [317, 300] width 68 height 23
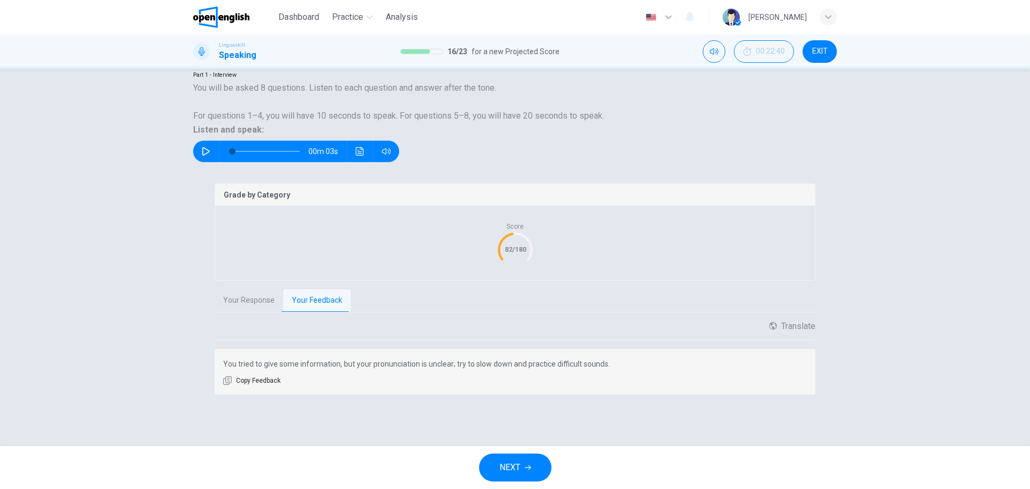
scroll to position [104, 0]
click at [511, 464] on span "NEXT" at bounding box center [509, 467] width 21 height 15
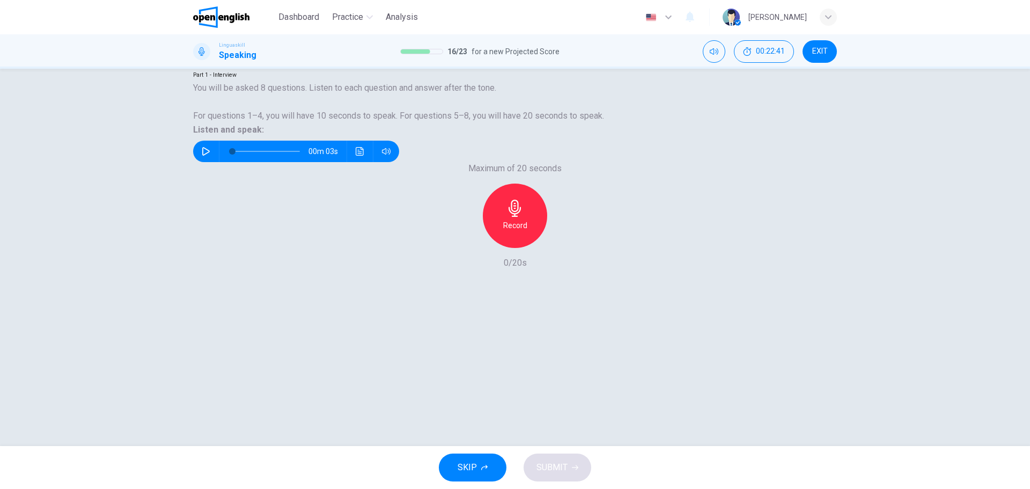
click at [210, 156] on icon "button" at bounding box center [206, 151] width 9 height 9
type input "*"
click at [510, 232] on h6 "Record" at bounding box center [515, 225] width 24 height 13
click at [520, 248] on div "Stop" at bounding box center [515, 215] width 64 height 64
click at [520, 232] on h6 "Record" at bounding box center [515, 225] width 24 height 13
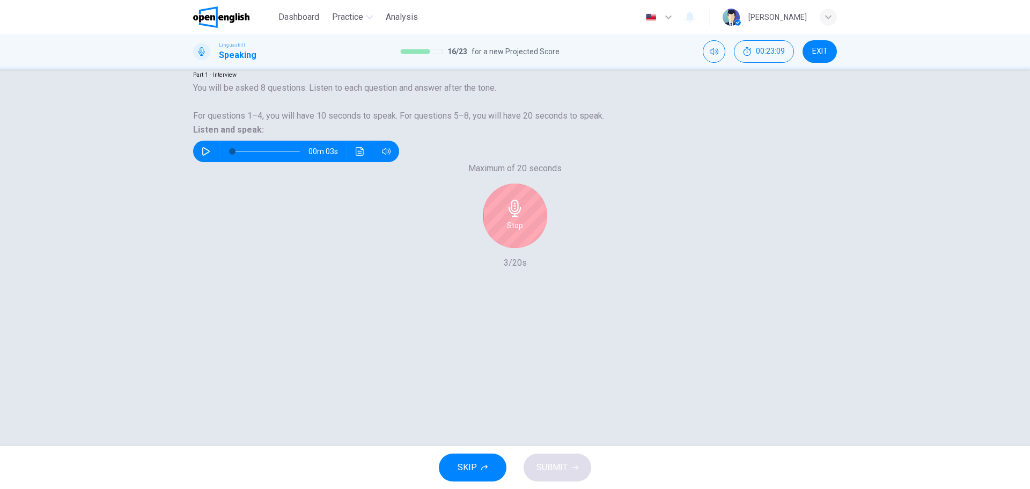
click at [518, 232] on h6 "Stop" at bounding box center [515, 225] width 16 height 13
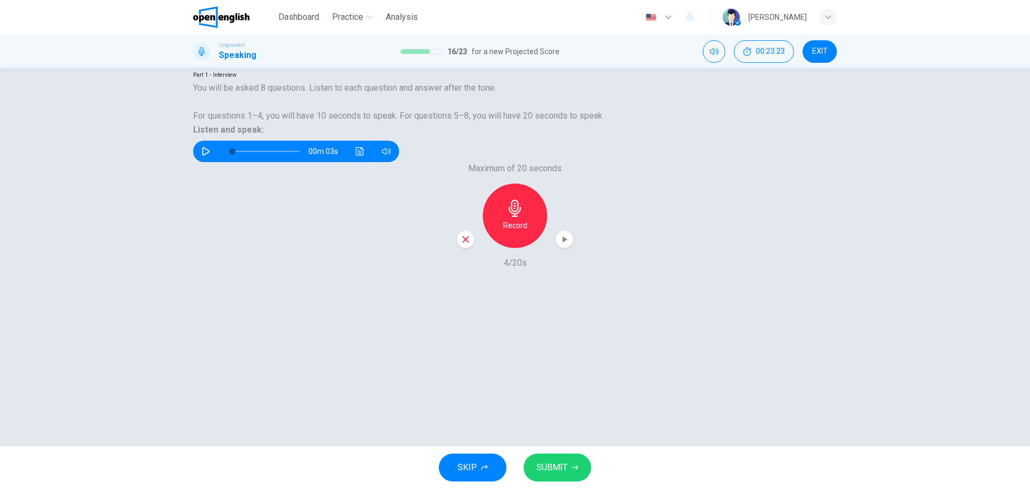
click at [518, 248] on div "Record" at bounding box center [515, 215] width 64 height 64
click at [545, 458] on button "SUBMIT" at bounding box center [558, 467] width 68 height 28
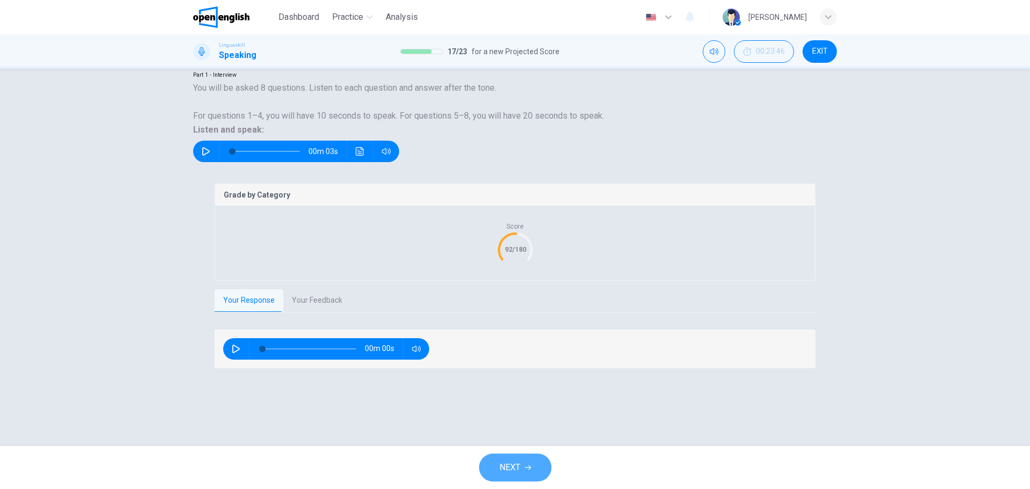
click at [505, 458] on button "NEXT" at bounding box center [515, 467] width 72 height 28
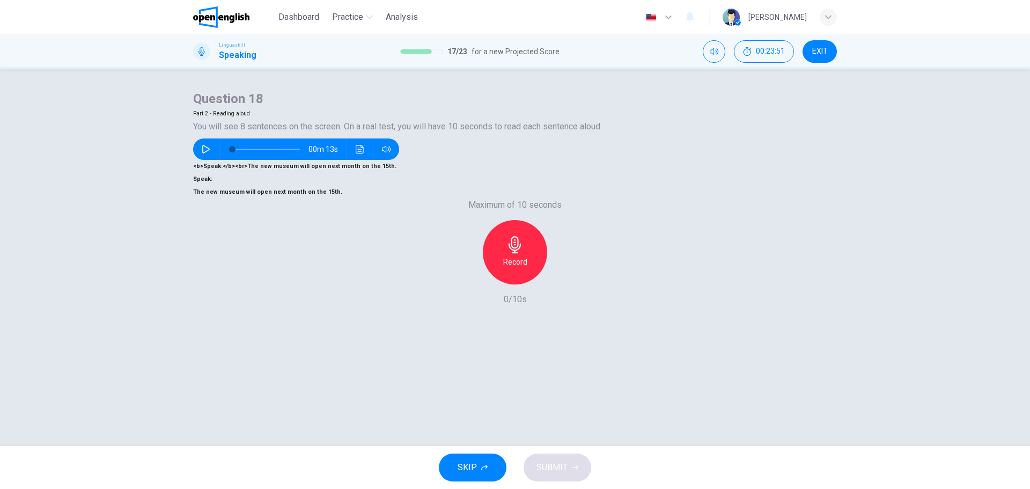
click at [528, 284] on div "Record" at bounding box center [515, 252] width 64 height 64
click at [516, 253] on icon "button" at bounding box center [514, 244] width 17 height 17
click at [563, 464] on span "SUBMIT" at bounding box center [551, 467] width 31 height 15
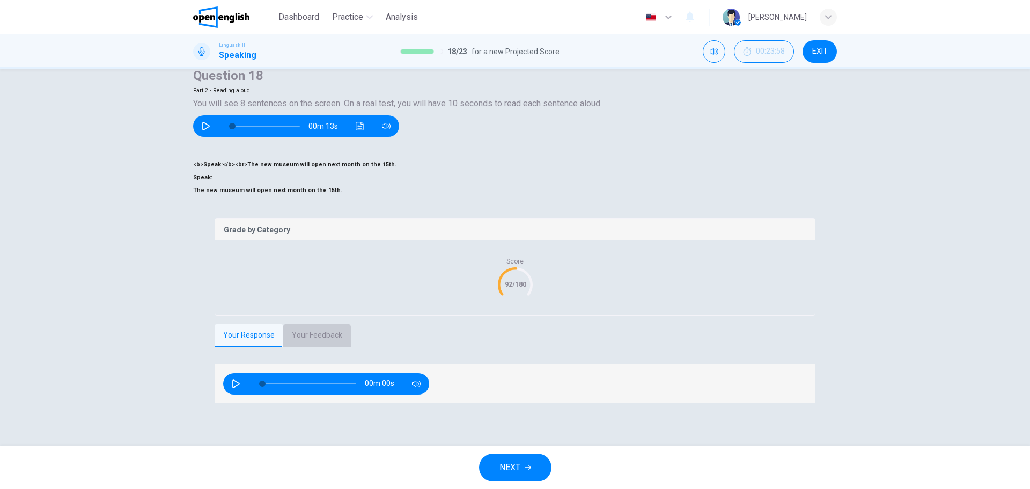
click at [285, 347] on button "Your Feedback" at bounding box center [317, 335] width 68 height 23
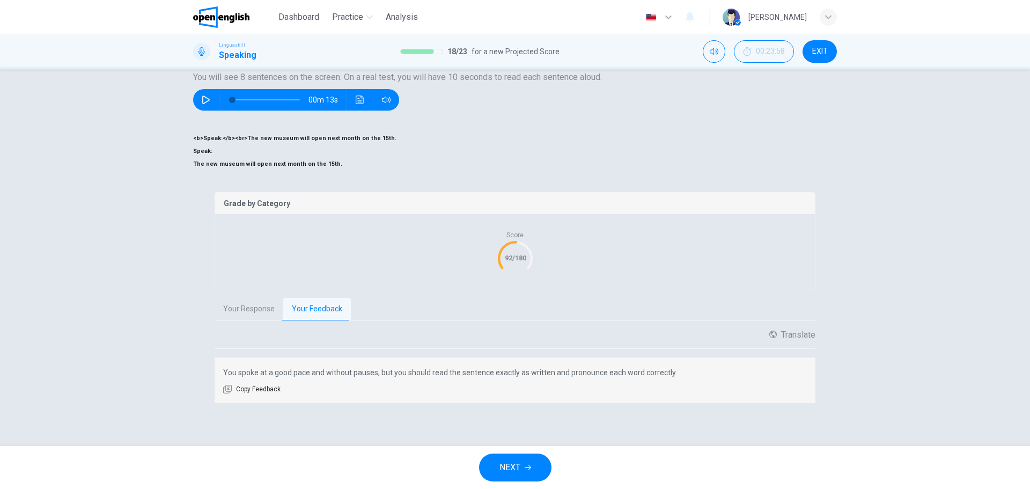
scroll to position [95, 0]
click at [536, 457] on button "NEXT" at bounding box center [515, 467] width 72 height 28
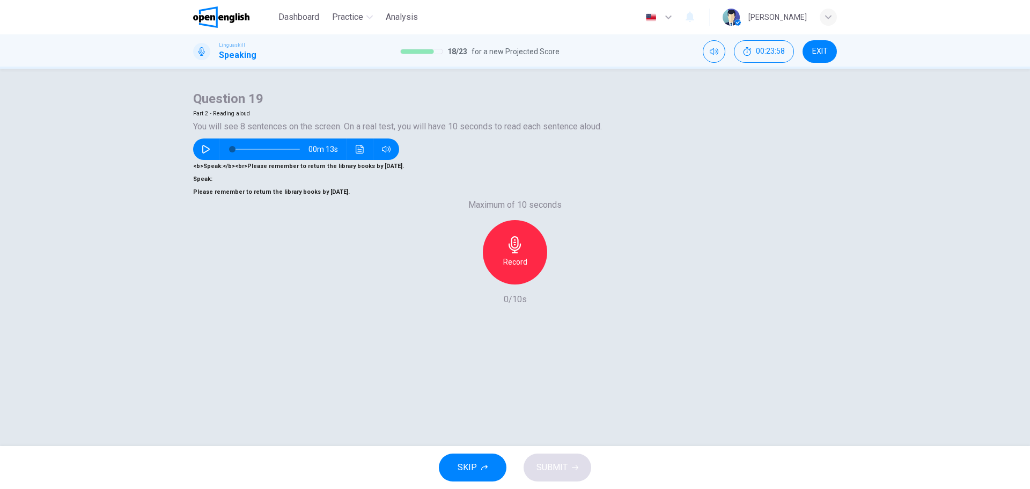
scroll to position [39, 0]
click at [516, 284] on div "Record" at bounding box center [515, 252] width 64 height 64
click at [501, 284] on div "Stop" at bounding box center [515, 252] width 64 height 64
click at [561, 464] on span "SUBMIT" at bounding box center [551, 467] width 31 height 15
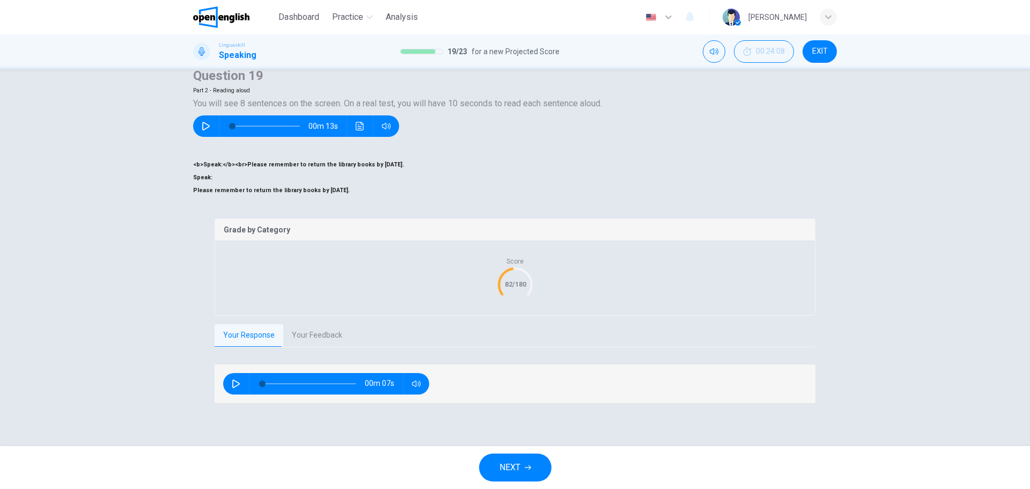
click at [321, 347] on button "Your Feedback" at bounding box center [317, 335] width 68 height 23
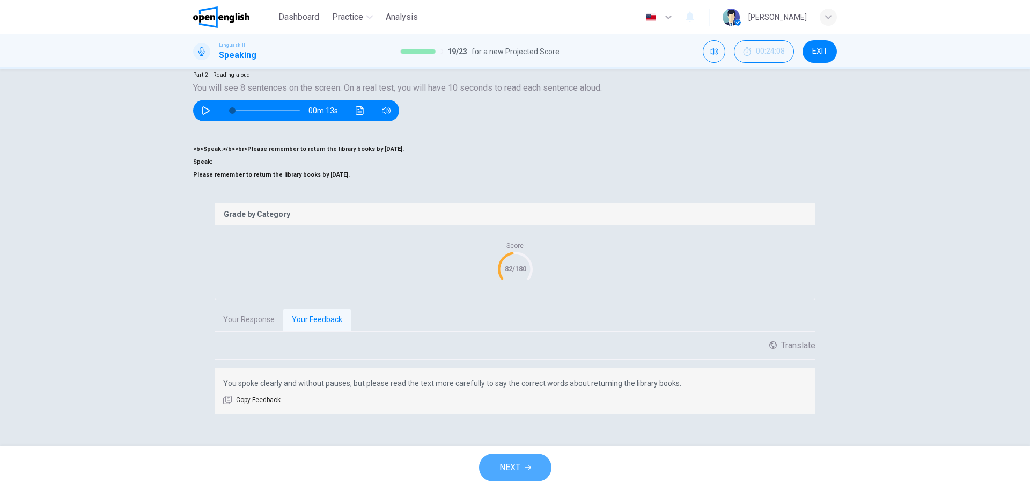
click at [510, 457] on button "NEXT" at bounding box center [515, 467] width 72 height 28
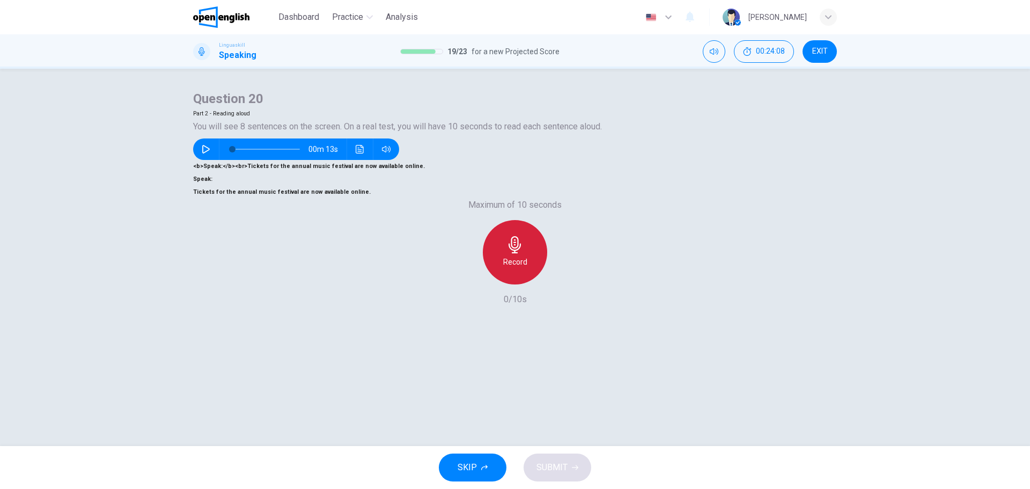
click at [516, 284] on div "Record" at bounding box center [515, 252] width 64 height 64
click at [514, 268] on h6 "Stop" at bounding box center [515, 261] width 16 height 13
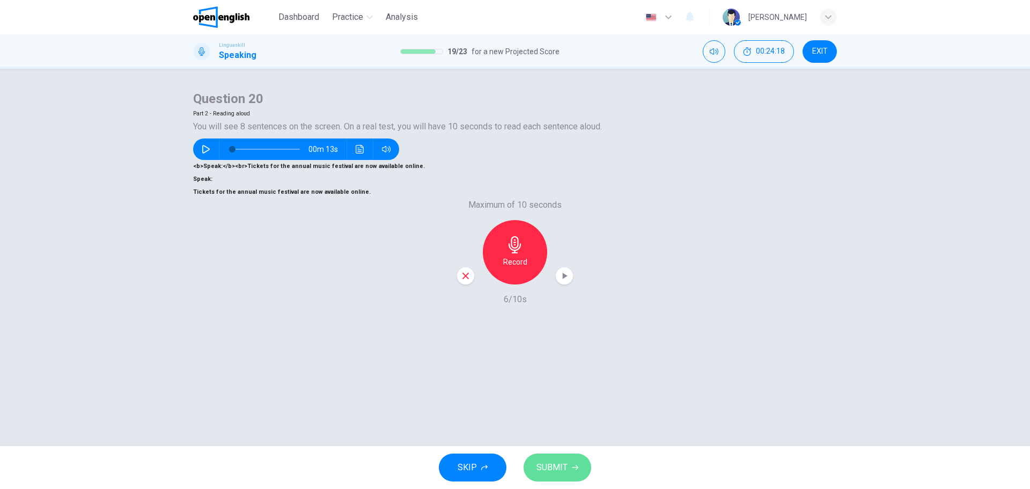
click at [554, 465] on span "SUBMIT" at bounding box center [551, 467] width 31 height 15
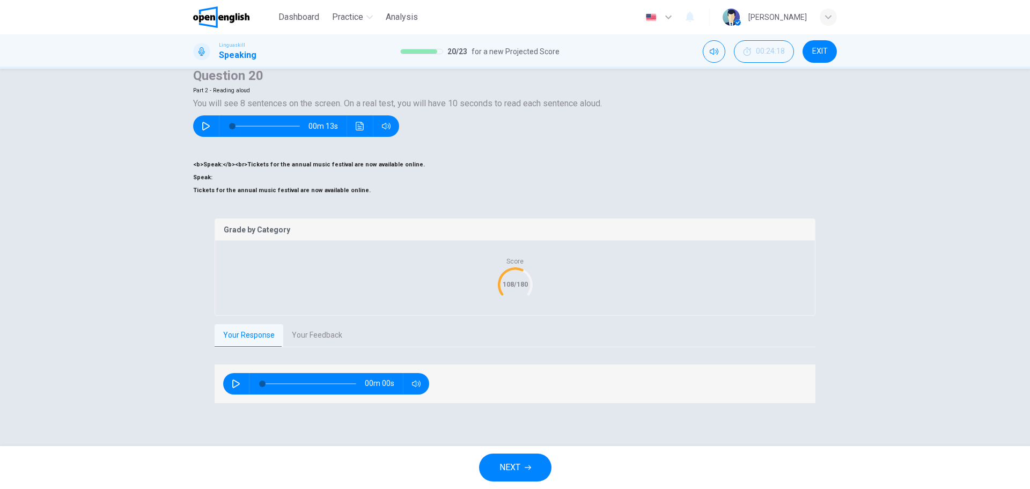
click at [520, 456] on button "NEXT" at bounding box center [515, 467] width 72 height 28
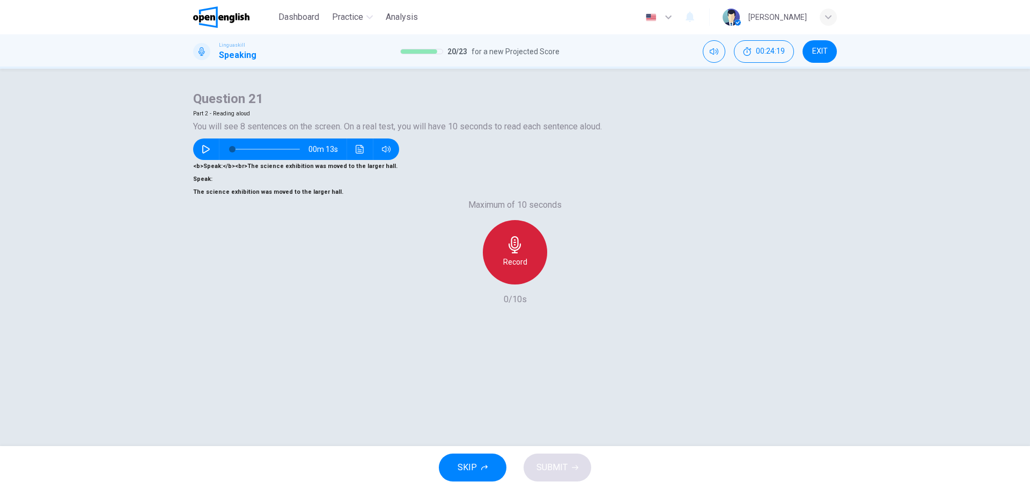
click at [506, 253] on icon "button" at bounding box center [514, 244] width 17 height 17
click at [507, 253] on icon "button" at bounding box center [514, 244] width 17 height 17
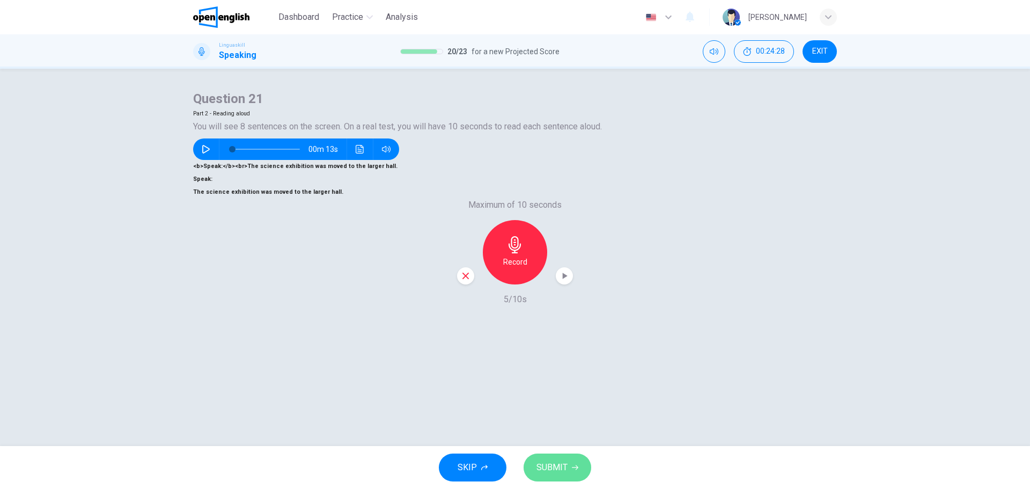
drag, startPoint x: 569, startPoint y: 470, endPoint x: 567, endPoint y: 458, distance: 13.2
click at [568, 470] on button "SUBMIT" at bounding box center [558, 467] width 68 height 28
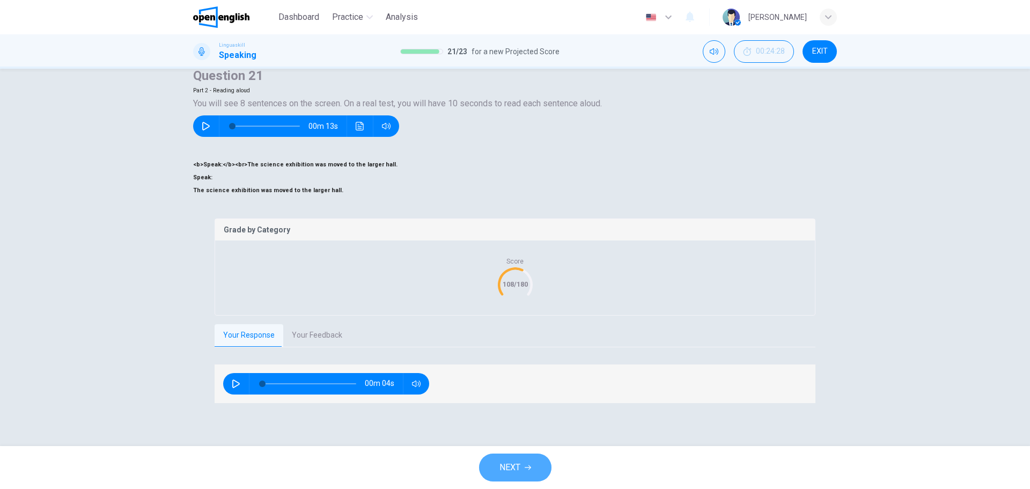
click at [505, 461] on span "NEXT" at bounding box center [509, 467] width 21 height 15
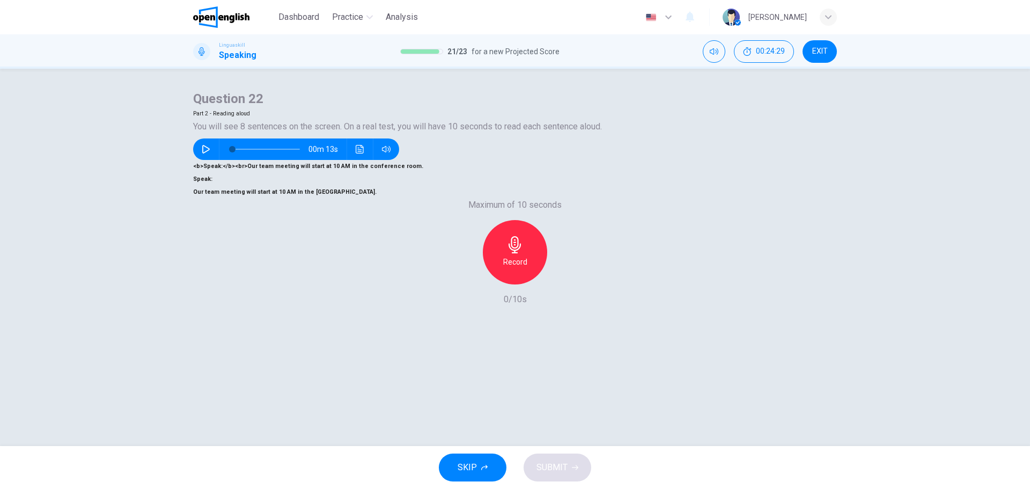
click at [518, 253] on icon "button" at bounding box center [514, 244] width 17 height 17
click at [503, 284] on div "Stop" at bounding box center [515, 252] width 64 height 64
click at [553, 465] on span "SUBMIT" at bounding box center [551, 467] width 31 height 15
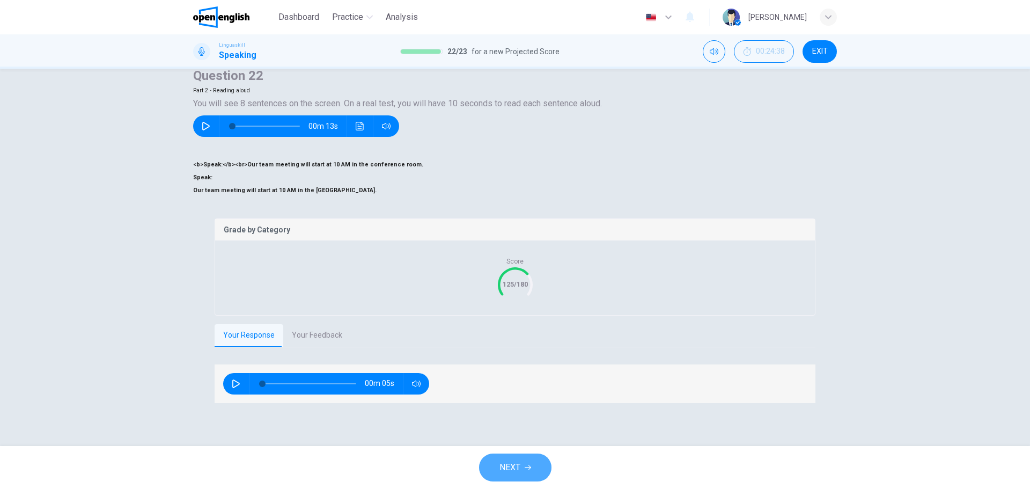
drag, startPoint x: 536, startPoint y: 461, endPoint x: 524, endPoint y: 453, distance: 14.3
click at [535, 459] on button "NEXT" at bounding box center [515, 467] width 72 height 28
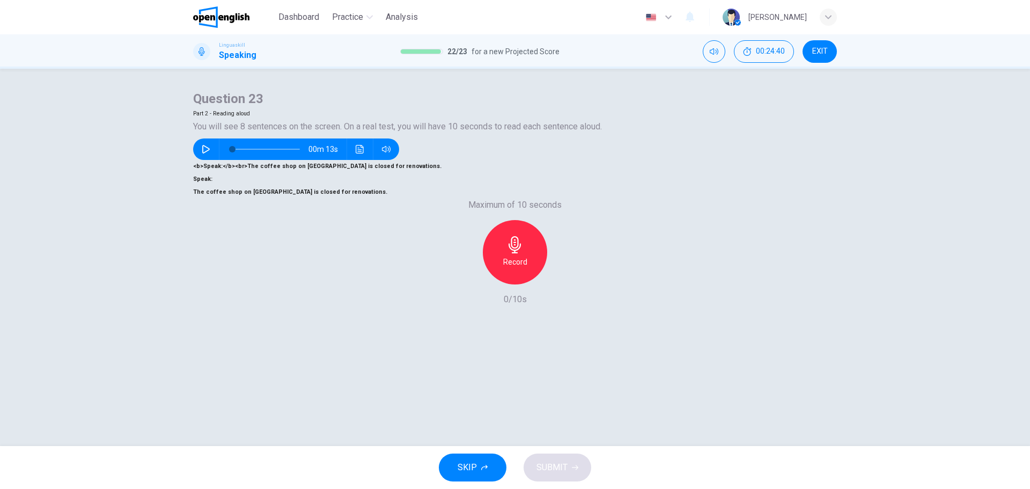
click at [210, 153] on icon "button" at bounding box center [206, 149] width 9 height 9
click at [214, 160] on button "button" at bounding box center [205, 148] width 17 height 21
click at [516, 253] on icon "button" at bounding box center [515, 244] width 12 height 17
click at [512, 253] on icon "button" at bounding box center [515, 244] width 12 height 17
click at [535, 464] on button "SUBMIT" at bounding box center [558, 467] width 68 height 28
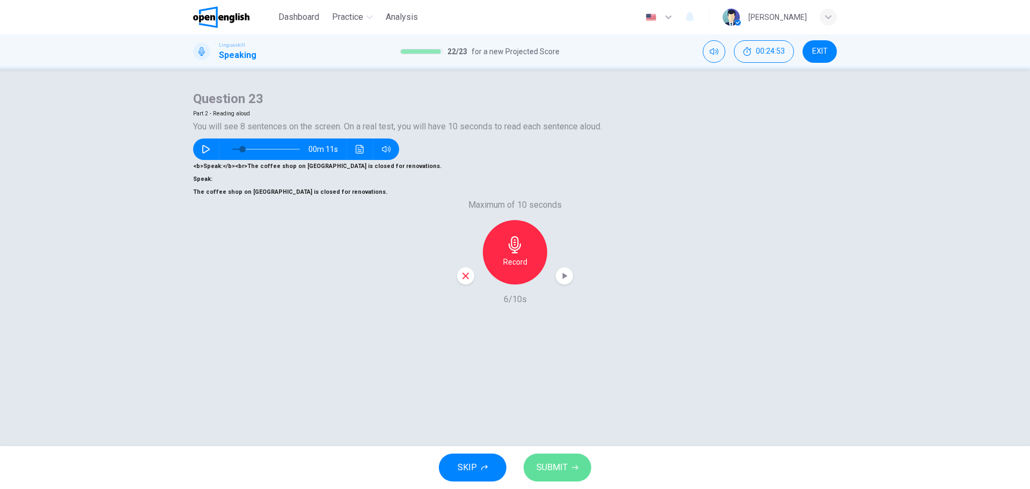
type input "**"
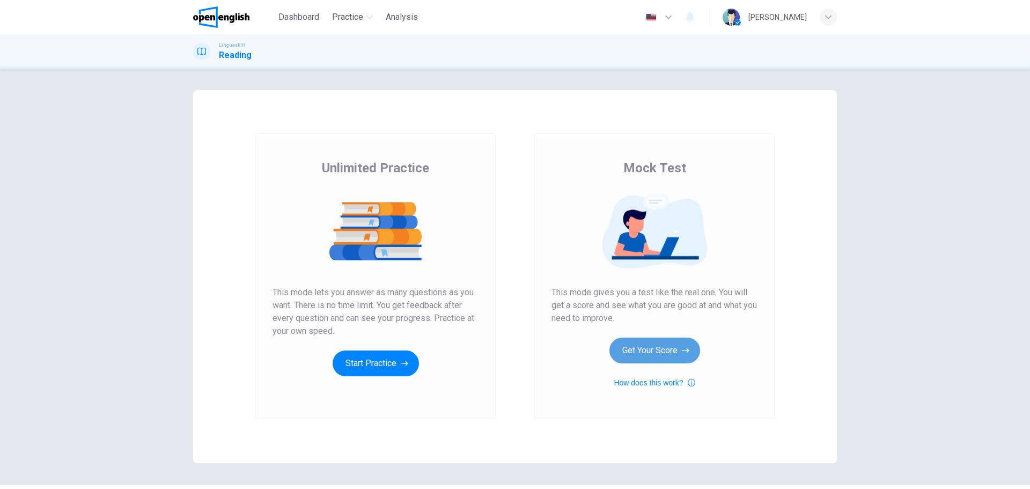
click at [648, 353] on button "Get Your Score" at bounding box center [654, 350] width 91 height 26
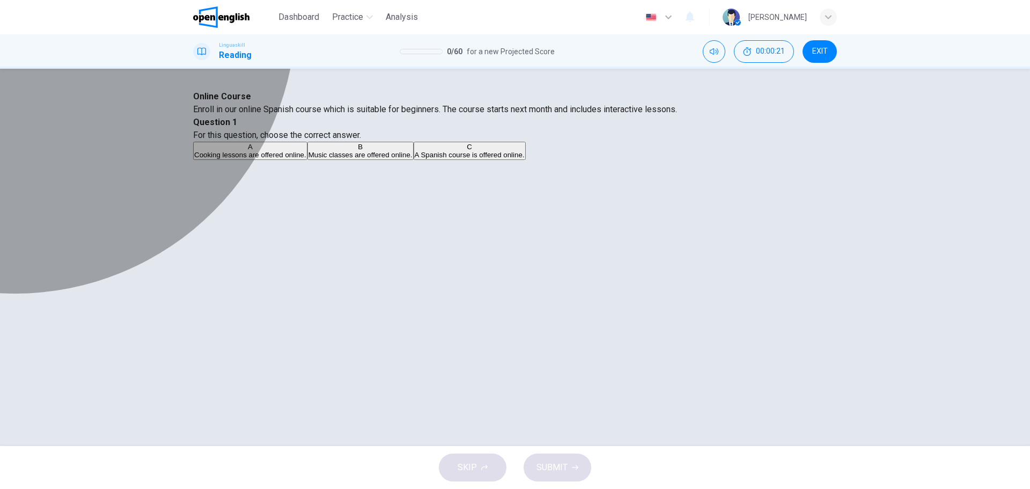
click at [525, 151] on div "C" at bounding box center [470, 147] width 110 height 8
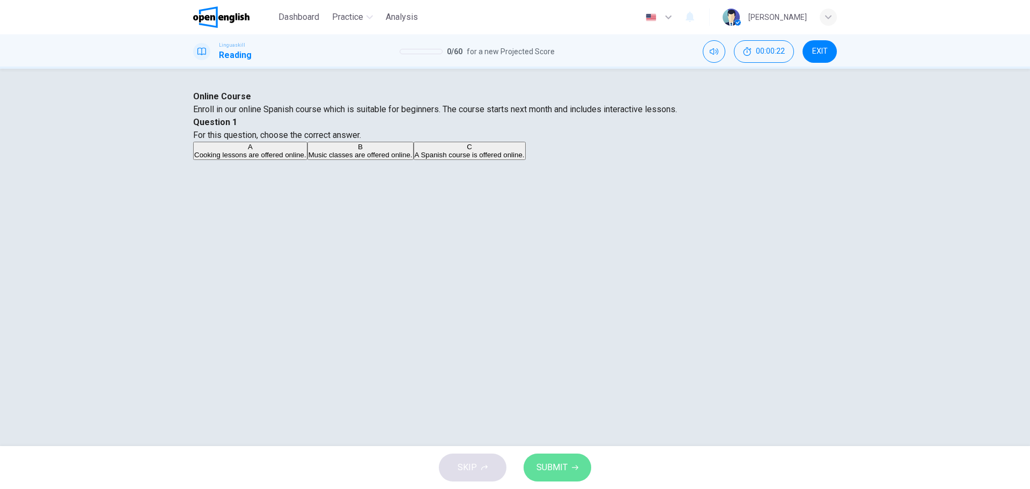
click at [556, 474] on span "SUBMIT" at bounding box center [551, 467] width 31 height 15
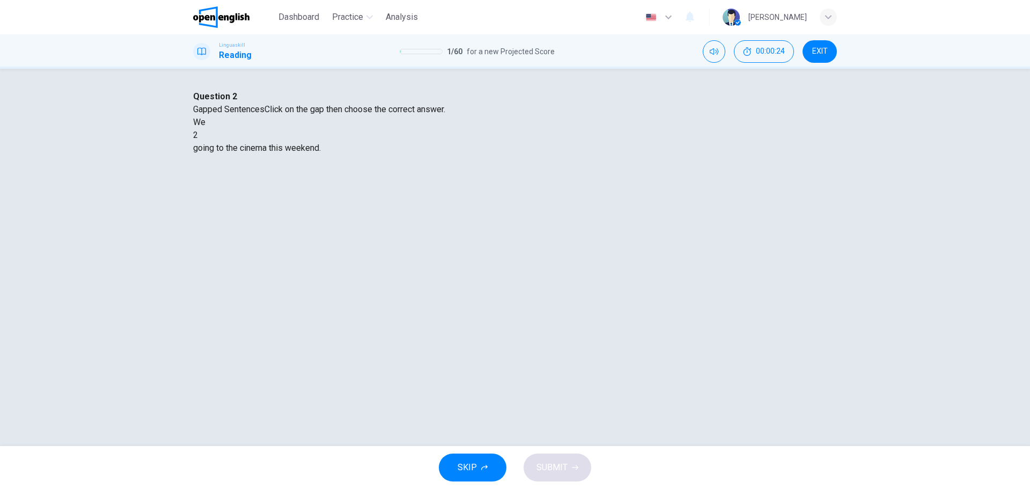
click at [198, 135] on div at bounding box center [198, 135] width 0 height 0
click at [465, 167] on div "are" at bounding box center [515, 161] width 644 height 13
click at [548, 459] on button "SUBMIT" at bounding box center [558, 467] width 68 height 28
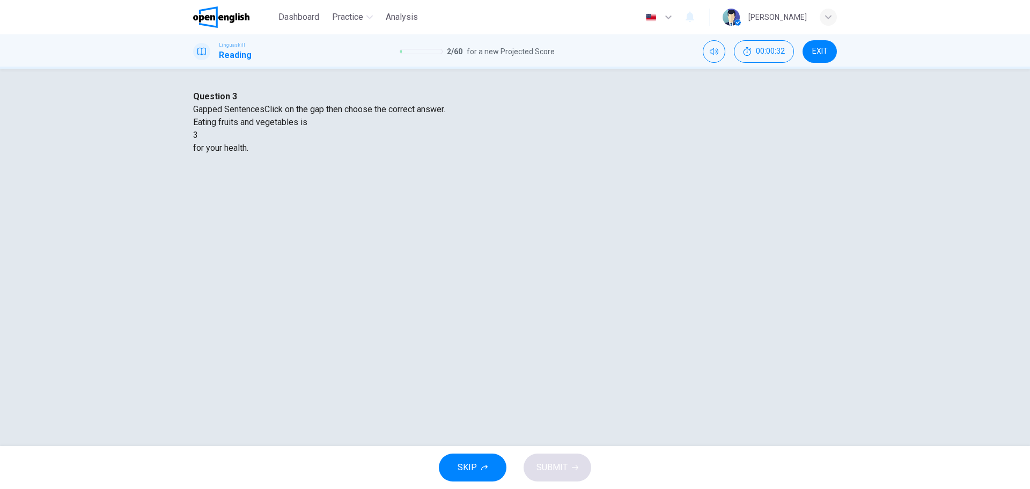
click at [198, 135] on div at bounding box center [198, 135] width 0 height 0
click at [501, 180] on div "good" at bounding box center [515, 173] width 644 height 13
click at [551, 466] on span "SUBMIT" at bounding box center [551, 467] width 31 height 15
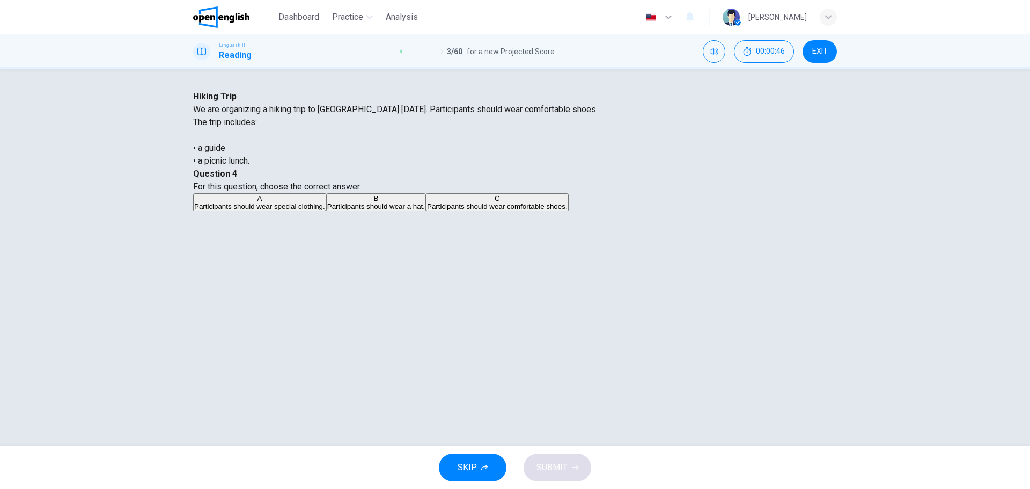
click at [529, 202] on div "C" at bounding box center [497, 198] width 141 height 8
click at [537, 461] on span "SUBMIT" at bounding box center [551, 467] width 31 height 15
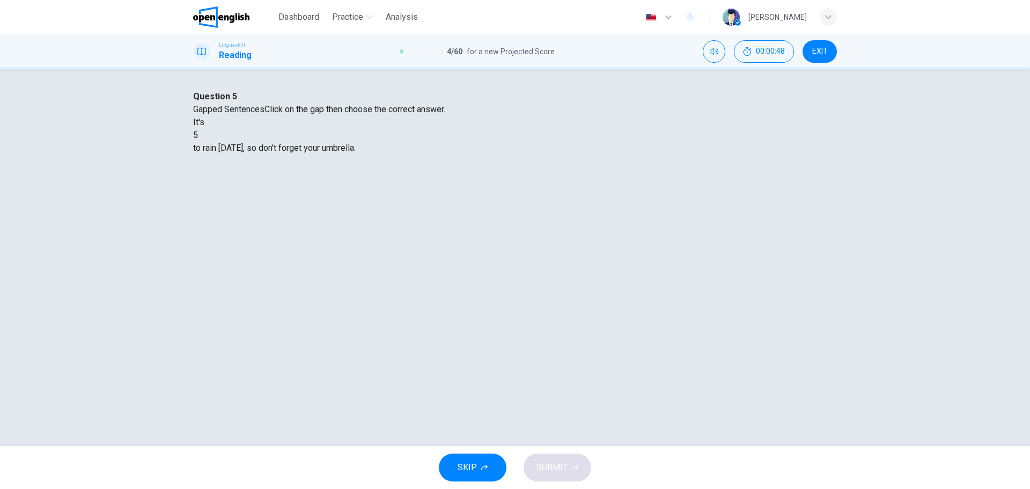
click at [198, 135] on div at bounding box center [198, 135] width 0 height 0
click at [429, 167] on div "likely" at bounding box center [515, 161] width 644 height 13
click at [568, 465] on button "SUBMIT" at bounding box center [558, 467] width 68 height 28
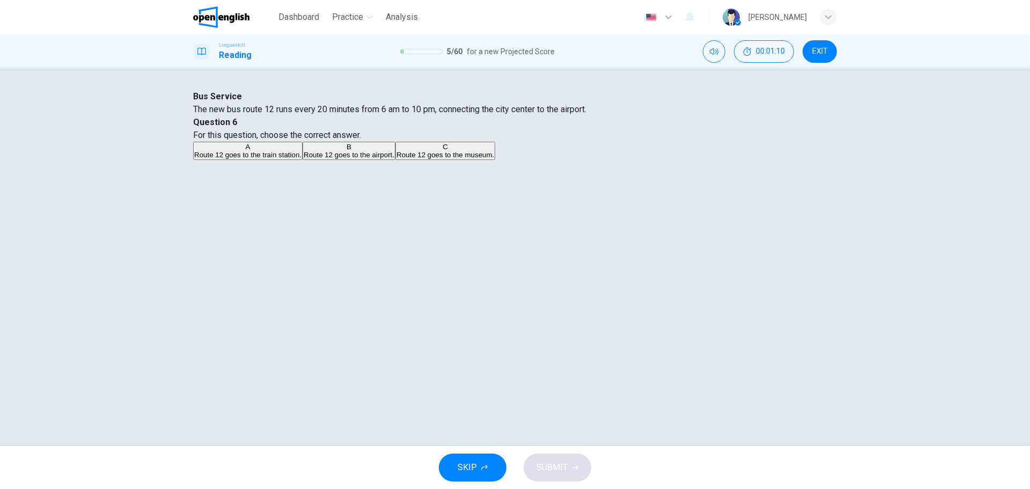
click at [394, 151] on div "B" at bounding box center [349, 147] width 91 height 8
click at [548, 470] on span "SUBMIT" at bounding box center [551, 467] width 31 height 15
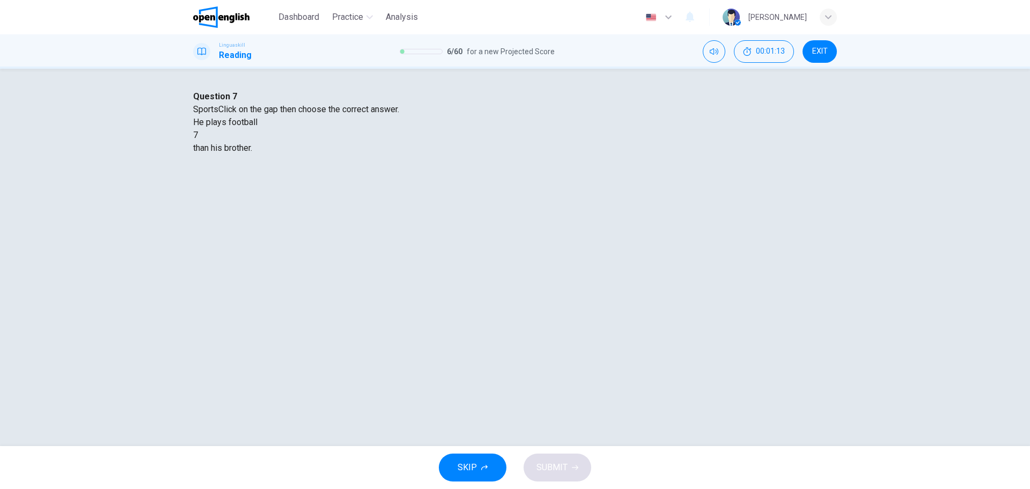
click at [198, 135] on div at bounding box center [198, 135] width 0 height 0
click at [462, 167] on div "better" at bounding box center [515, 161] width 644 height 13
click at [550, 460] on span "SUBMIT" at bounding box center [551, 467] width 31 height 15
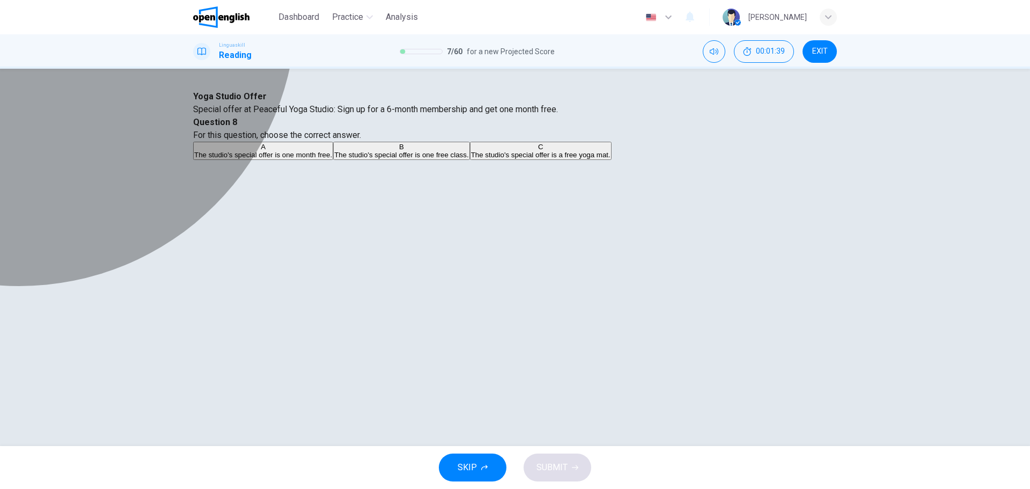
click at [332, 151] on div "A" at bounding box center [263, 147] width 138 height 8
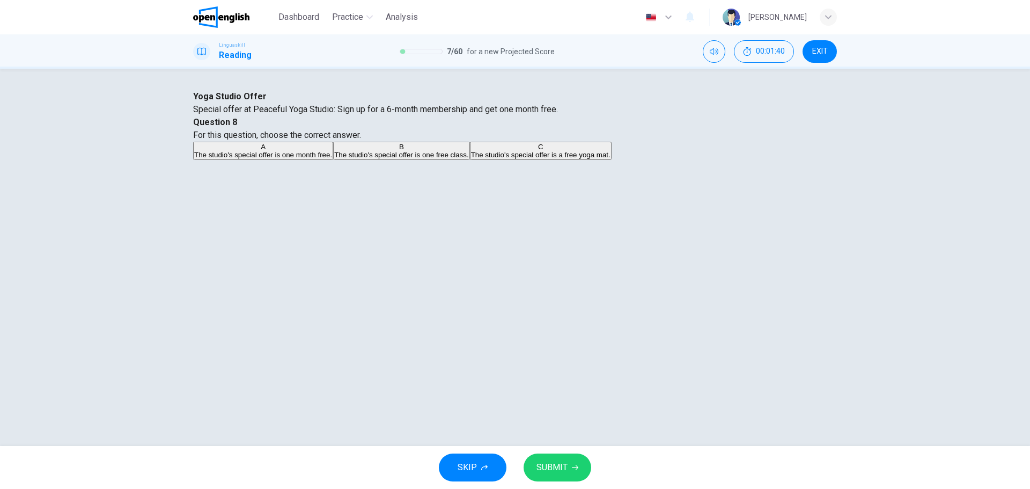
click at [554, 455] on button "SUBMIT" at bounding box center [558, 467] width 68 height 28
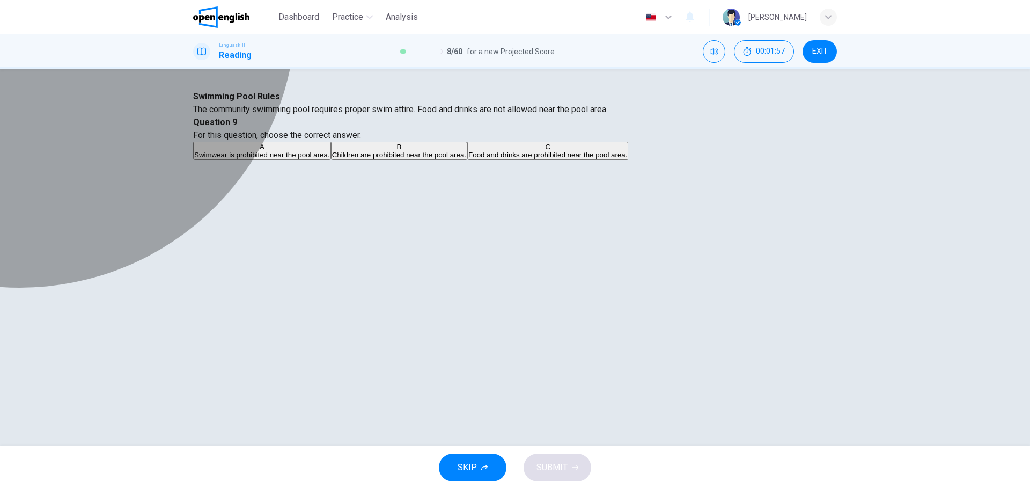
click at [541, 151] on div "C" at bounding box center [547, 147] width 159 height 8
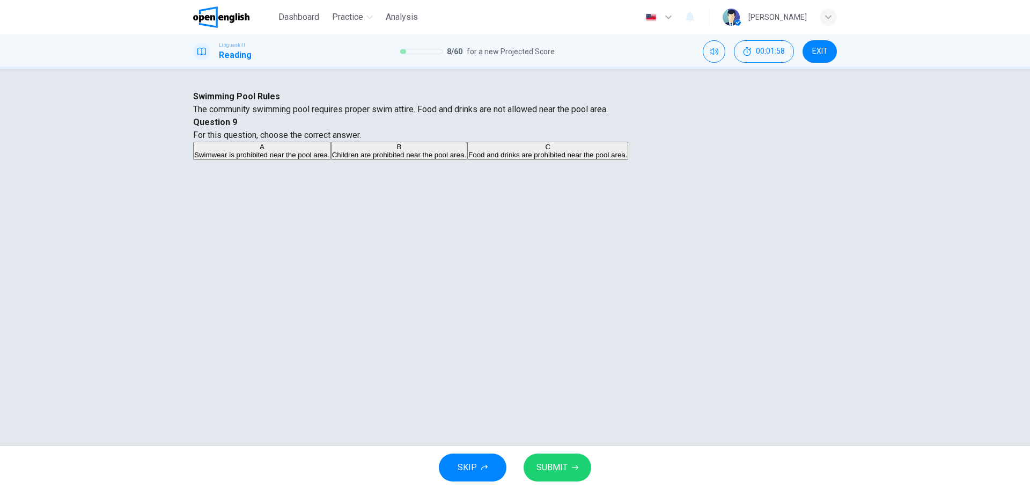
click at [556, 467] on span "SUBMIT" at bounding box center [551, 467] width 31 height 15
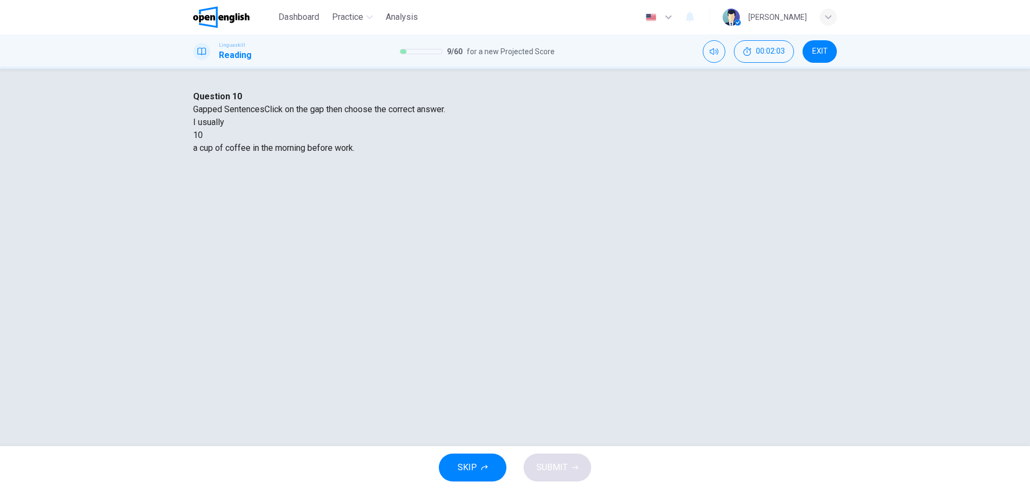
click at [203, 135] on div at bounding box center [203, 135] width 0 height 0
click at [499, 180] on div "drink" at bounding box center [515, 173] width 644 height 13
click at [558, 472] on span "SUBMIT" at bounding box center [551, 467] width 31 height 15
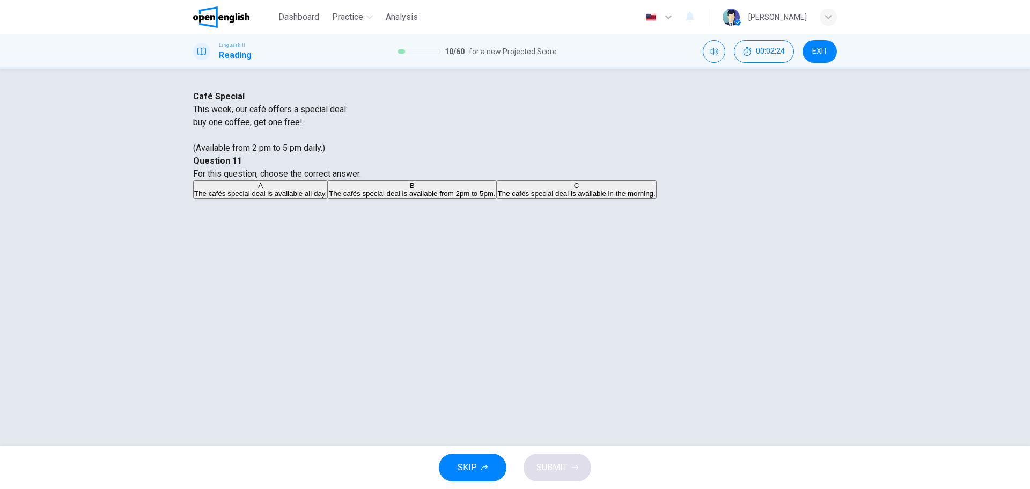
click at [495, 189] on div "B" at bounding box center [412, 185] width 166 height 8
click at [543, 473] on span "SUBMIT" at bounding box center [551, 467] width 31 height 15
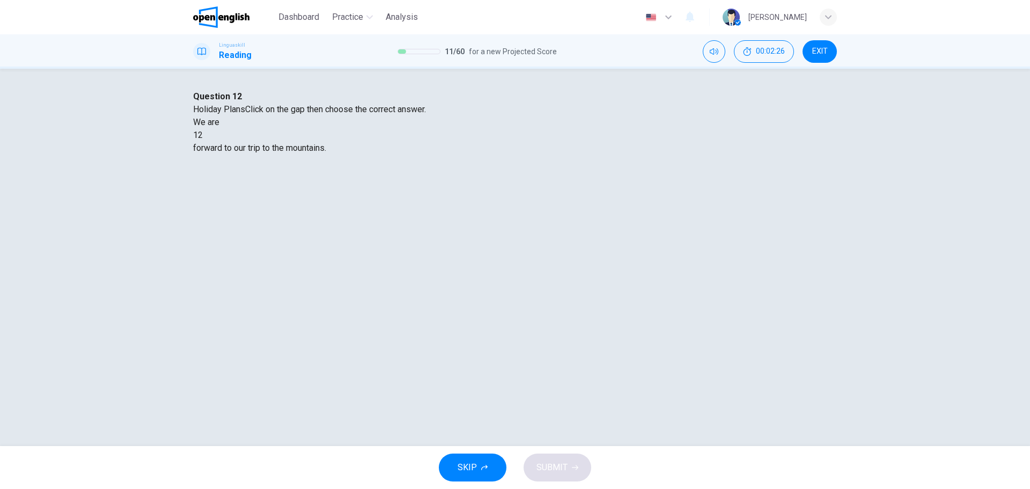
click at [203, 135] on div at bounding box center [203, 135] width 0 height 0
click at [452, 167] on div "looking" at bounding box center [515, 161] width 644 height 13
click at [574, 466] on icon "button" at bounding box center [575, 467] width 6 height 6
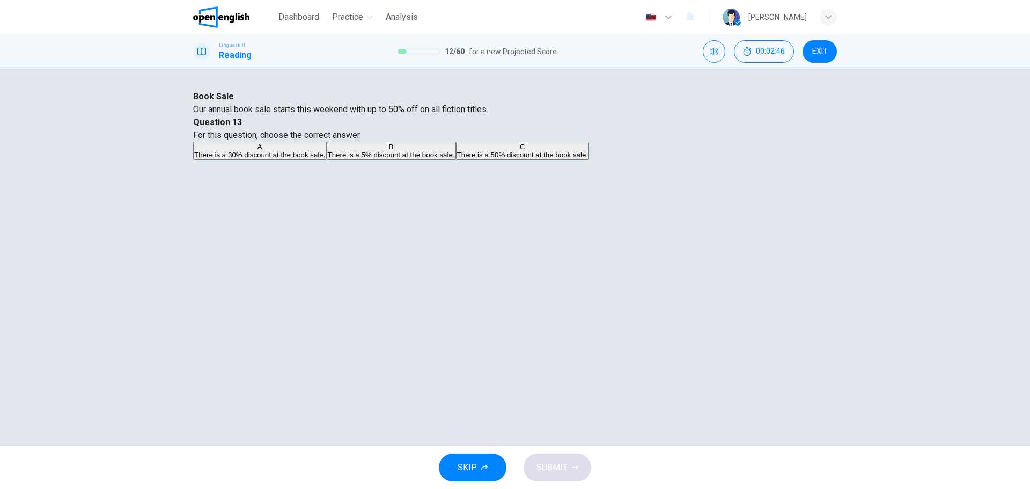
click at [531, 151] on div "C" at bounding box center [522, 147] width 131 height 8
click at [538, 474] on span "SUBMIT" at bounding box center [551, 467] width 31 height 15
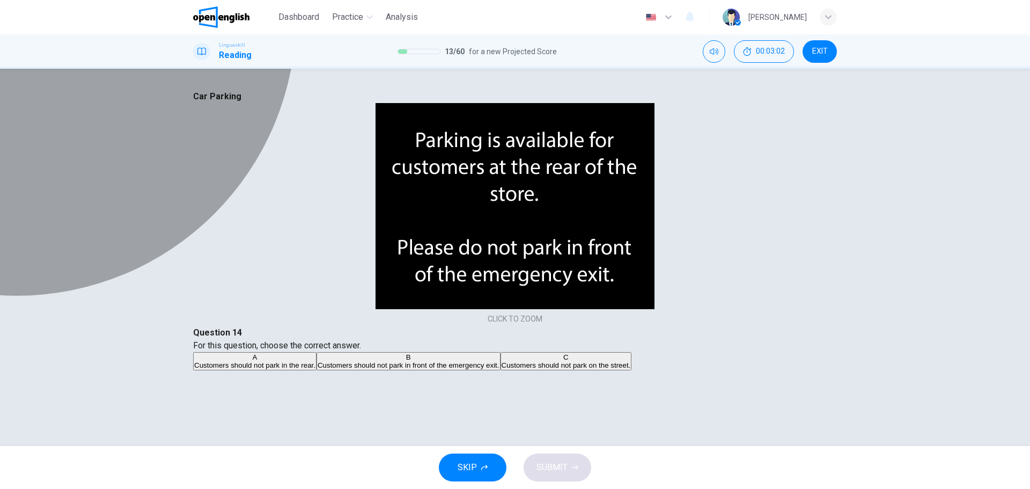
click at [538, 353] on div "C" at bounding box center [566, 357] width 129 height 8
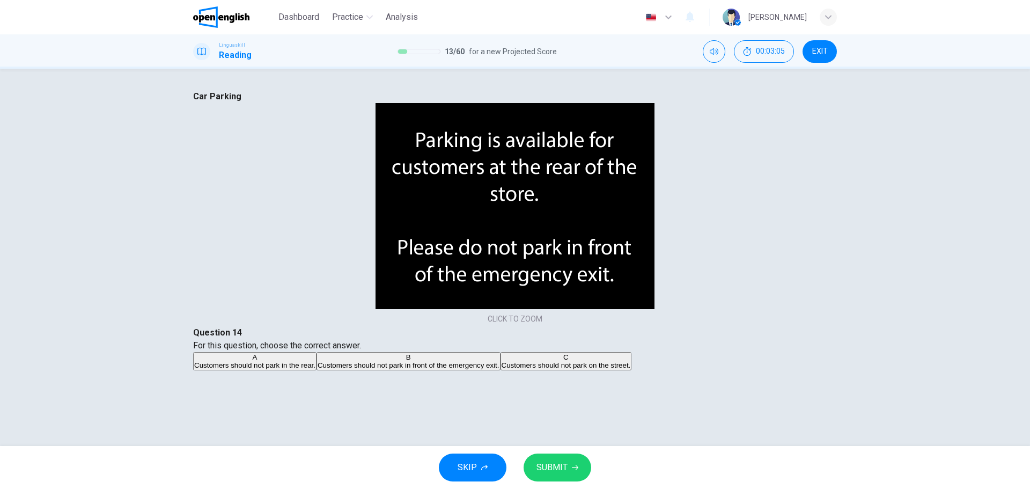
click at [499, 361] on span "Customers should not park in front of the emergency exit." at bounding box center [409, 365] width 182 height 8
click at [575, 462] on button "SUBMIT" at bounding box center [558, 467] width 68 height 28
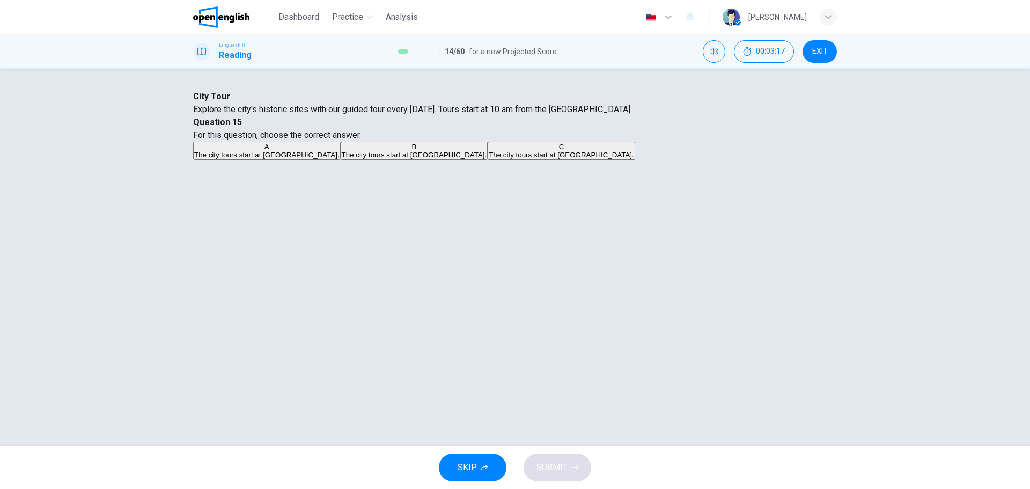
click at [340, 151] on div "A" at bounding box center [266, 147] width 145 height 8
click at [569, 472] on button "SUBMIT" at bounding box center [558, 467] width 68 height 28
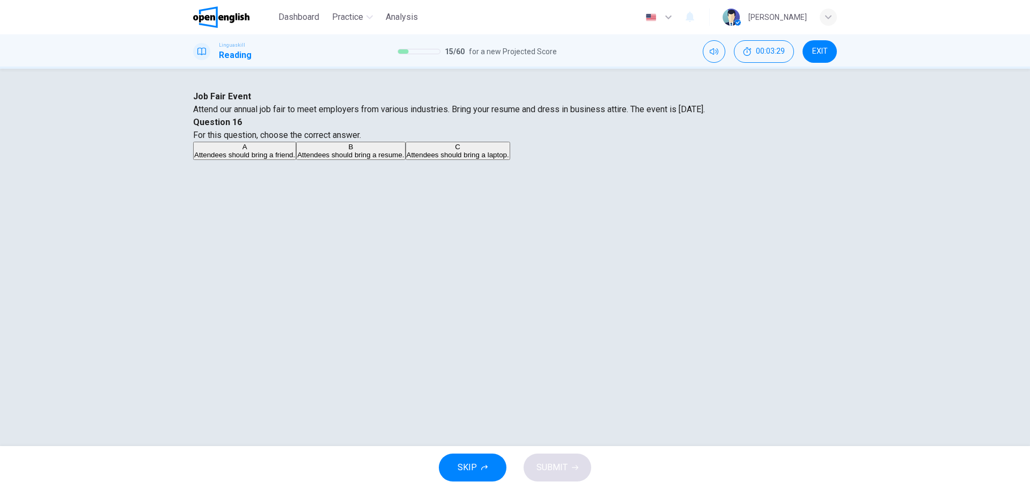
click at [404, 151] on div "B" at bounding box center [350, 147] width 107 height 8
click at [571, 474] on button "SUBMIT" at bounding box center [558, 467] width 68 height 28
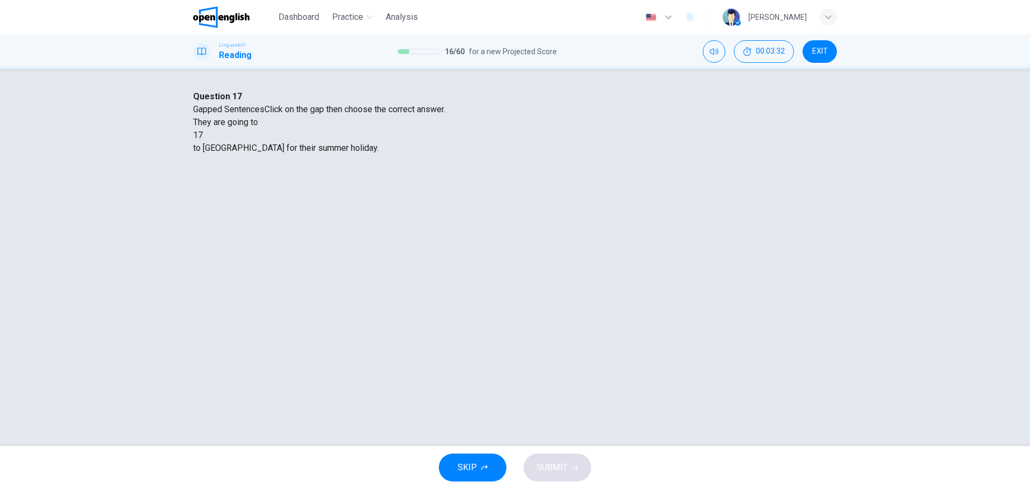
click at [203, 135] on div at bounding box center [203, 135] width 0 height 0
click at [461, 167] on div "fly" at bounding box center [515, 161] width 644 height 13
click at [557, 472] on span "SUBMIT" at bounding box center [551, 467] width 31 height 15
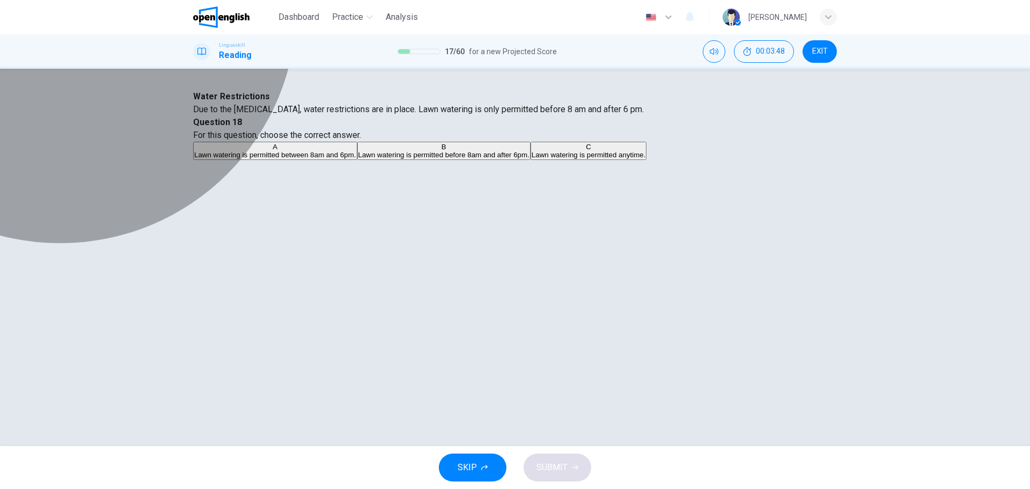
click at [529, 159] on span "Lawn watering is permitted before 8am and after 6pm." at bounding box center [443, 155] width 171 height 8
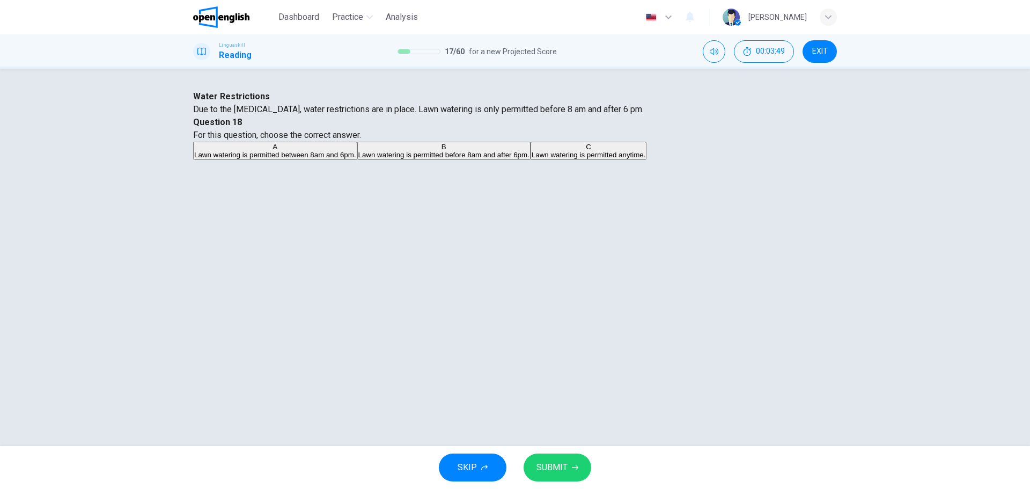
click at [575, 462] on button "SUBMIT" at bounding box center [558, 467] width 68 height 28
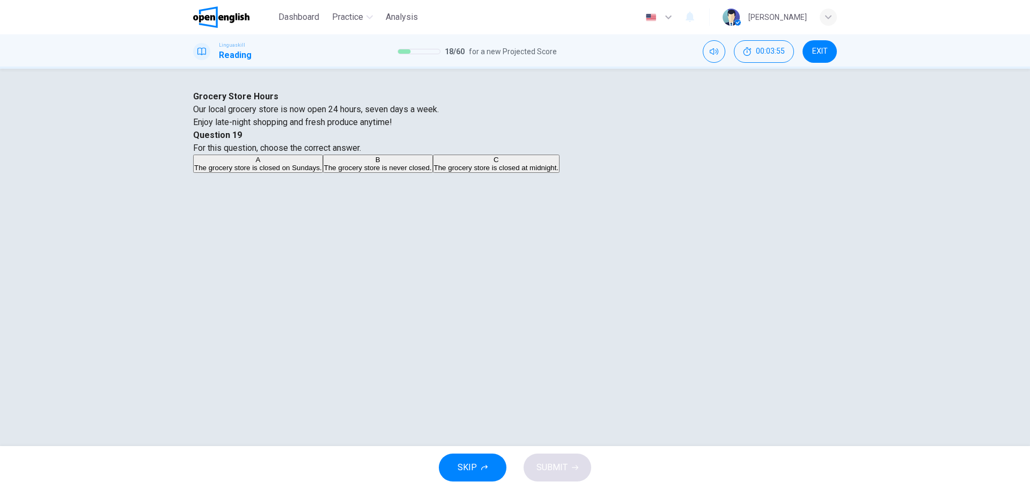
click at [432, 172] on span "The grocery store is never closed." at bounding box center [378, 168] width 108 height 8
click at [572, 468] on icon "button" at bounding box center [575, 467] width 6 height 6
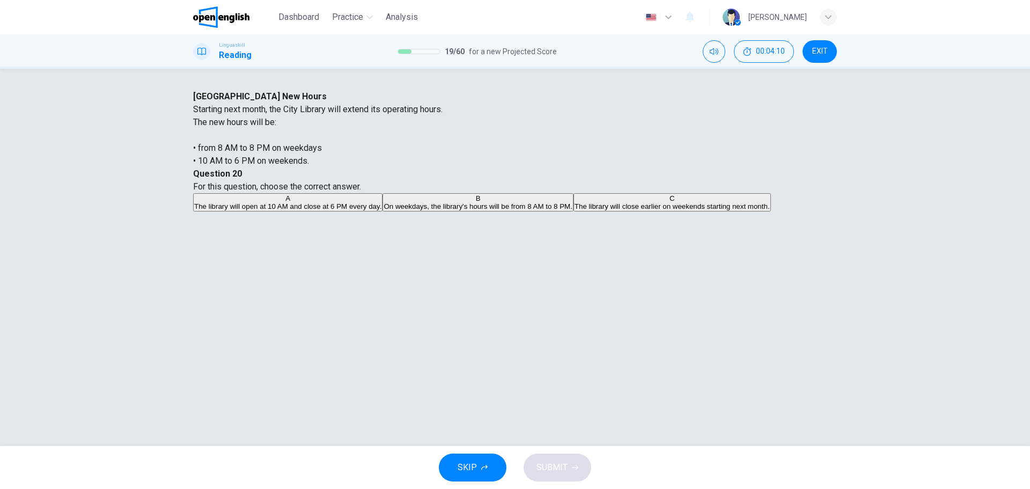
click at [572, 210] on span "On weekdays, the library's hours will be from 8 AM to 8 PM." at bounding box center [478, 206] width 188 height 8
click at [593, 210] on span "The library will close earlier on weekends starting next month." at bounding box center [672, 206] width 195 height 8
click at [577, 469] on icon "button" at bounding box center [575, 467] width 6 height 6
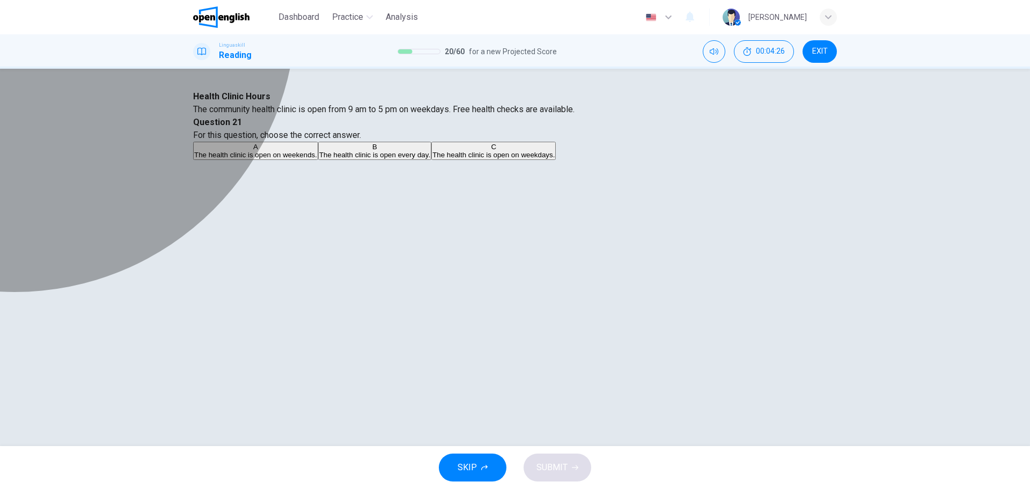
click at [536, 151] on div "C" at bounding box center [493, 147] width 122 height 8
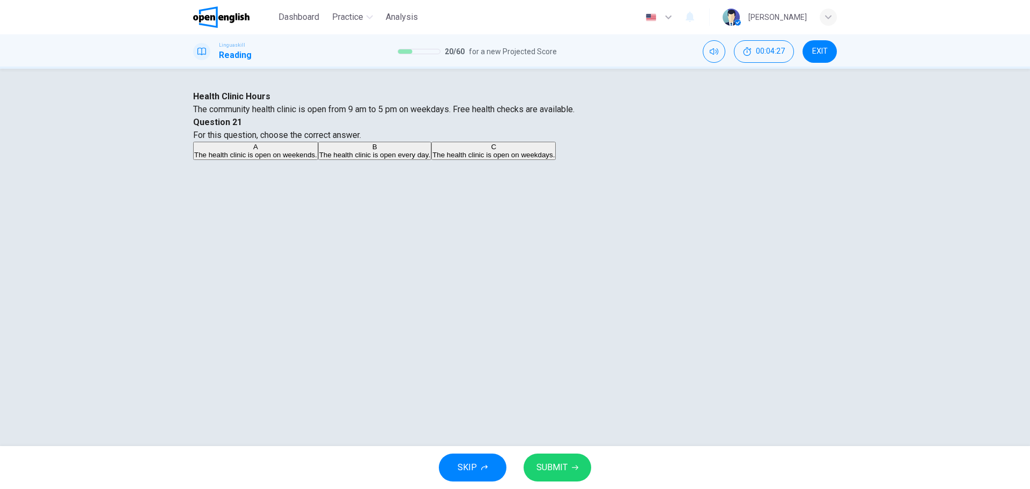
click at [576, 460] on button "SUBMIT" at bounding box center [558, 467] width 68 height 28
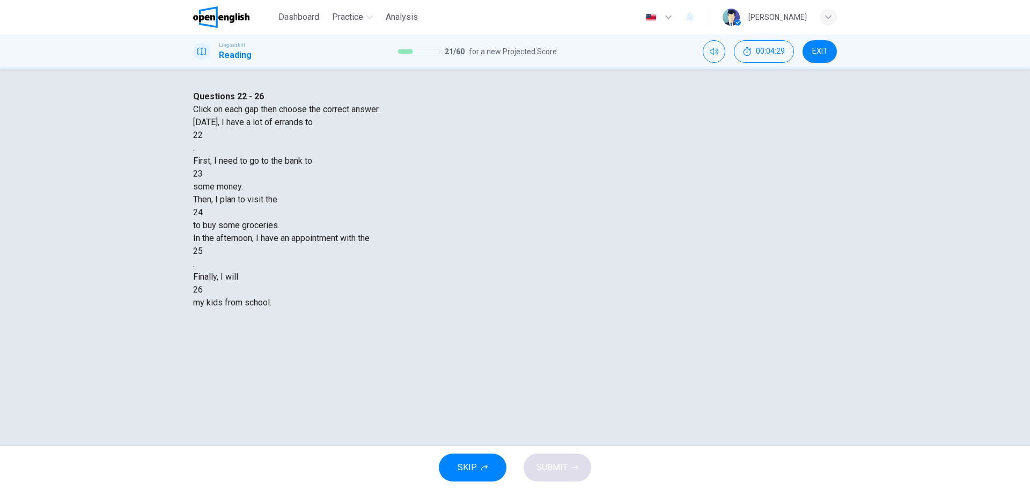
click at [203, 135] on div at bounding box center [203, 135] width 0 height 0
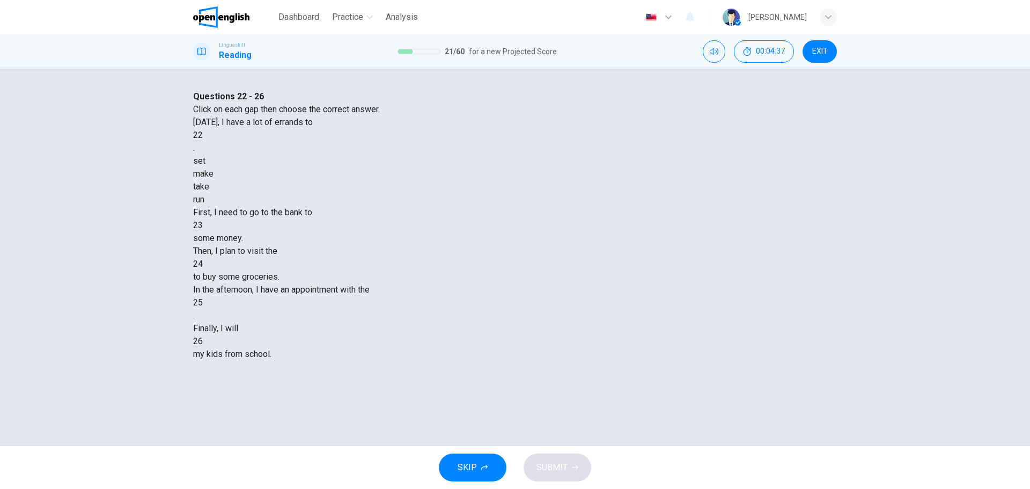
click at [497, 180] on div "make" at bounding box center [515, 173] width 644 height 13
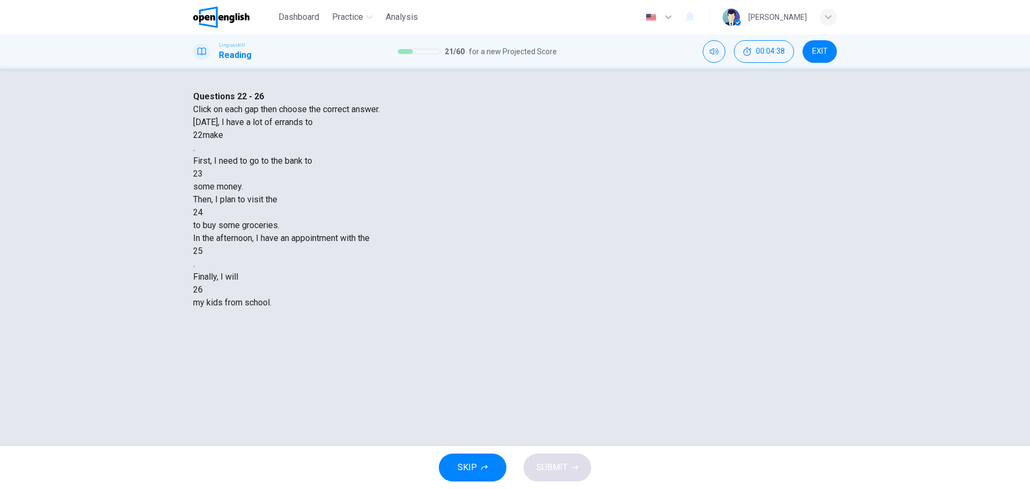
click at [203, 174] on div at bounding box center [203, 174] width 0 height 0
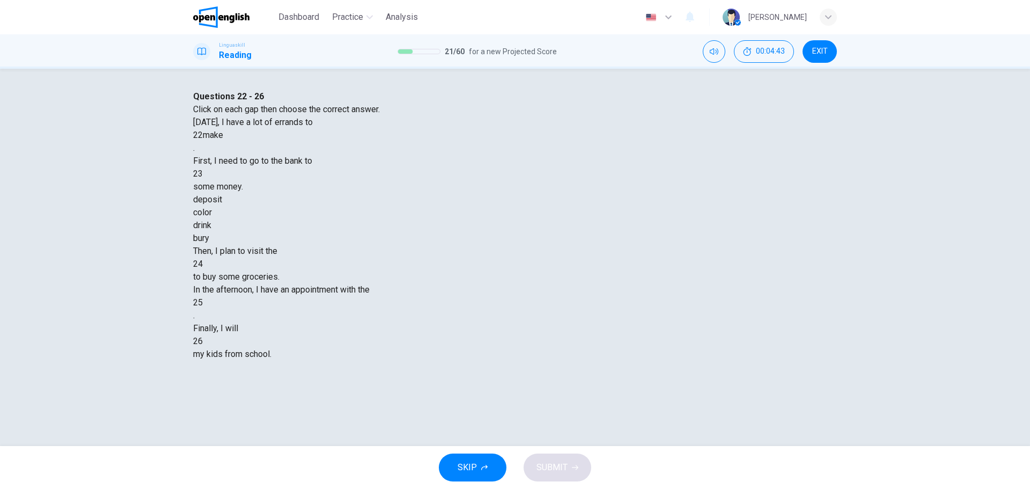
click at [448, 206] on div "deposit" at bounding box center [515, 199] width 644 height 13
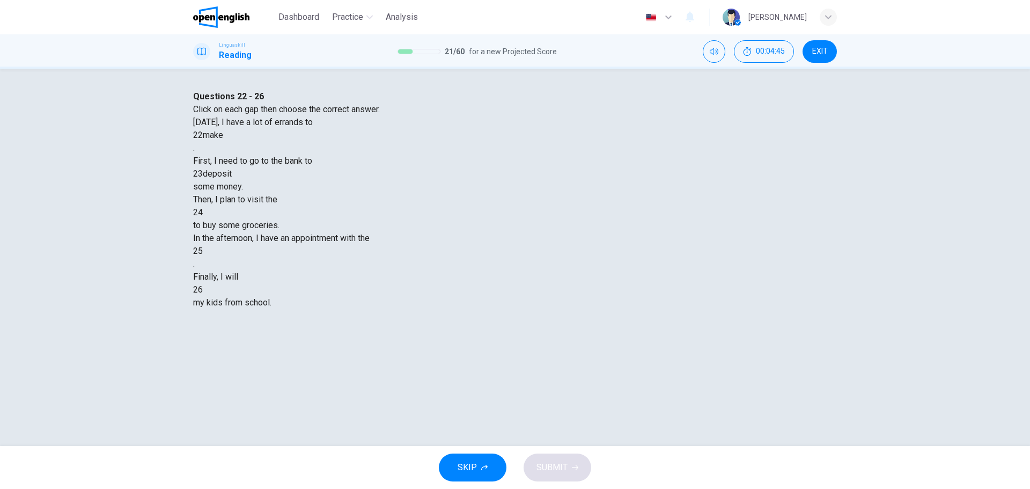
click at [203, 212] on div at bounding box center [203, 212] width 0 height 0
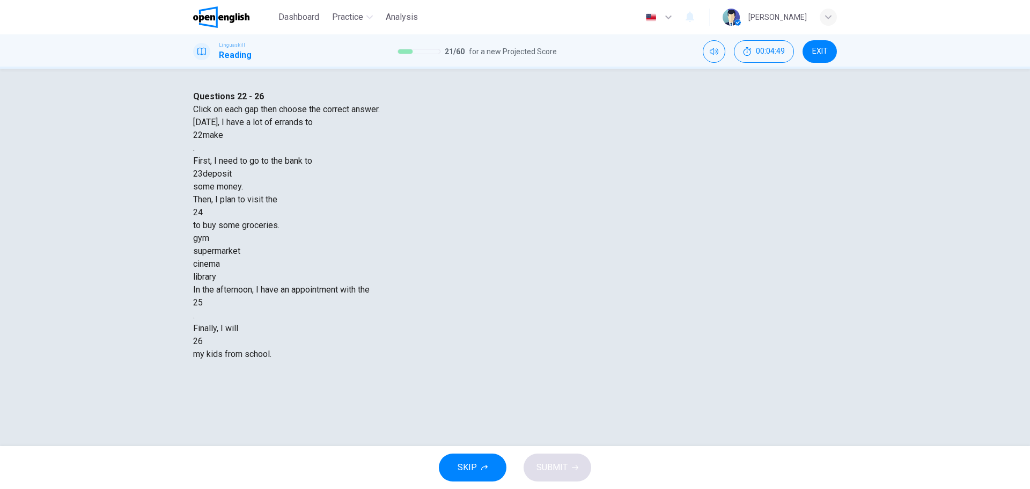
click at [479, 258] on div "supermarket" at bounding box center [515, 251] width 644 height 13
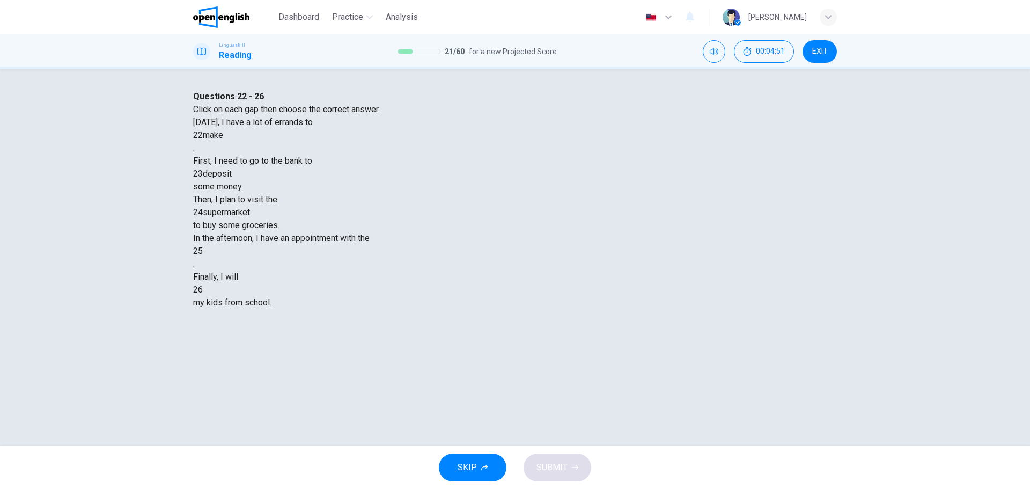
click at [203, 251] on div at bounding box center [203, 251] width 0 height 0
click at [587, 322] on div "dentist" at bounding box center [515, 315] width 644 height 13
click at [203, 290] on div at bounding box center [203, 290] width 0 height 0
click at [465, 322] on div "drop" at bounding box center [515, 315] width 644 height 13
click at [559, 459] on button "SUBMIT" at bounding box center [558, 467] width 68 height 28
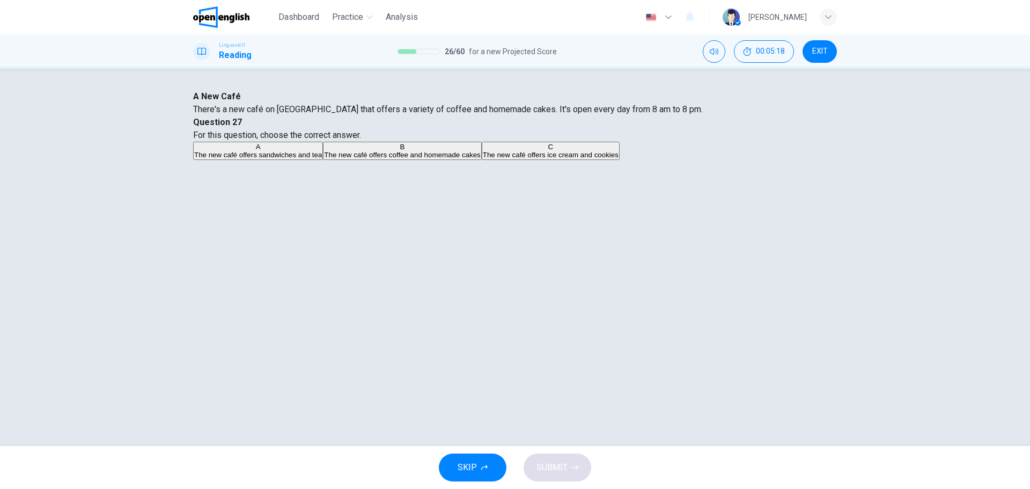
click at [480, 151] on div "B" at bounding box center [402, 147] width 156 height 8
click at [573, 468] on icon "button" at bounding box center [575, 467] width 6 height 6
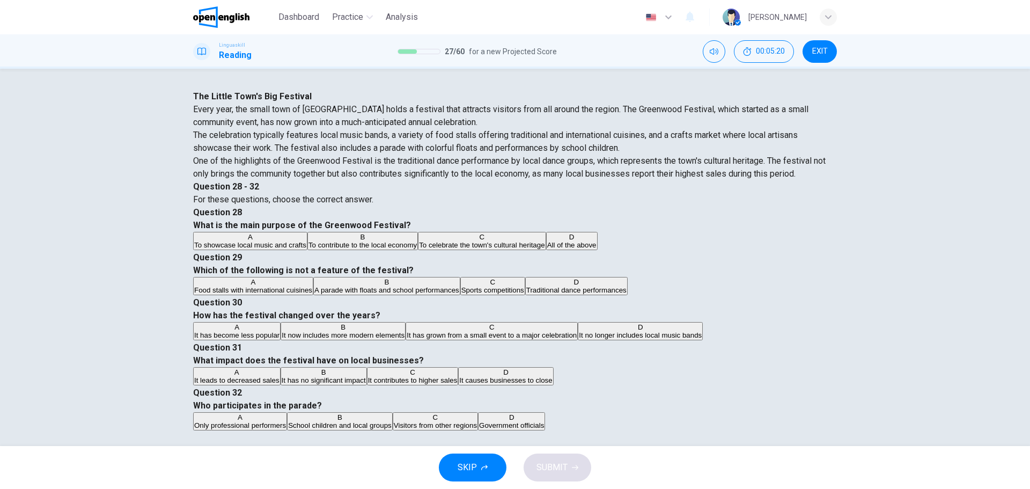
scroll to position [54, 0]
click at [417, 233] on div "B" at bounding box center [362, 237] width 108 height 8
click at [417, 241] on span "To contribute to the local economy" at bounding box center [362, 245] width 108 height 8
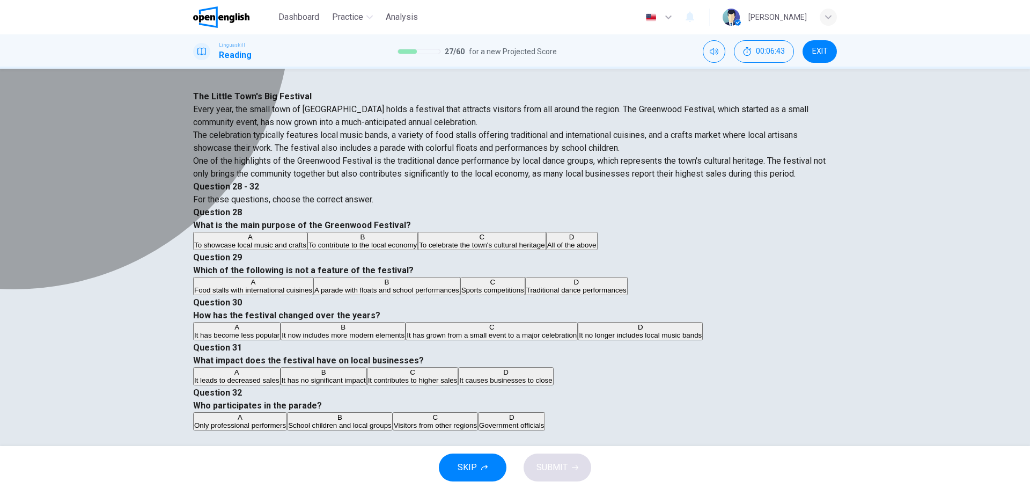
click at [312, 286] on div "A" at bounding box center [253, 282] width 118 height 8
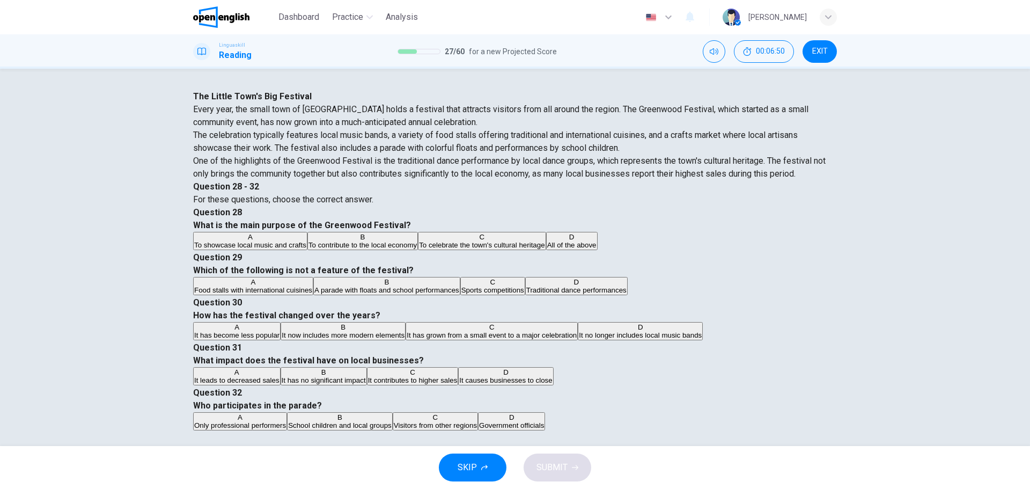
click at [524, 286] on div "C" at bounding box center [492, 282] width 63 height 8
click at [539, 323] on div "C" at bounding box center [492, 327] width 170 height 8
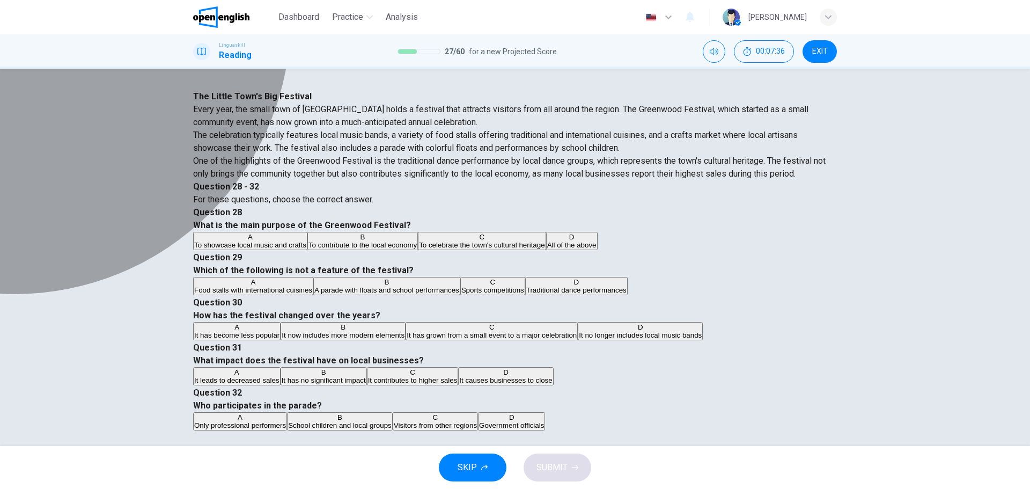
click at [458, 368] on div "C" at bounding box center [413, 372] width 90 height 8
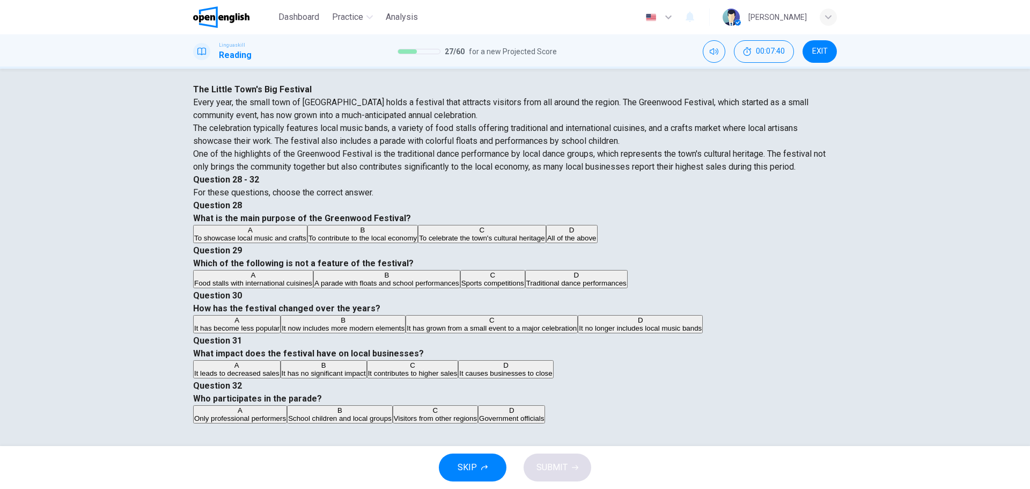
scroll to position [39, 0]
click at [392, 406] on div "B" at bounding box center [340, 410] width 104 height 8
click at [559, 461] on span "SUBMIT" at bounding box center [551, 467] width 31 height 15
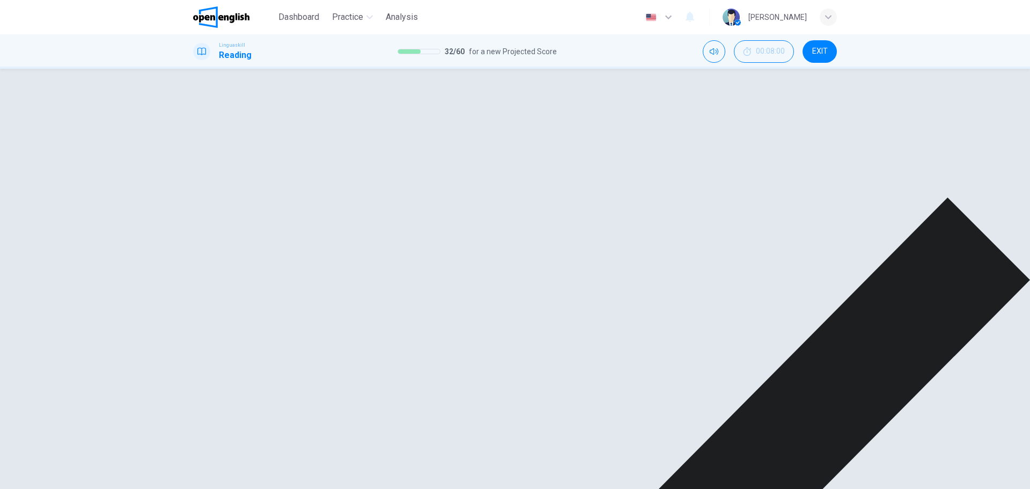
scroll to position [0, 0]
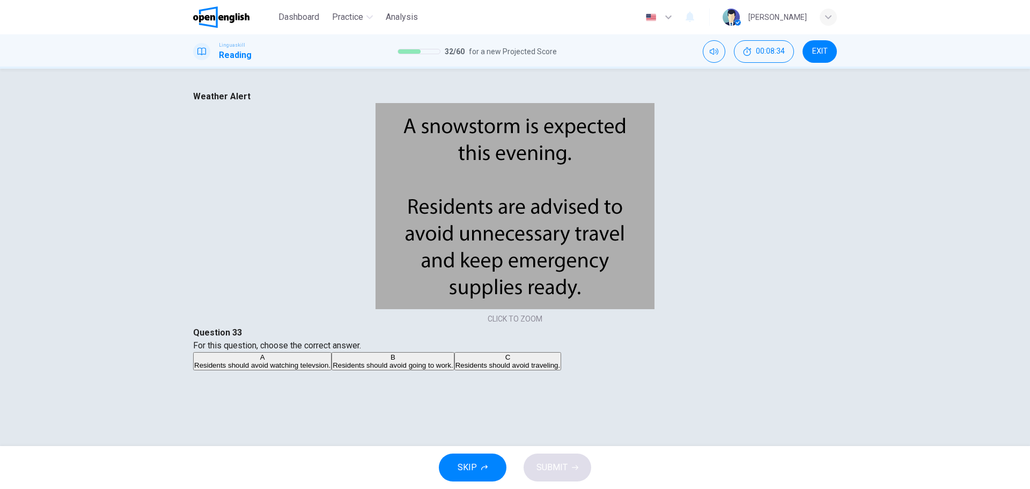
click at [534, 353] on div "C" at bounding box center [507, 357] width 105 height 8
click at [557, 468] on span "SUBMIT" at bounding box center [551, 467] width 31 height 15
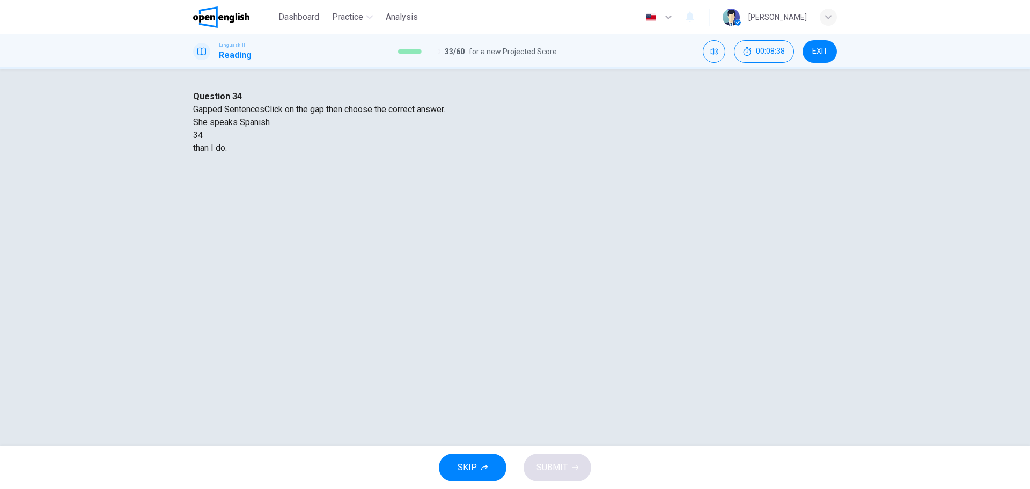
click at [203, 135] on div at bounding box center [203, 135] width 0 height 0
click at [416, 167] on div "more fluently" at bounding box center [515, 161] width 644 height 13
click at [544, 474] on span "SUBMIT" at bounding box center [551, 467] width 31 height 15
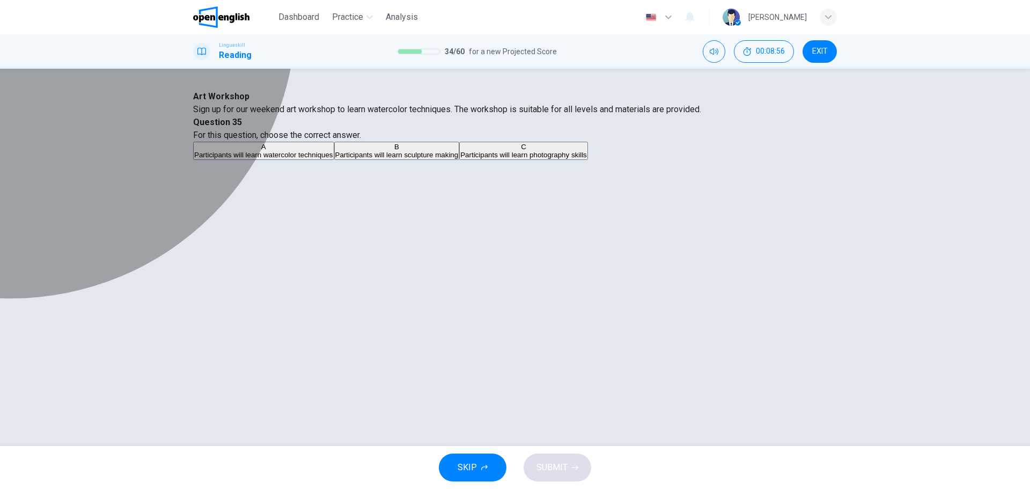
click at [333, 151] on div "A" at bounding box center [263, 147] width 139 height 8
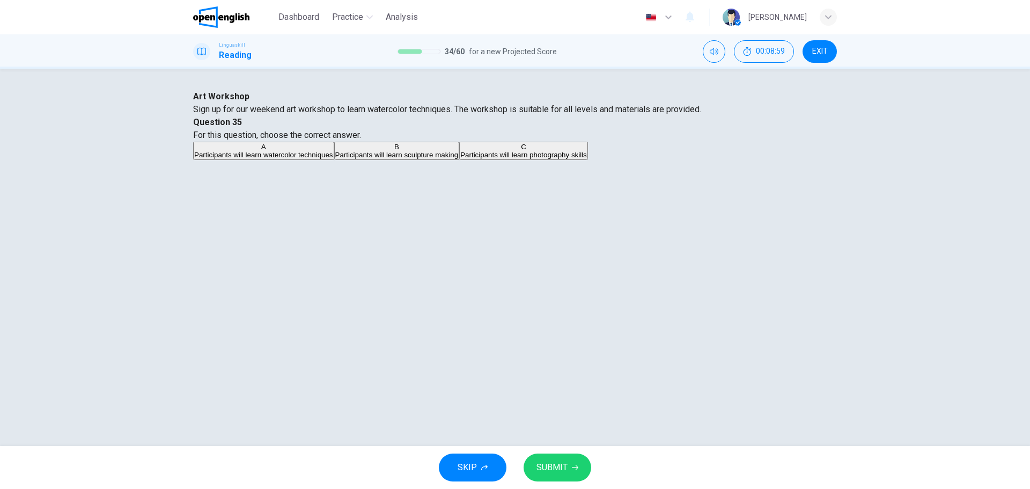
click at [566, 461] on span "SUBMIT" at bounding box center [551, 467] width 31 height 15
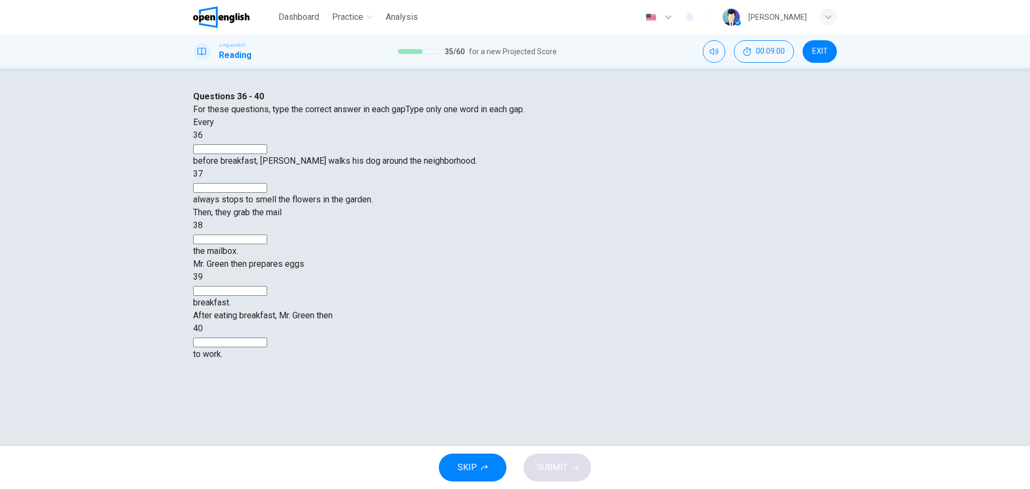
scroll to position [39, 0]
click at [267, 154] on input at bounding box center [230, 149] width 74 height 10
type input "***"
click at [267, 188] on input at bounding box center [230, 188] width 74 height 10
type input "*"
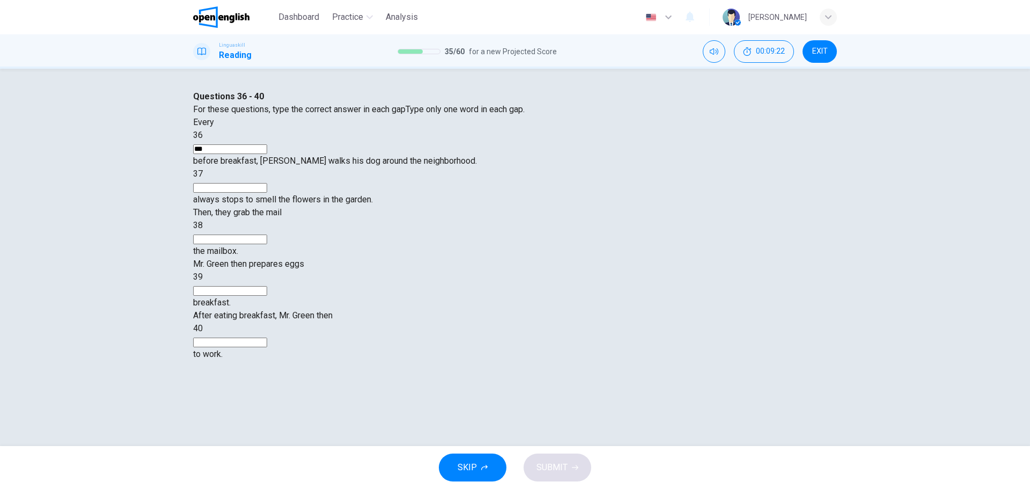
type input "*"
type input "**"
click at [267, 234] on input at bounding box center [230, 239] width 74 height 10
type input "**"
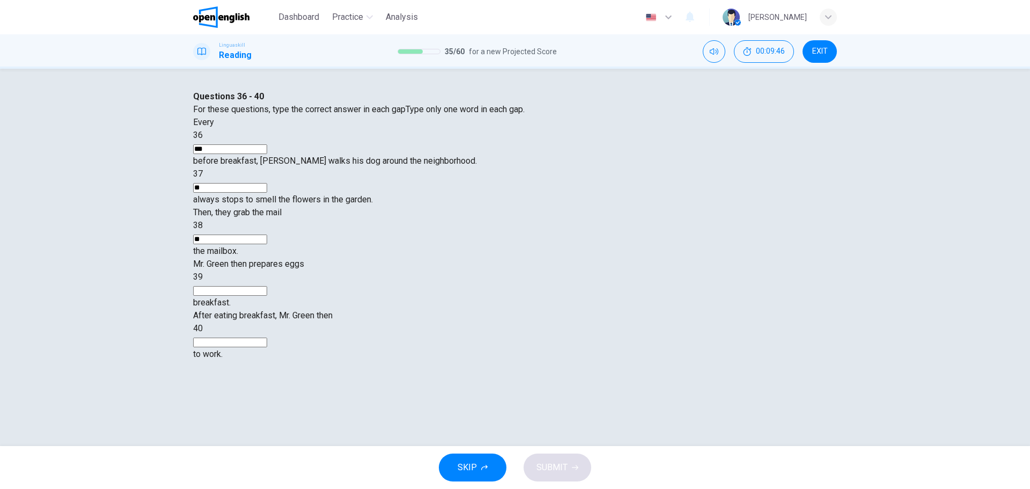
click at [267, 286] on input at bounding box center [230, 291] width 74 height 10
type input "***"
click at [267, 337] on input at bounding box center [230, 342] width 74 height 10
type input "**"
click at [572, 463] on button "SUBMIT" at bounding box center [558, 467] width 68 height 28
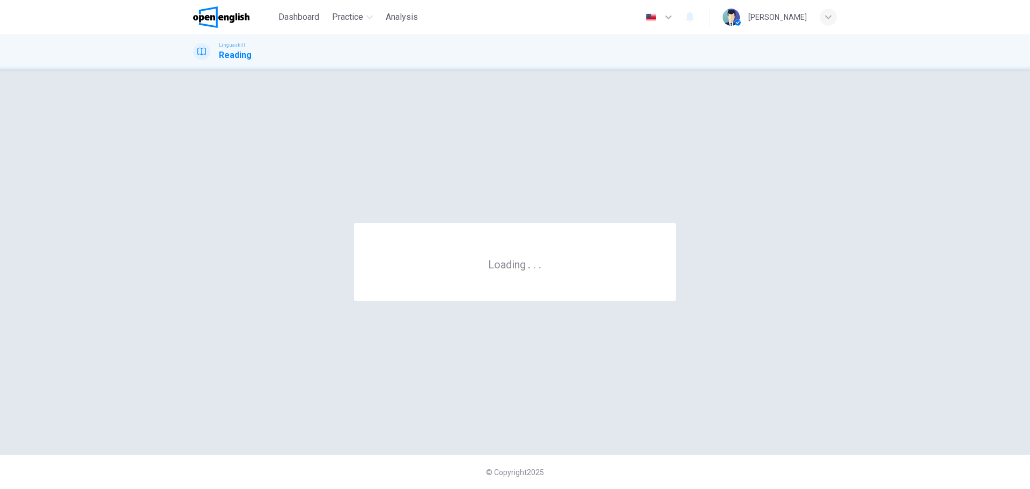
scroll to position [0, 0]
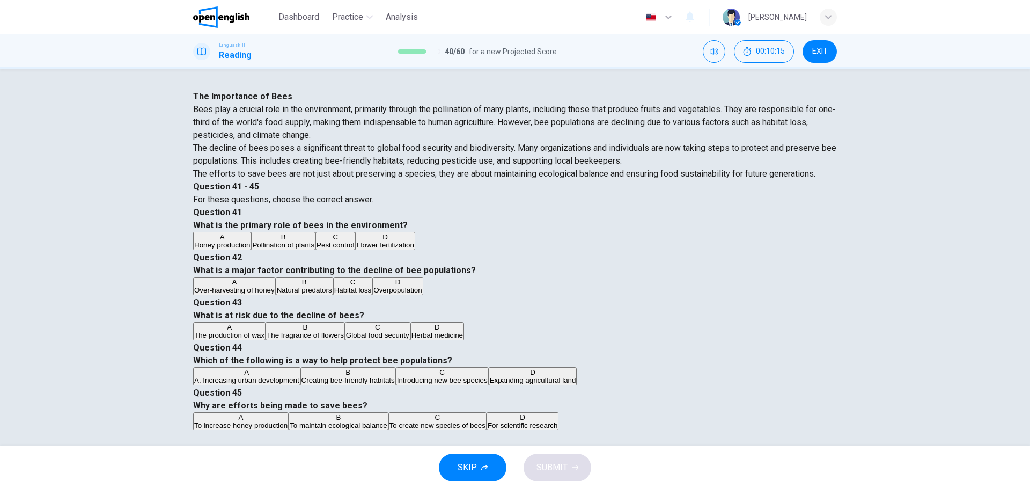
click at [314, 249] on span "Pollination of plants" at bounding box center [283, 245] width 62 height 8
click at [373, 277] on button "C Habitat loss" at bounding box center [353, 286] width 40 height 18
click at [409, 331] on span "Global food security" at bounding box center [377, 335] width 63 height 8
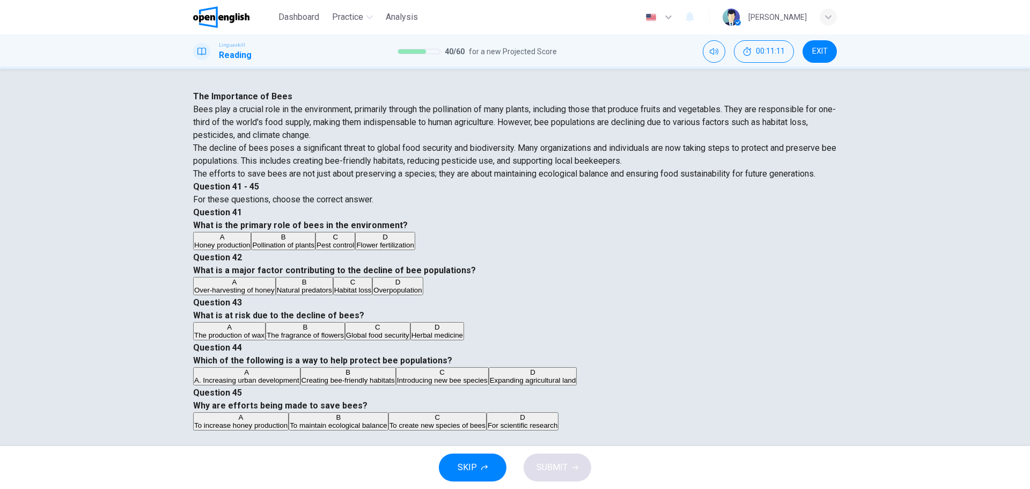
scroll to position [590, 0]
click at [395, 368] on div "B" at bounding box center [347, 372] width 93 height 8
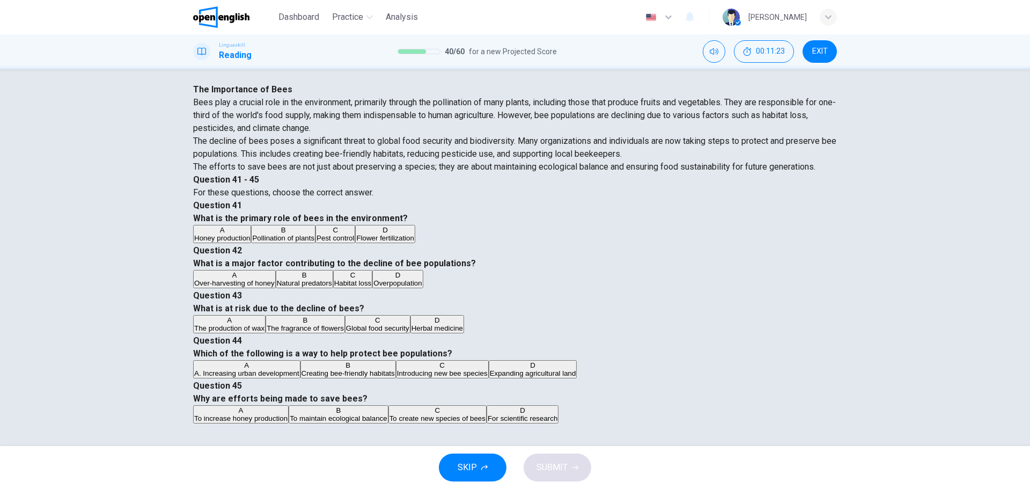
scroll to position [39, 0]
click at [387, 414] on span "To maintain ecological balance" at bounding box center [339, 418] width 98 height 8
click at [549, 469] on span "SUBMIT" at bounding box center [551, 467] width 31 height 15
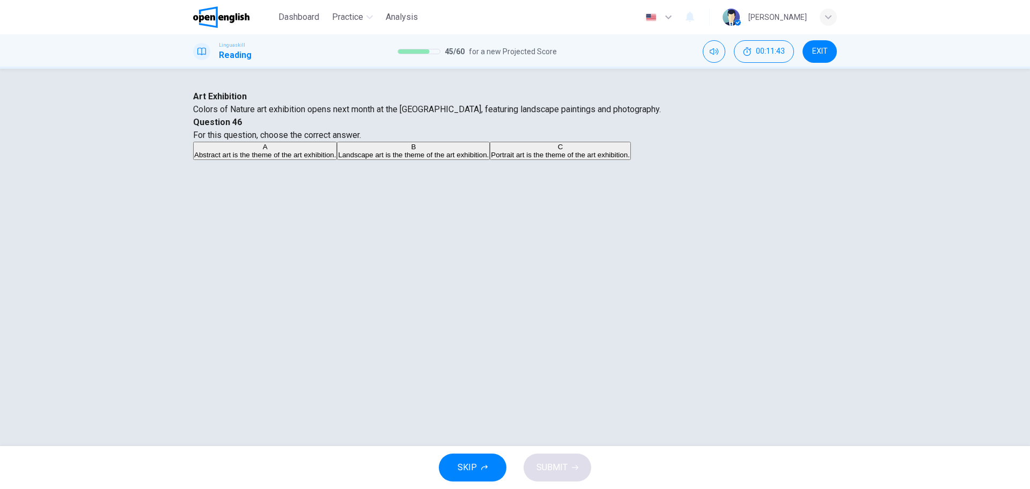
click at [489, 151] on div "B" at bounding box center [413, 147] width 151 height 8
click at [560, 470] on span "SUBMIT" at bounding box center [551, 467] width 31 height 15
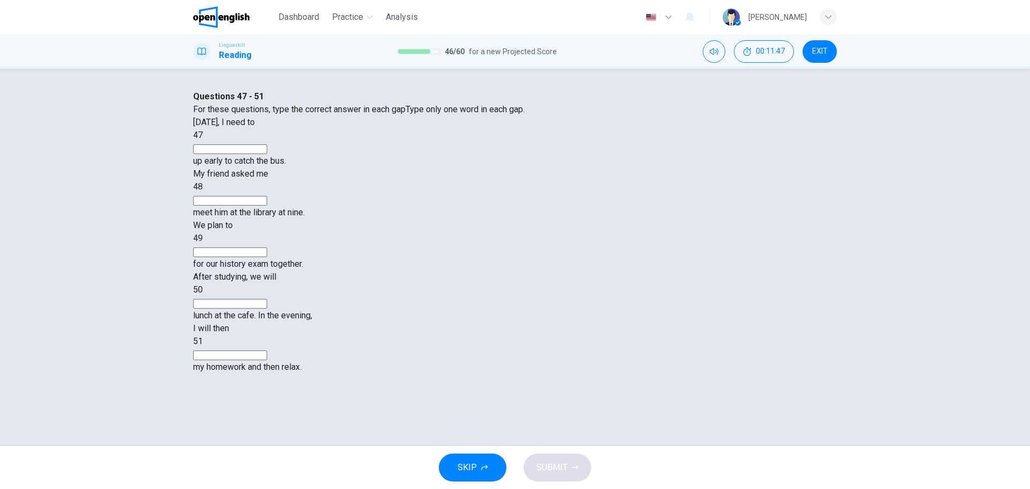
scroll to position [39, 0]
click at [267, 154] on input at bounding box center [230, 149] width 74 height 10
type input "****"
click at [267, 196] on input at bounding box center [230, 201] width 74 height 10
type input "**"
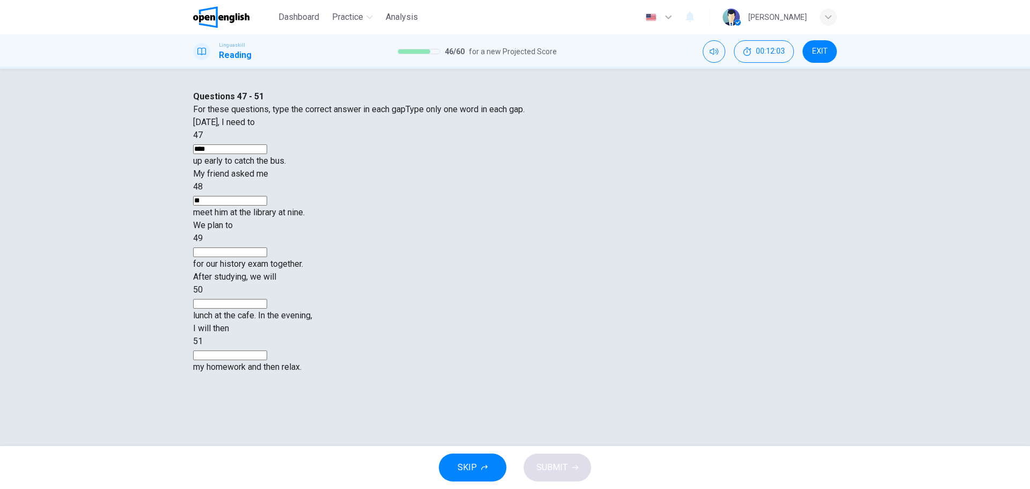
click at [267, 247] on input at bounding box center [230, 252] width 74 height 10
type input "*****"
click at [267, 299] on input at bounding box center [230, 304] width 74 height 10
type input "****"
click at [267, 350] on input at bounding box center [230, 355] width 74 height 10
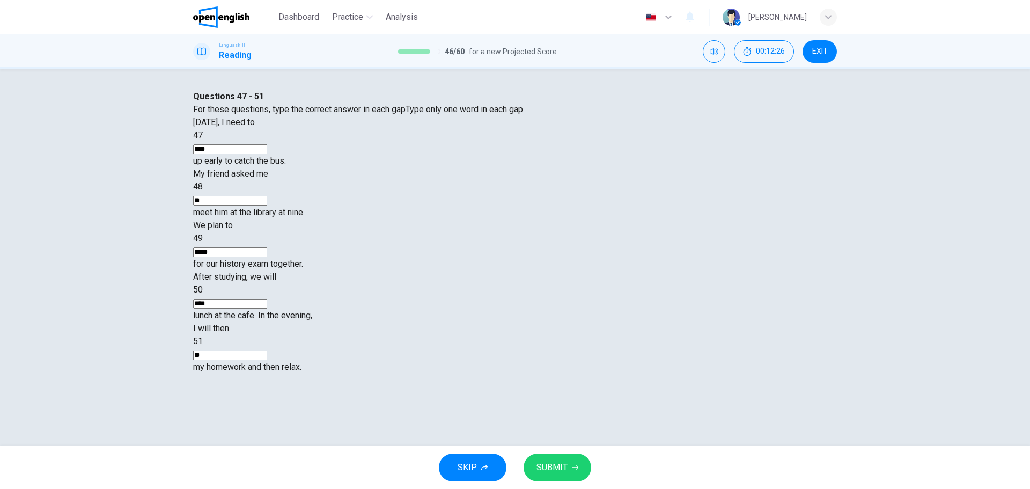
type input "**"
click at [556, 466] on span "SUBMIT" at bounding box center [551, 467] width 31 height 15
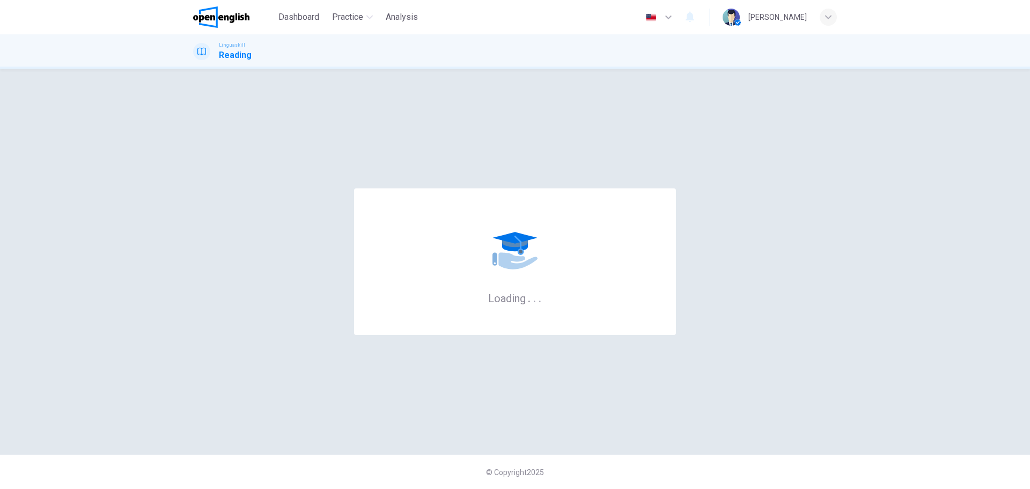
scroll to position [0, 0]
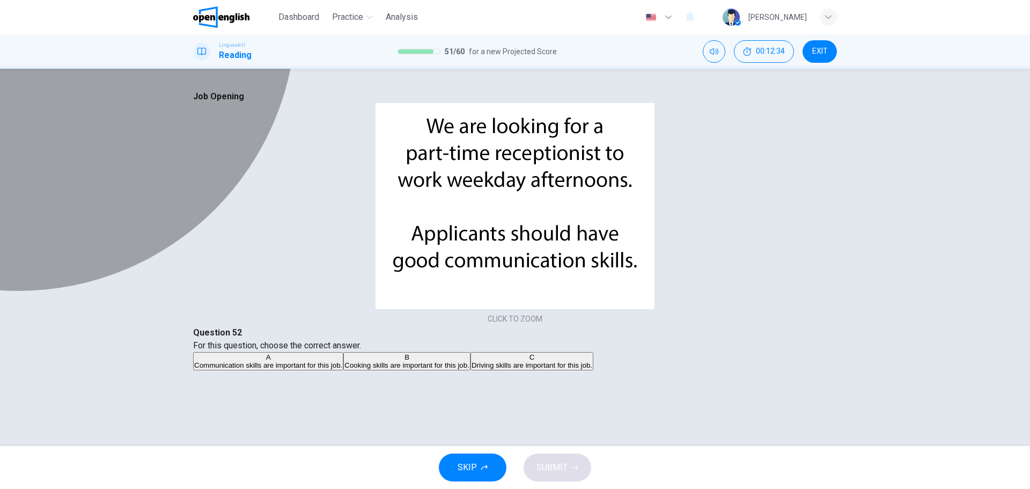
click at [342, 353] on div "A" at bounding box center [268, 357] width 148 height 8
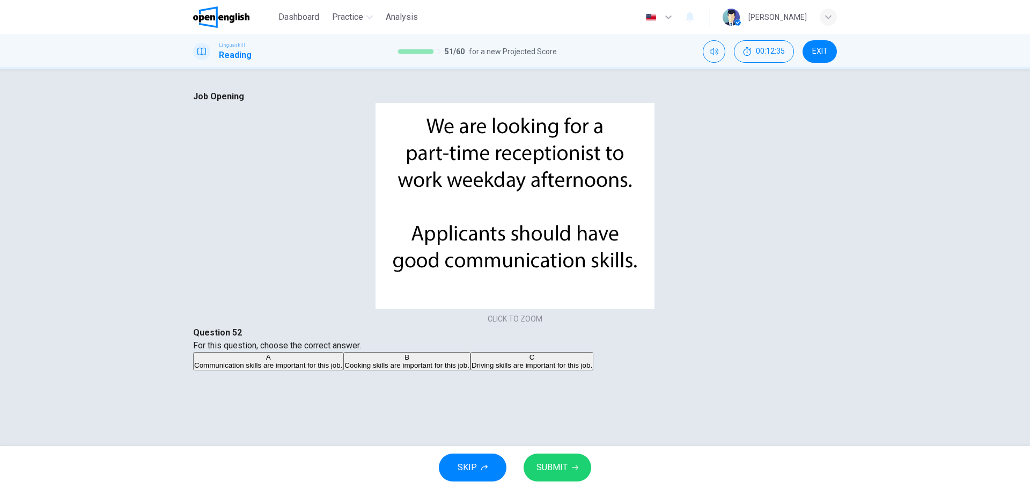
click at [562, 458] on button "SUBMIT" at bounding box center [558, 467] width 68 height 28
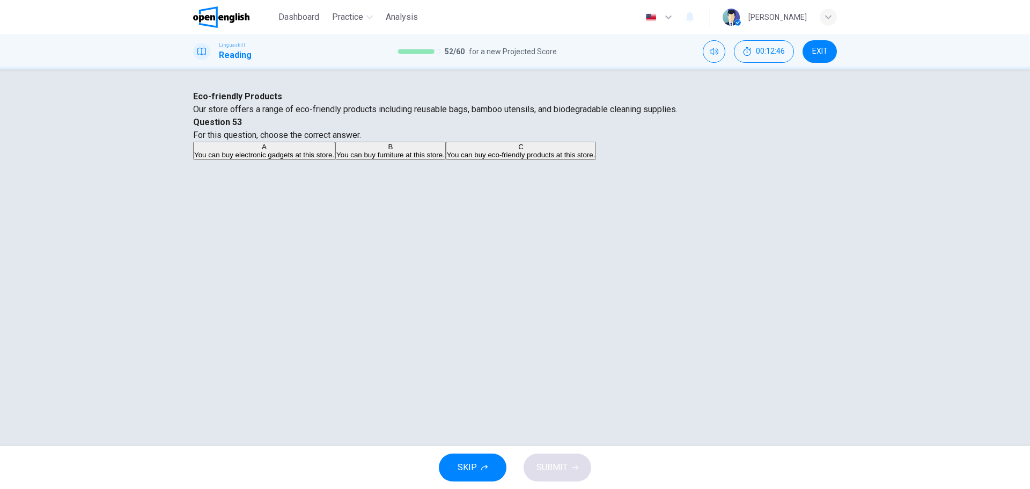
click at [595, 159] on span "You can buy eco-friendly products at this store." at bounding box center [521, 155] width 149 height 8
click at [558, 460] on span "SUBMIT" at bounding box center [551, 467] width 31 height 15
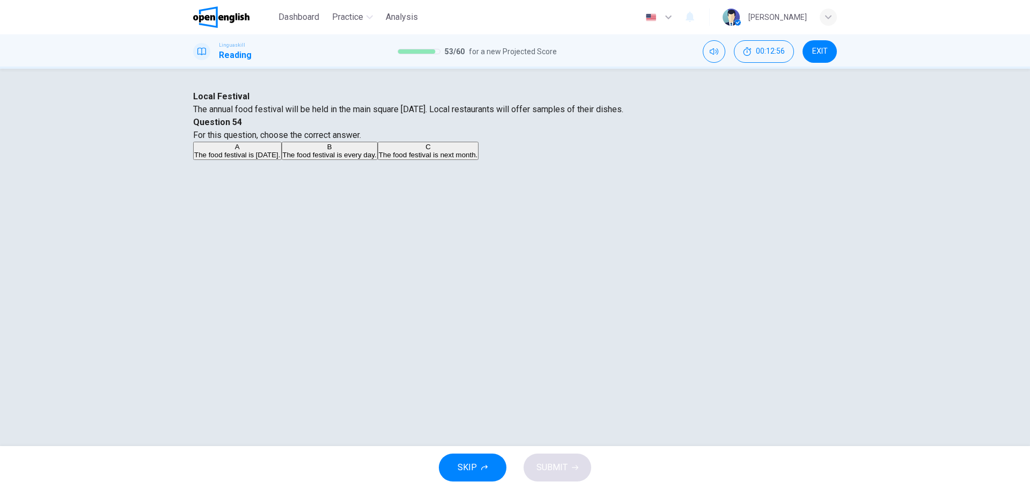
click at [281, 151] on div "A" at bounding box center [237, 147] width 86 height 8
click at [566, 478] on button "SUBMIT" at bounding box center [558, 467] width 68 height 28
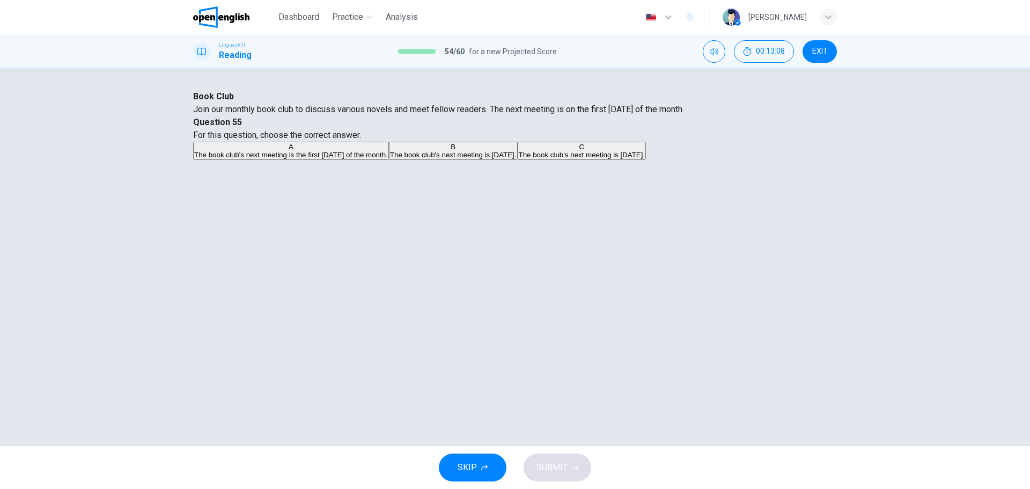
click at [388, 151] on div "A" at bounding box center [291, 147] width 194 height 8
click at [562, 470] on span "SUBMIT" at bounding box center [551, 467] width 31 height 15
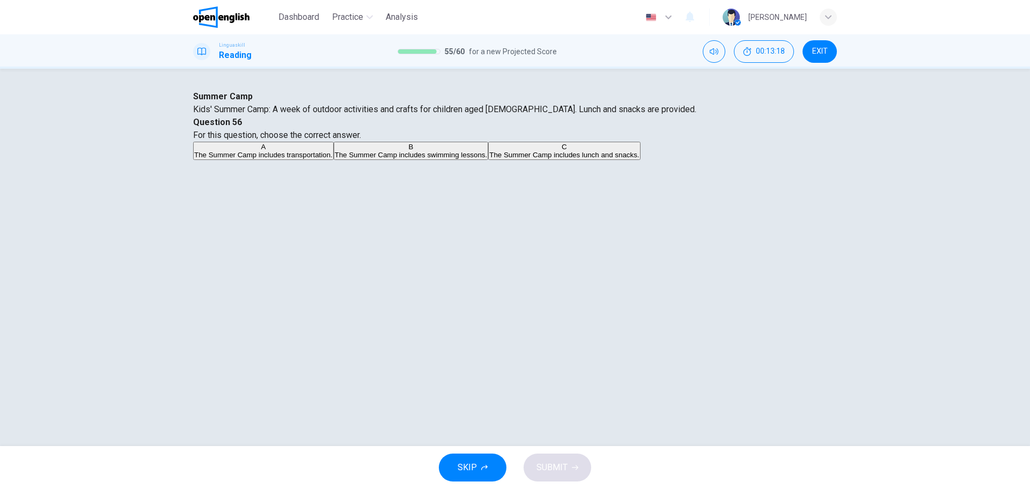
click at [622, 159] on span "The Summer Camp includes lunch and snacks." at bounding box center [564, 155] width 150 height 8
click at [553, 467] on span "SUBMIT" at bounding box center [551, 467] width 31 height 15
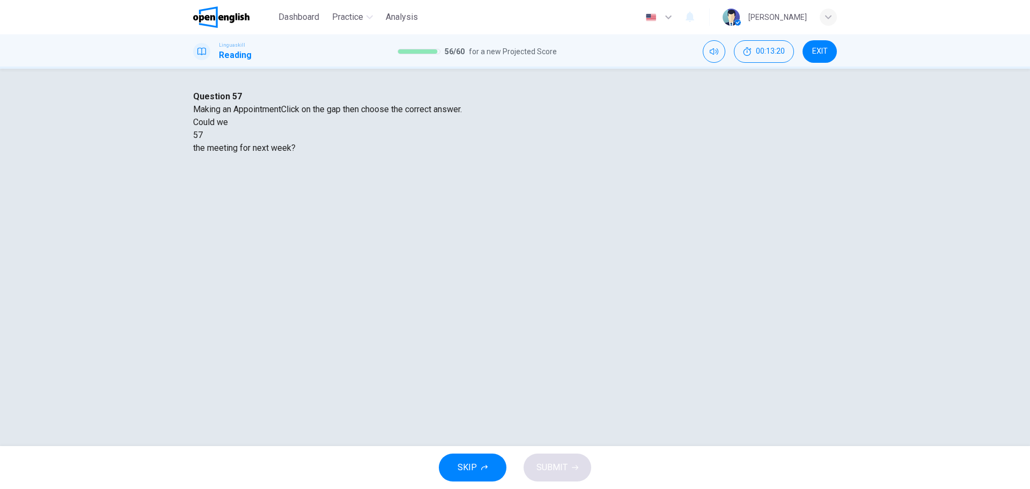
click at [203, 135] on div at bounding box center [203, 135] width 0 height 0
click at [503, 180] on div "disappear" at bounding box center [515, 173] width 644 height 13
click at [548, 470] on span "SUBMIT" at bounding box center [551, 467] width 31 height 15
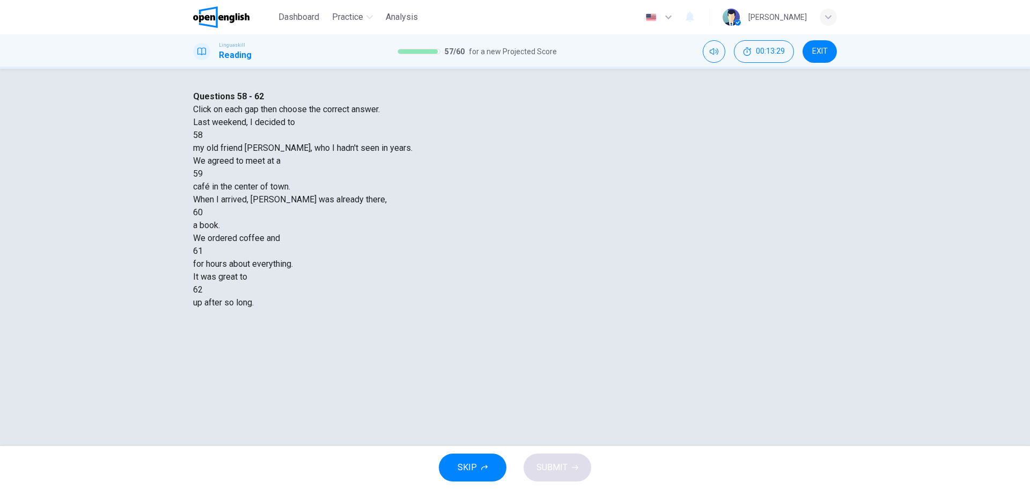
click at [203, 135] on div at bounding box center [203, 135] width 0 height 0
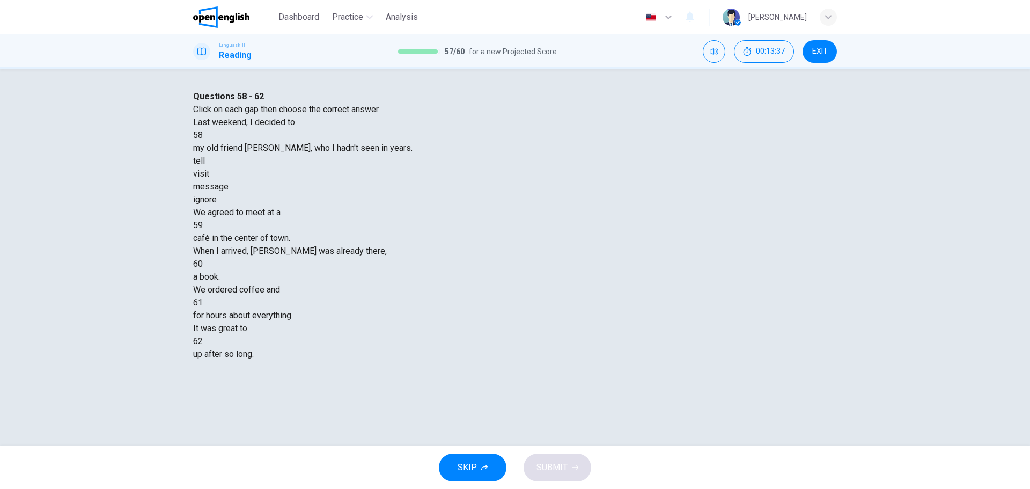
click at [203, 135] on div at bounding box center [203, 135] width 0 height 0
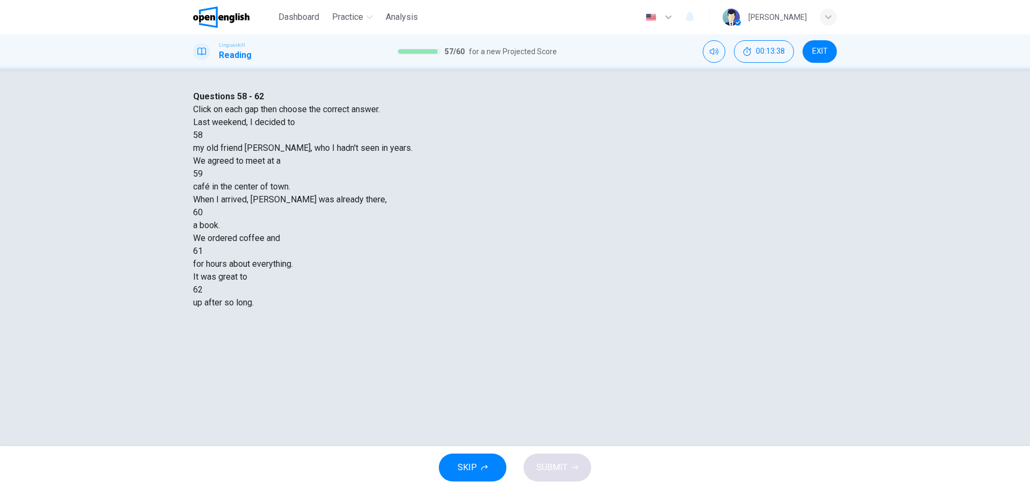
click at [290, 192] on span "café in the center of town." at bounding box center [241, 186] width 97 height 10
click at [203, 135] on div at bounding box center [203, 135] width 0 height 0
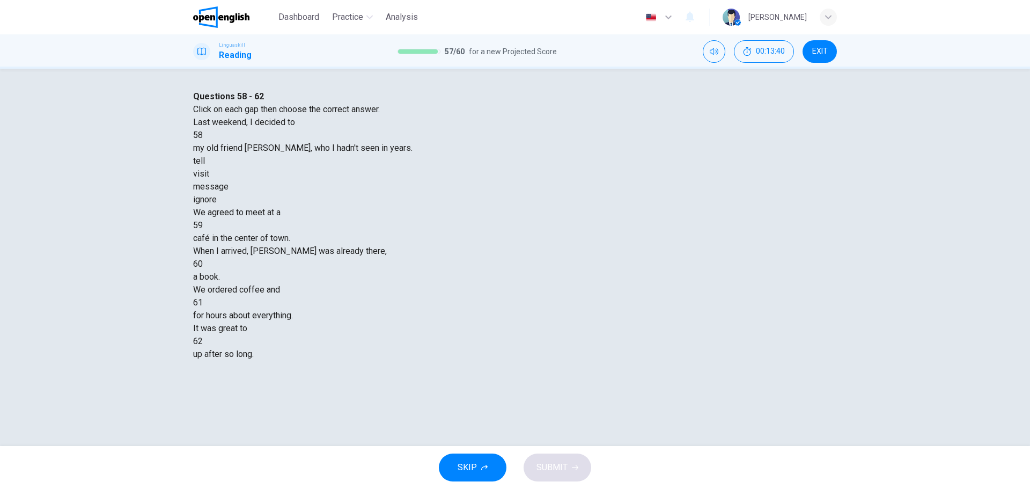
click at [477, 180] on div "visit" at bounding box center [515, 173] width 644 height 13
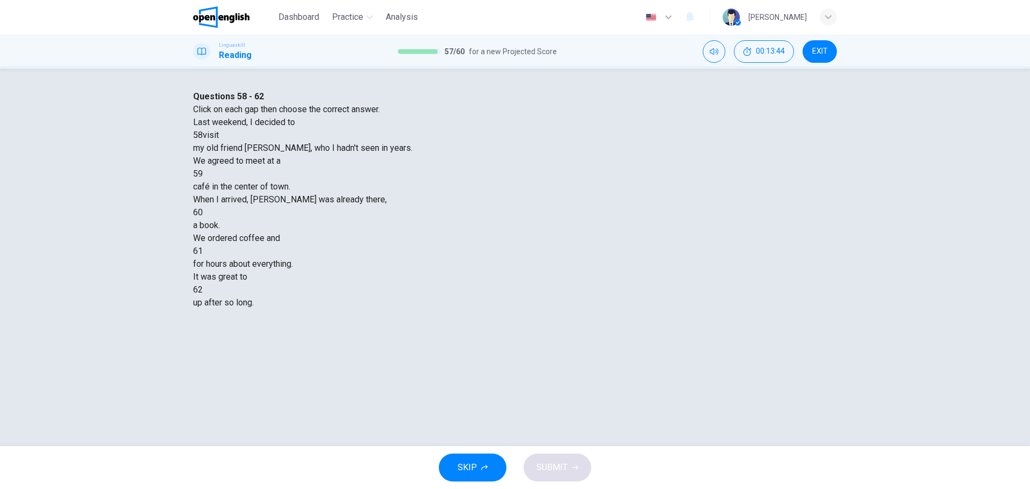
click at [203, 174] on div at bounding box center [203, 174] width 0 height 0
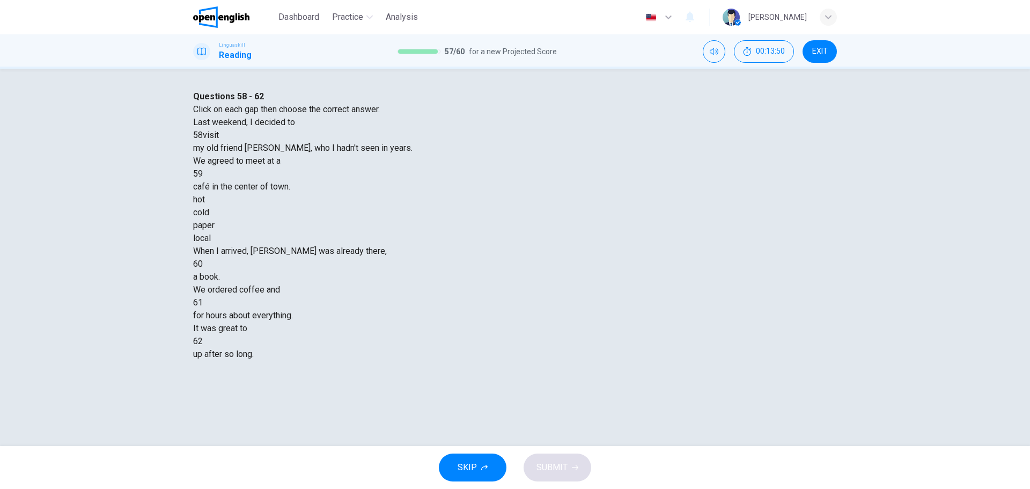
click at [562, 245] on div "local" at bounding box center [515, 238] width 644 height 13
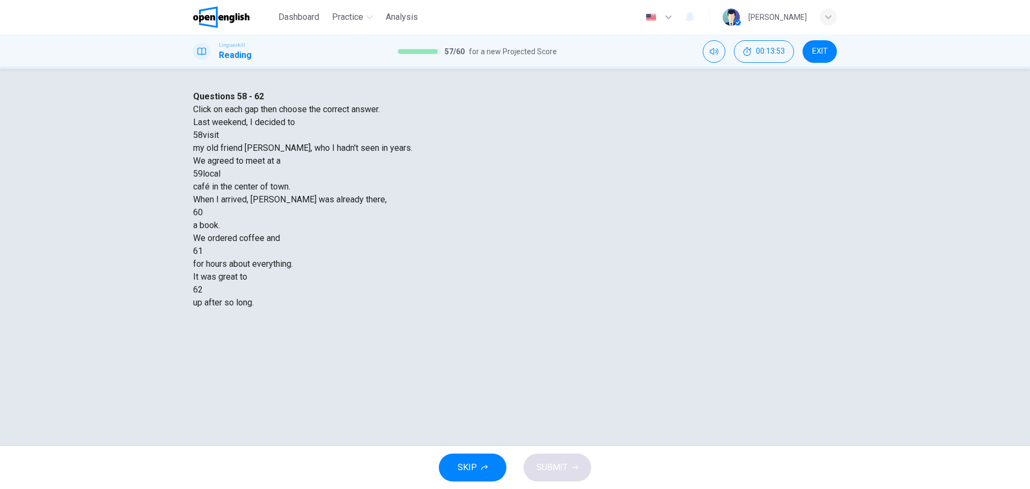
click at [203, 212] on div at bounding box center [203, 212] width 0 height 0
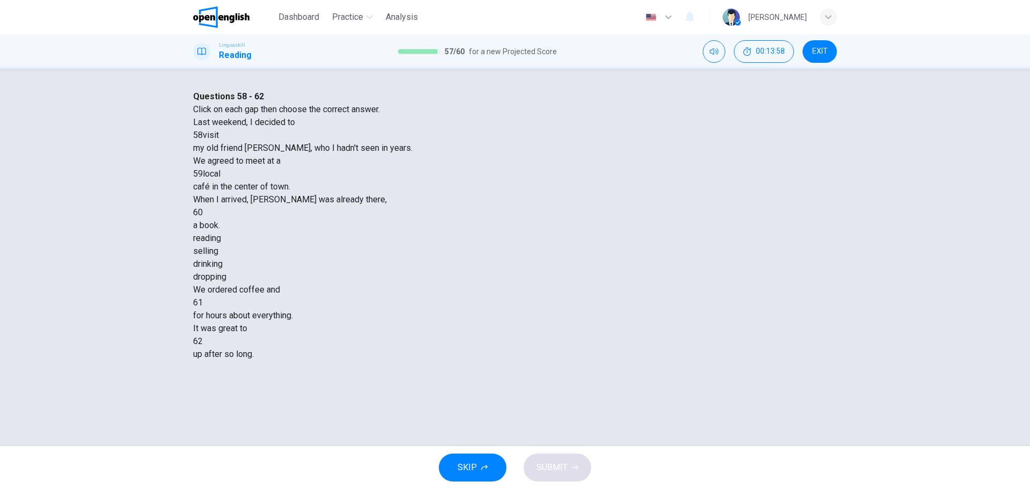
click at [448, 245] on div "reading" at bounding box center [515, 238] width 644 height 13
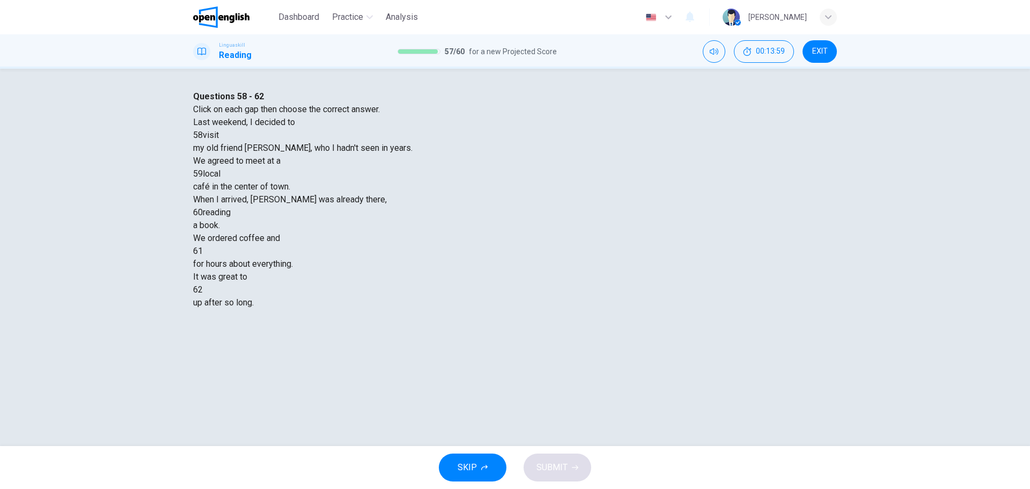
click at [203, 251] on div at bounding box center [203, 251] width 0 height 0
click at [450, 283] on div "talked" at bounding box center [515, 276] width 644 height 13
click at [203, 290] on div at bounding box center [203, 290] width 0 height 0
click at [528, 348] on div "break" at bounding box center [515, 341] width 644 height 13
click at [543, 457] on button "SUBMIT" at bounding box center [558, 467] width 68 height 28
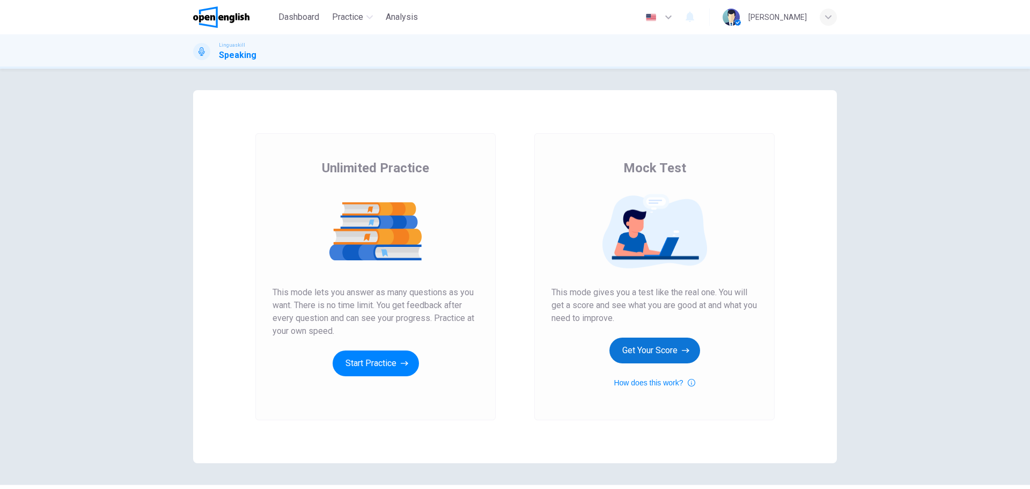
click at [668, 349] on button "Get Your Score" at bounding box center [654, 350] width 91 height 26
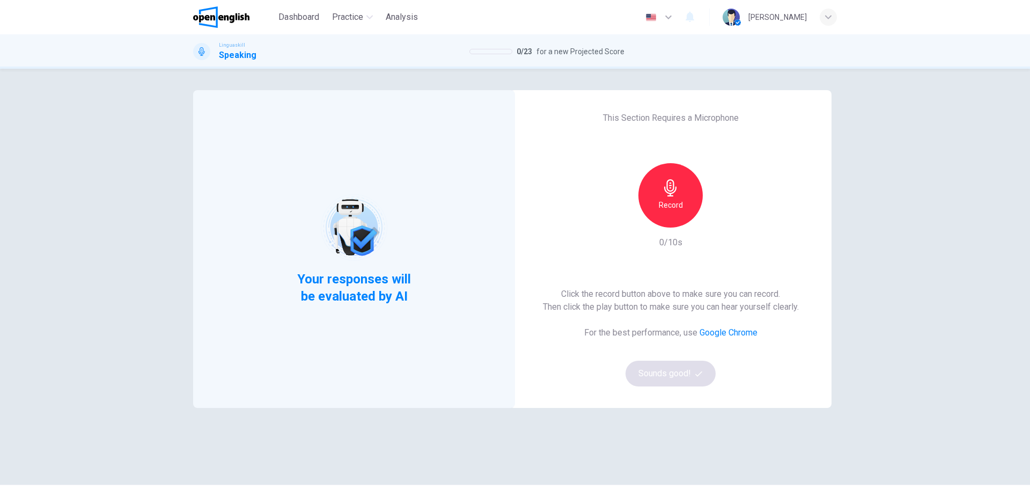
click at [654, 373] on div "Click the record button above to make sure you can record. Then click the play …" at bounding box center [671, 337] width 256 height 99
click at [682, 193] on div "Record" at bounding box center [670, 195] width 64 height 64
click at [674, 192] on icon "button" at bounding box center [670, 187] width 17 height 17
click at [711, 223] on div "Record" at bounding box center [671, 195] width 116 height 64
click at [718, 220] on icon "button" at bounding box center [720, 219] width 5 height 6
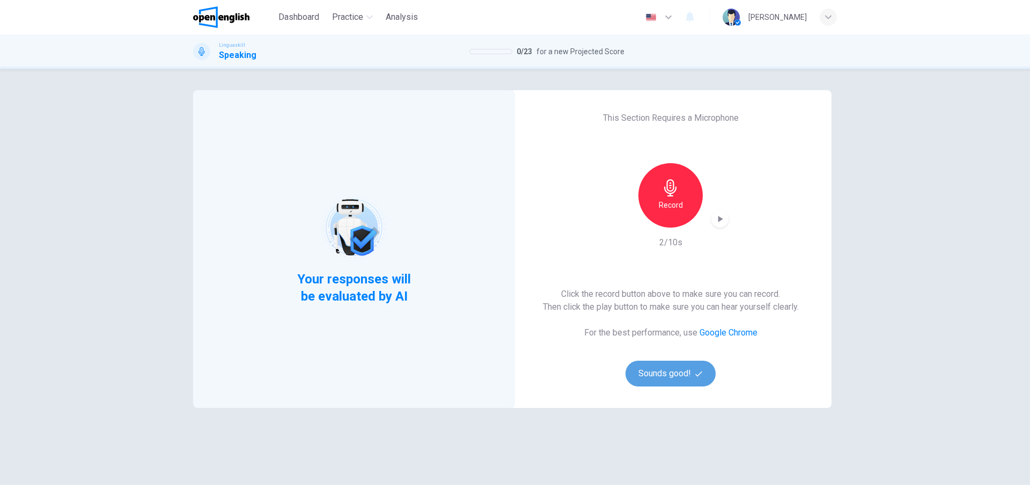
click at [672, 378] on button "Sounds good!" at bounding box center [671, 374] width 90 height 26
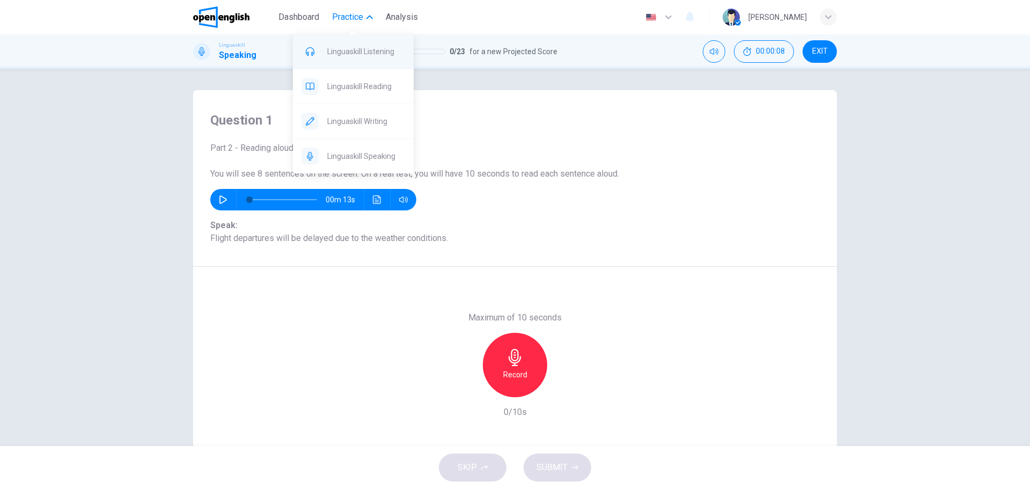
click at [387, 49] on span "Linguaskill Listening" at bounding box center [366, 51] width 78 height 13
